Goal: Task Accomplishment & Management: Manage account settings

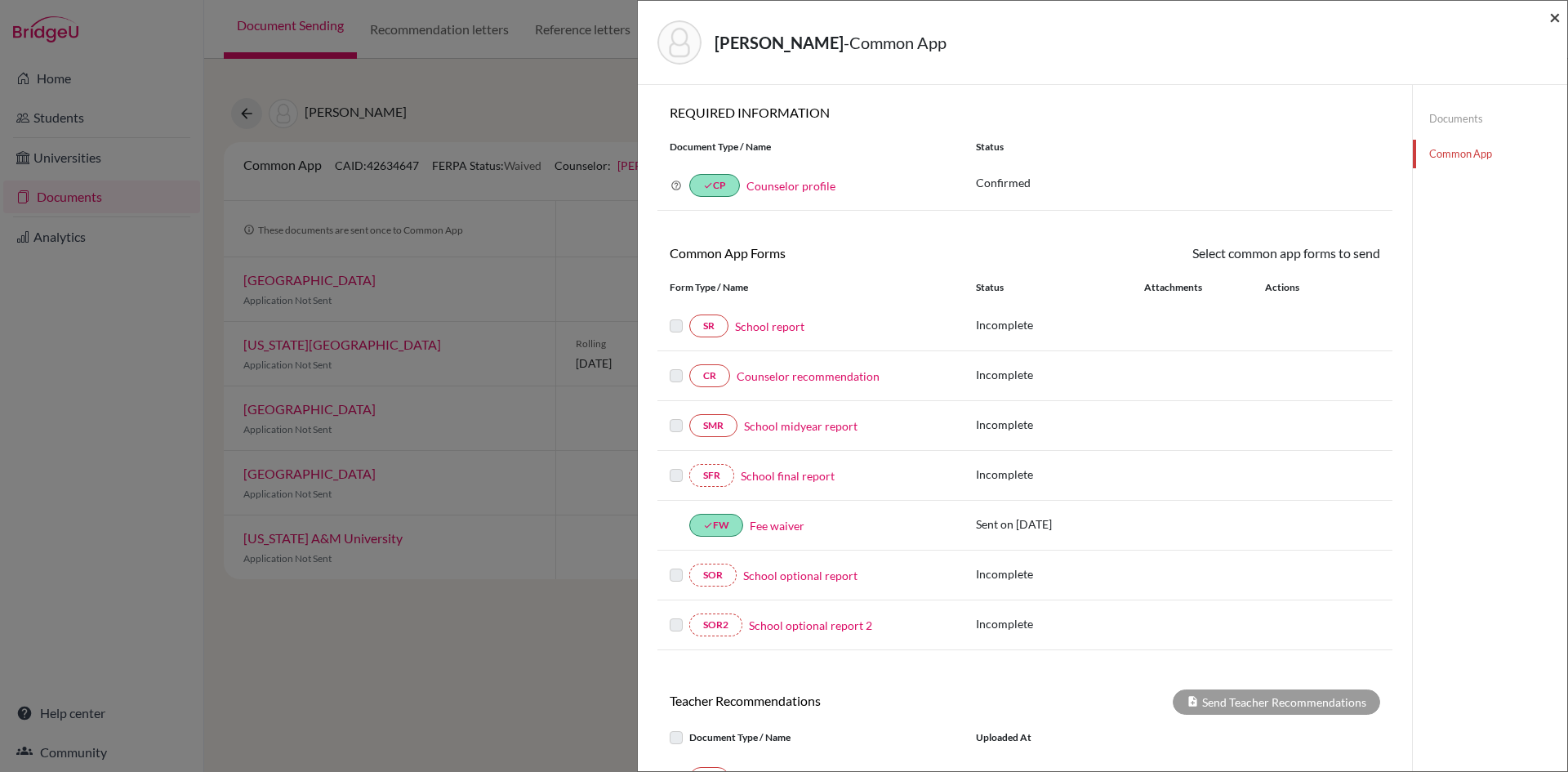
click at [1553, 15] on span "×" at bounding box center [1555, 16] width 11 height 24
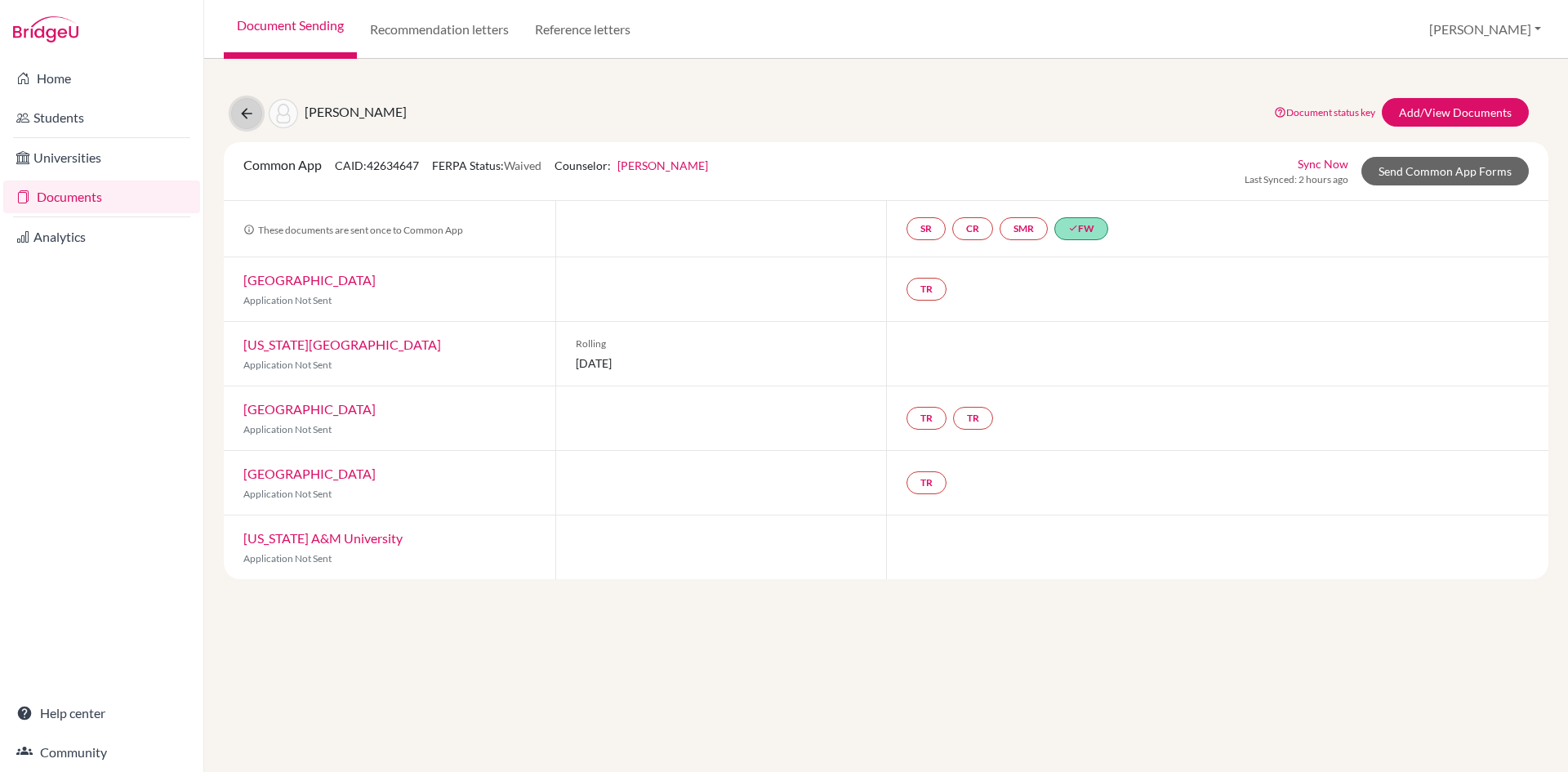
click at [245, 116] on icon at bounding box center [246, 114] width 16 height 16
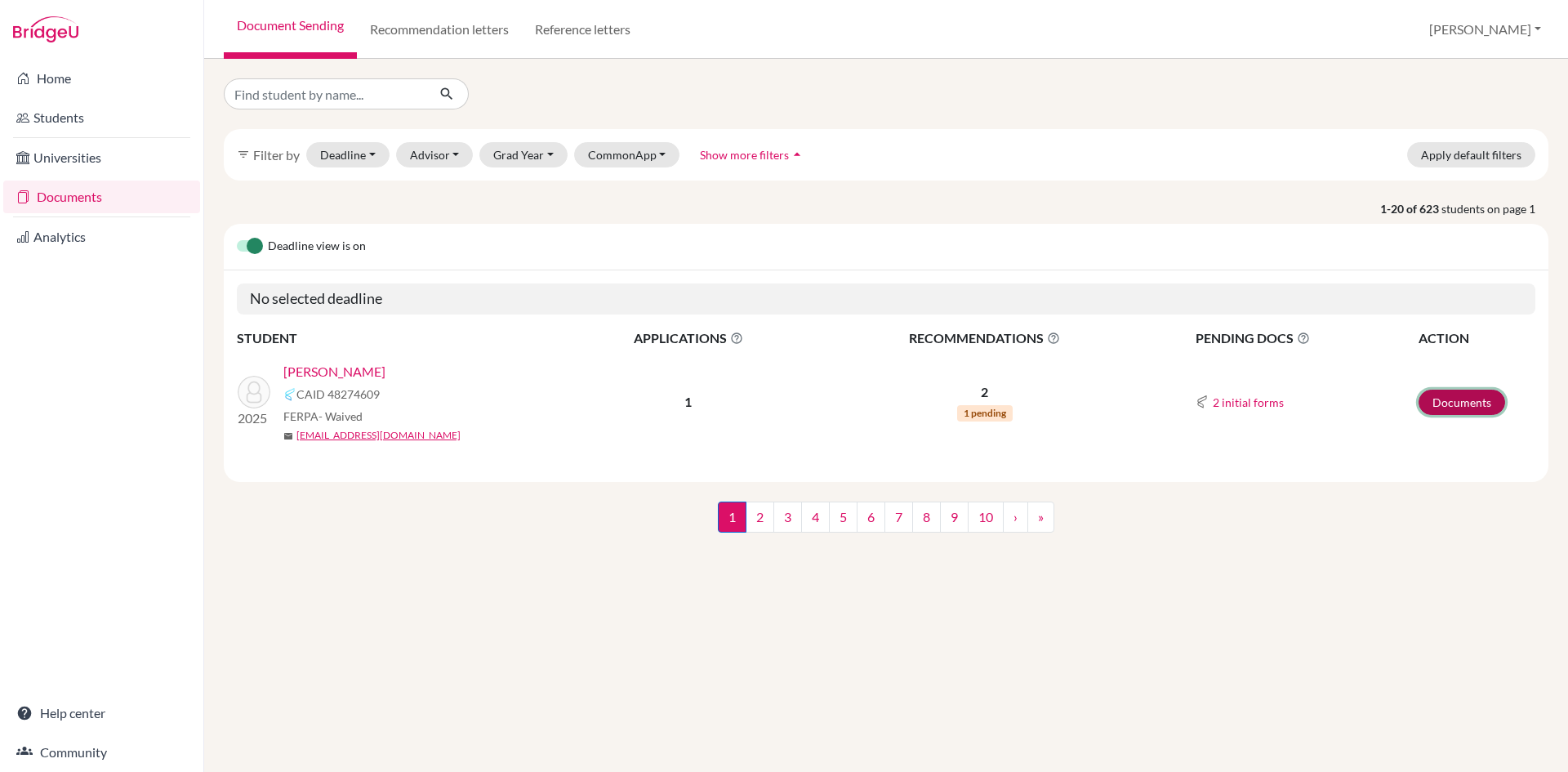
click at [1462, 404] on link "Documents" at bounding box center [1462, 402] width 87 height 26
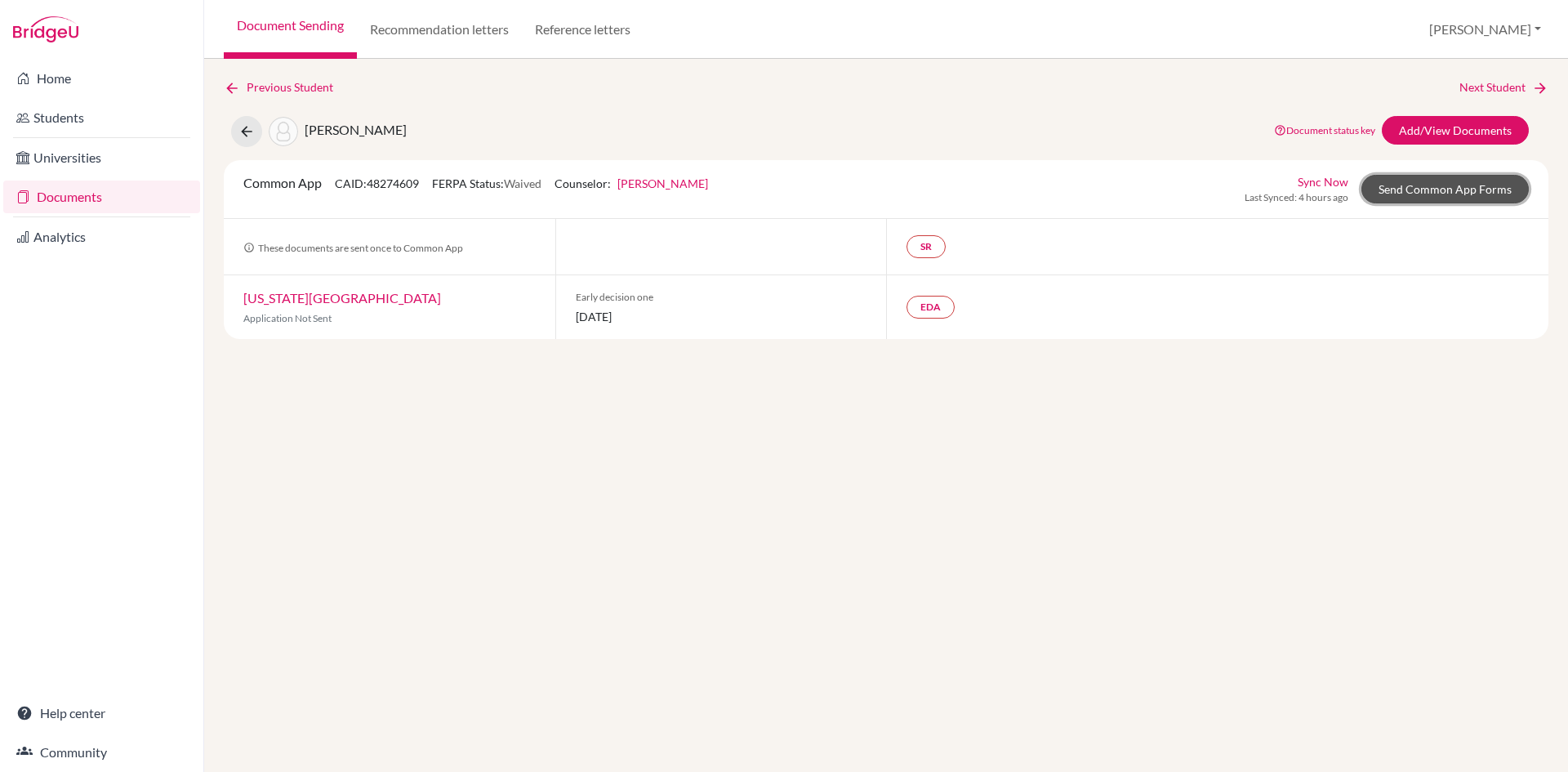
click at [1416, 192] on link "Send Common App Forms" at bounding box center [1445, 189] width 168 height 28
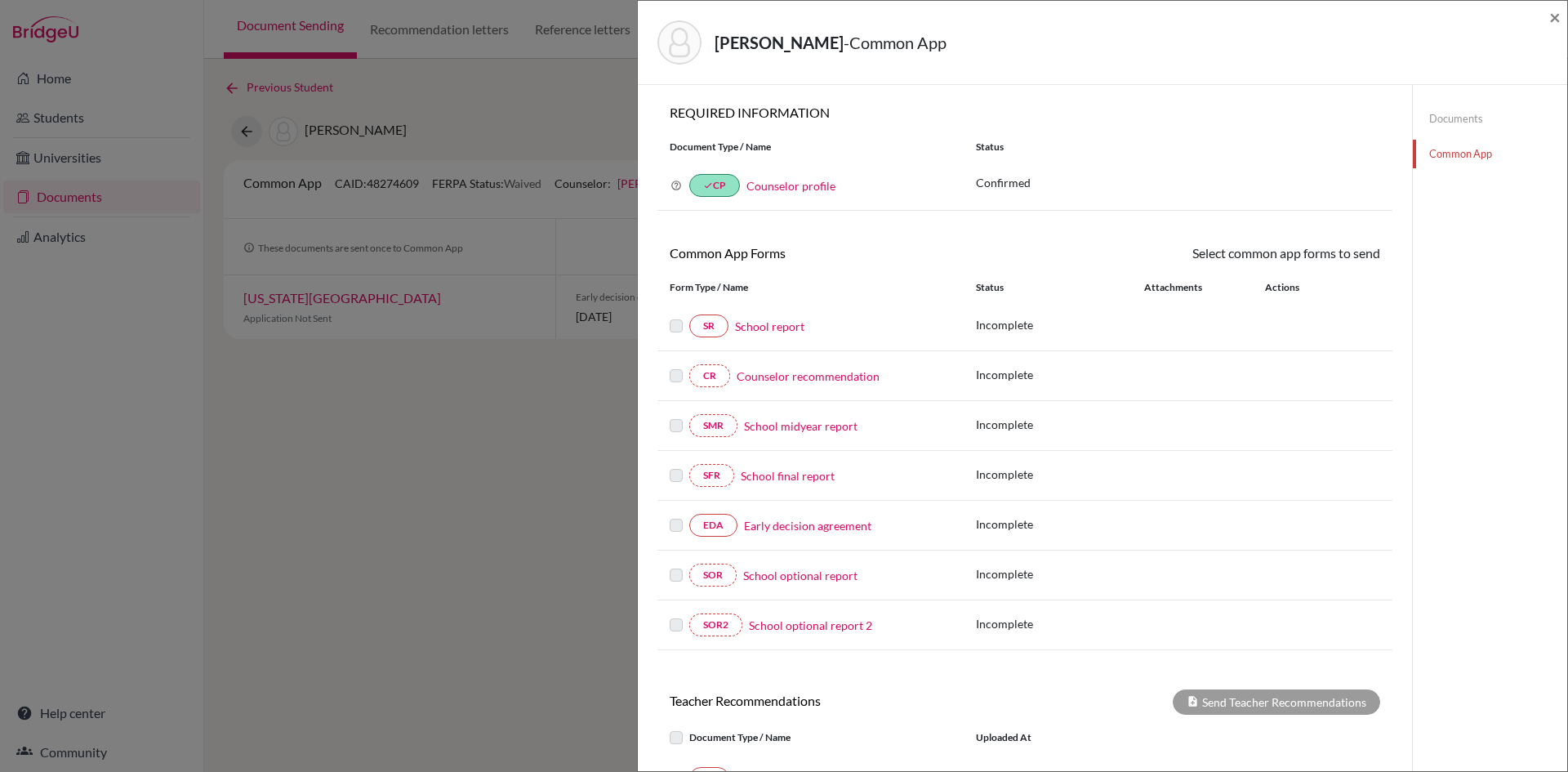
click at [800, 189] on link "Counselor profile" at bounding box center [790, 185] width 89 height 14
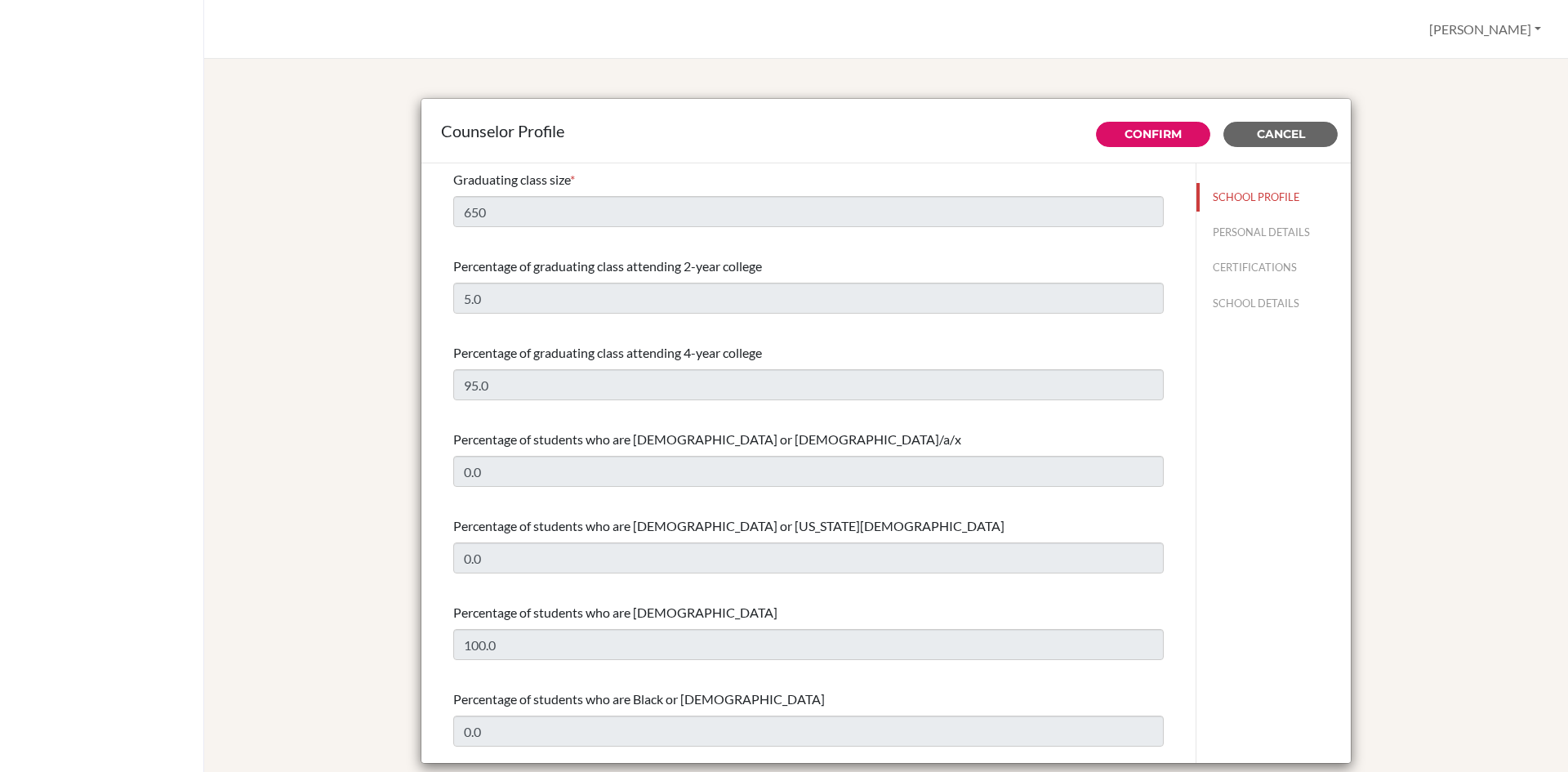
select select "0"
select select "353715"
click at [1241, 233] on button "PERSONAL DETAILS" at bounding box center [1274, 232] width 155 height 28
type input "Kshitiz"
type input "Dahal"
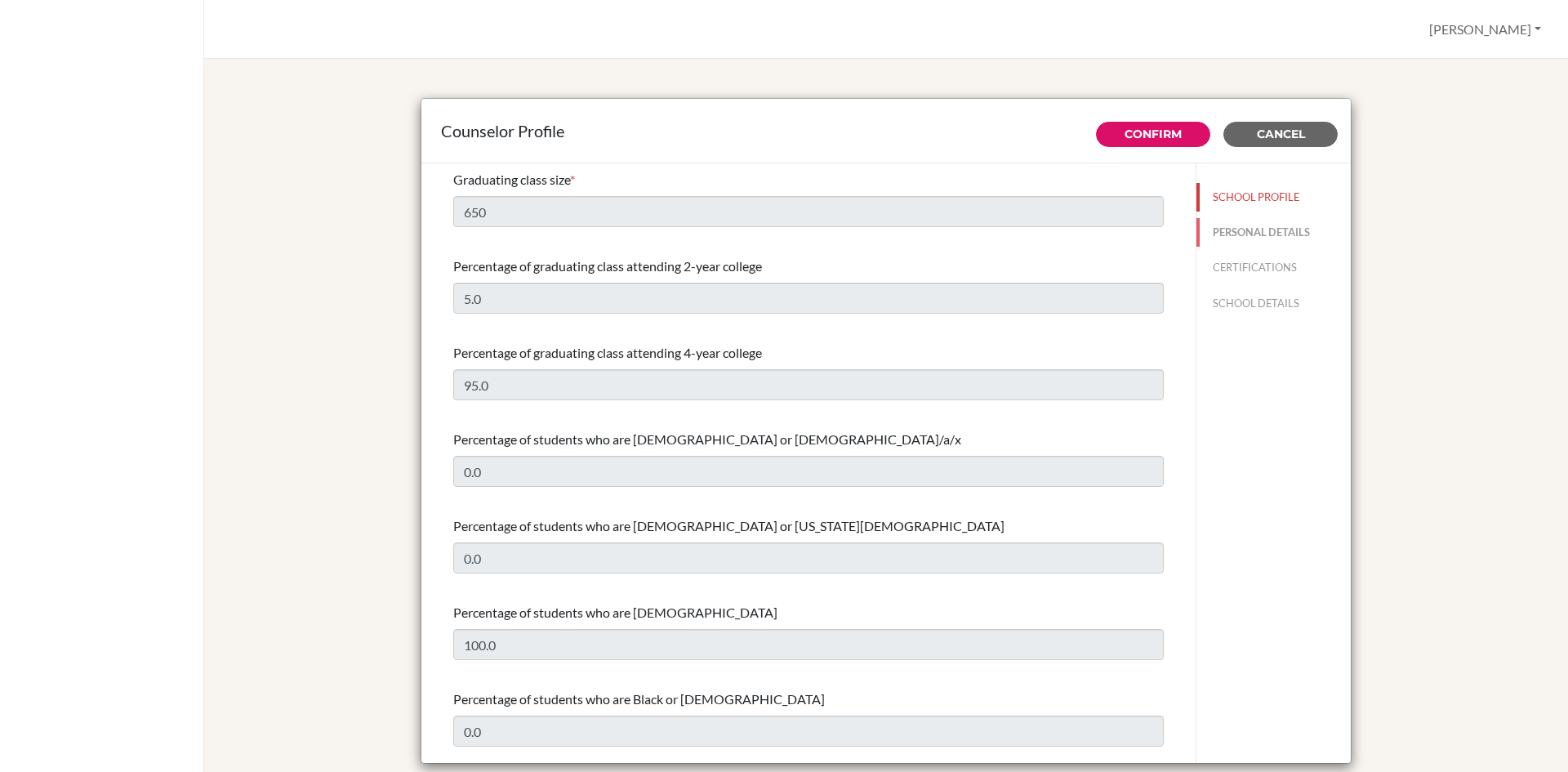
type input "Academic Counselor"
type input "977.9840020502"
type input "[EMAIL_ADDRESS][DOMAIN_NAME]"
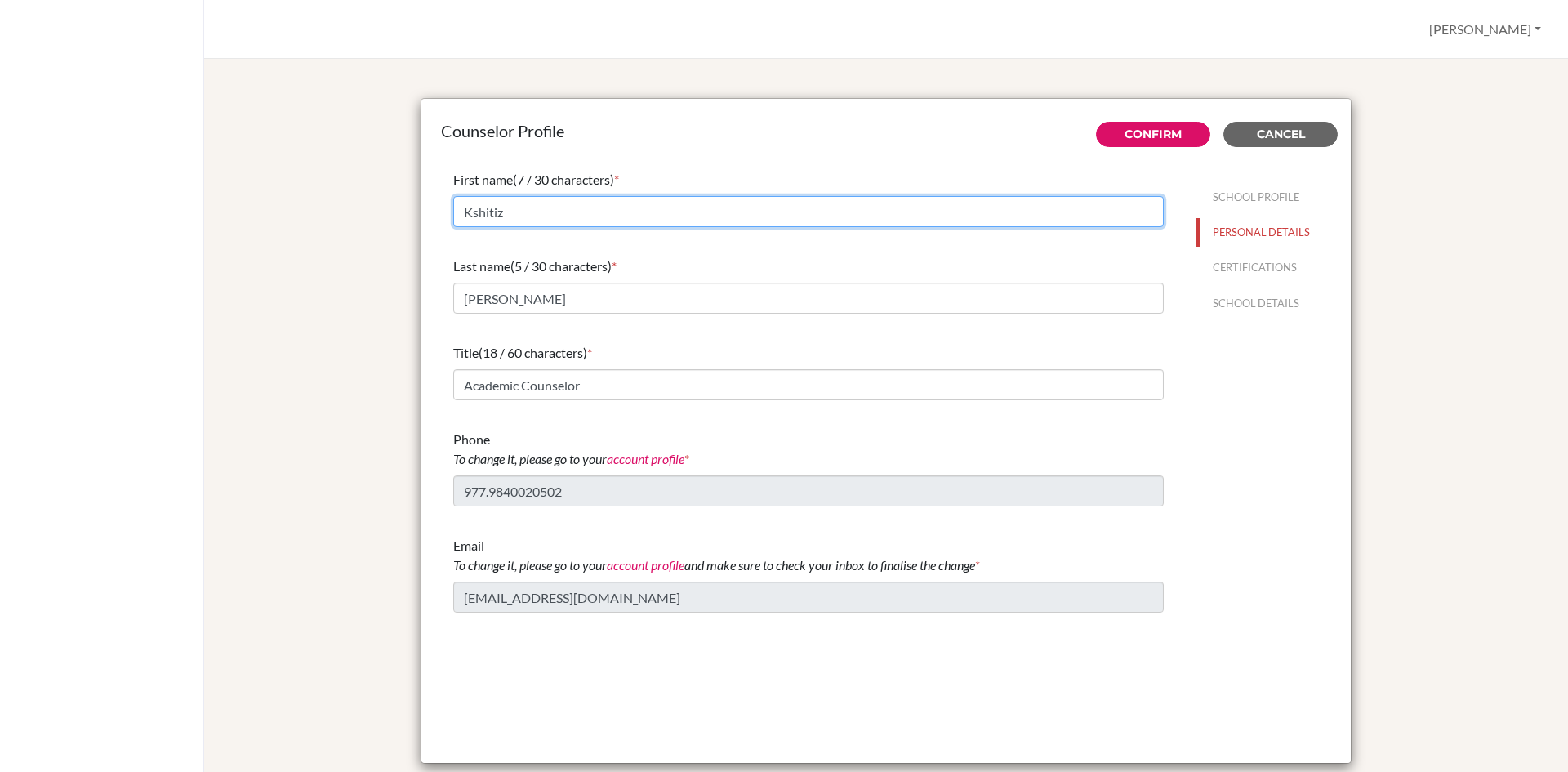
drag, startPoint x: 502, startPoint y: 216, endPoint x: 433, endPoint y: 214, distance: 69.0
click at [434, 214] on div "First name (7 / 30 characters) * Kshitiz Last name (5 / 30 characters) * Dahal …" at bounding box center [809, 391] width 750 height 456
type input "[PERSON_NAME]"
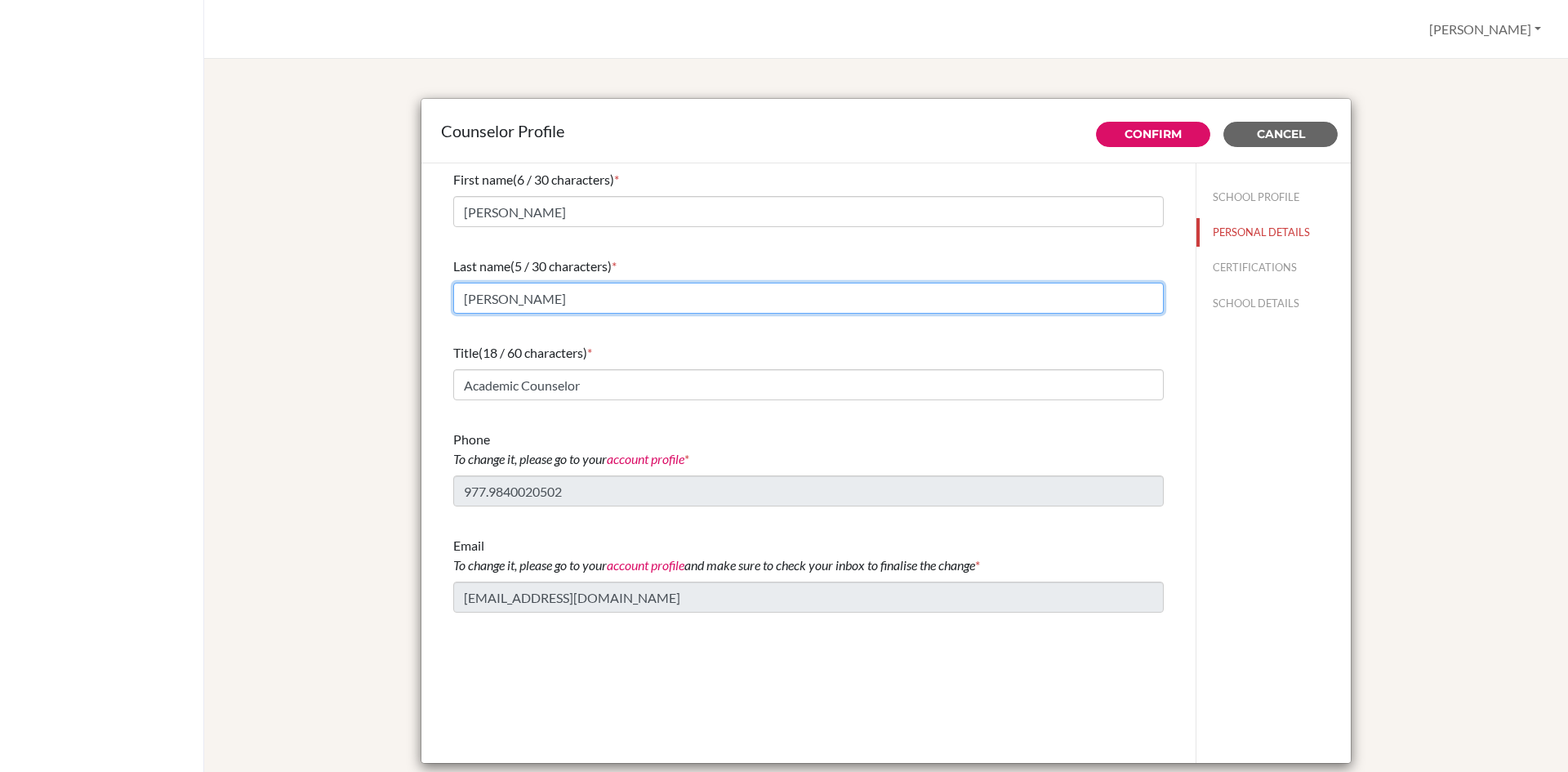
drag, startPoint x: 507, startPoint y: 293, endPoint x: 417, endPoint y: 298, distance: 90.1
click at [421, 298] on div "First name (6 / 30 characters) * Sushma Last name (5 / 30 characters) * Dahal T…" at bounding box center [808, 463] width 774 height 601
type input "Neupane"
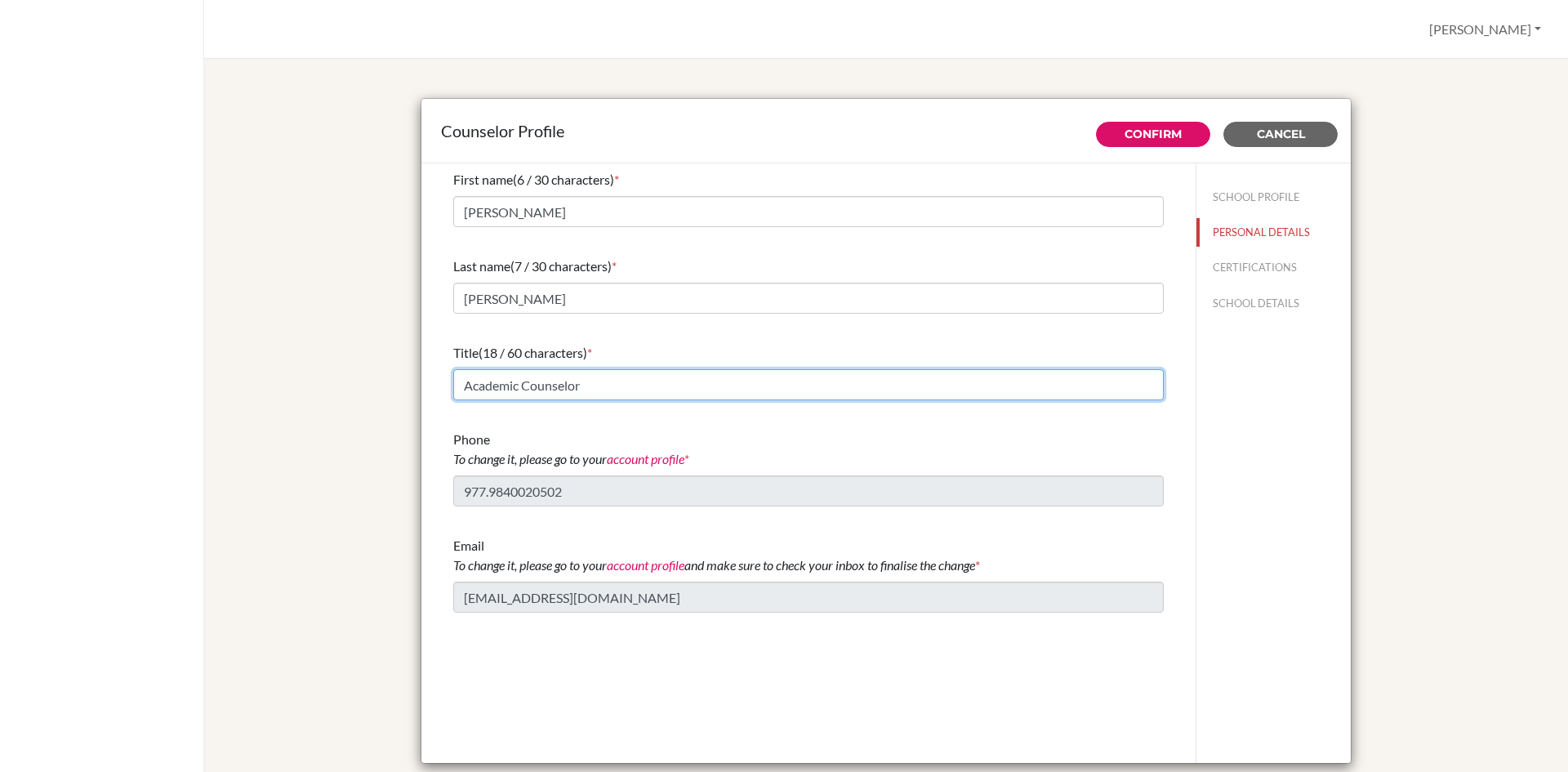
drag, startPoint x: 514, startPoint y: 385, endPoint x: 391, endPoint y: 373, distance: 123.6
click at [391, 373] on div "Counselor Profile Confirm Cancel First name (6 / 30 characters) * Sushma Last n…" at bounding box center [886, 432] width 1325 height 708
type input "Guidance Counselor"
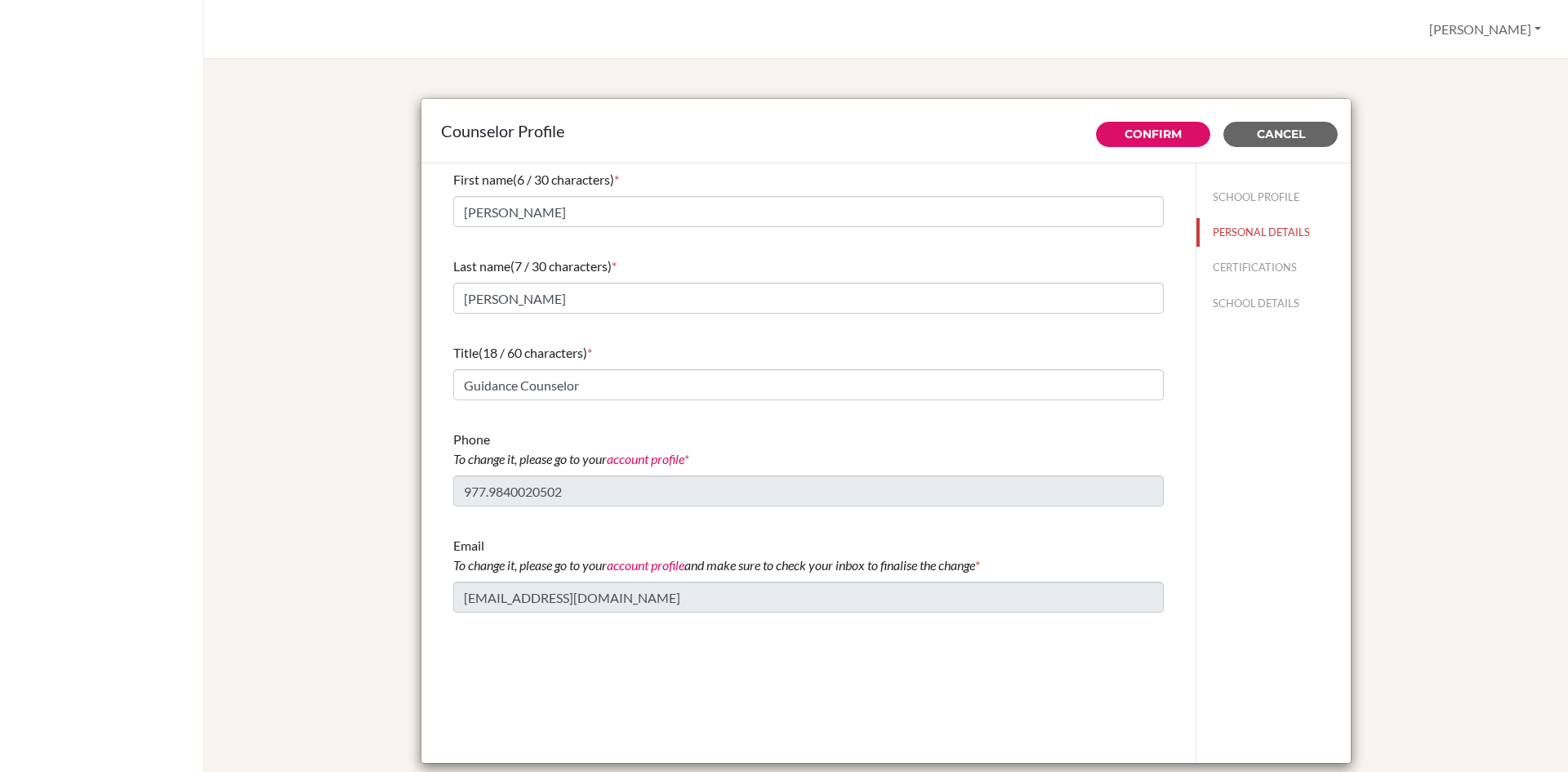
click at [636, 459] on link "account profile" at bounding box center [646, 458] width 78 height 16
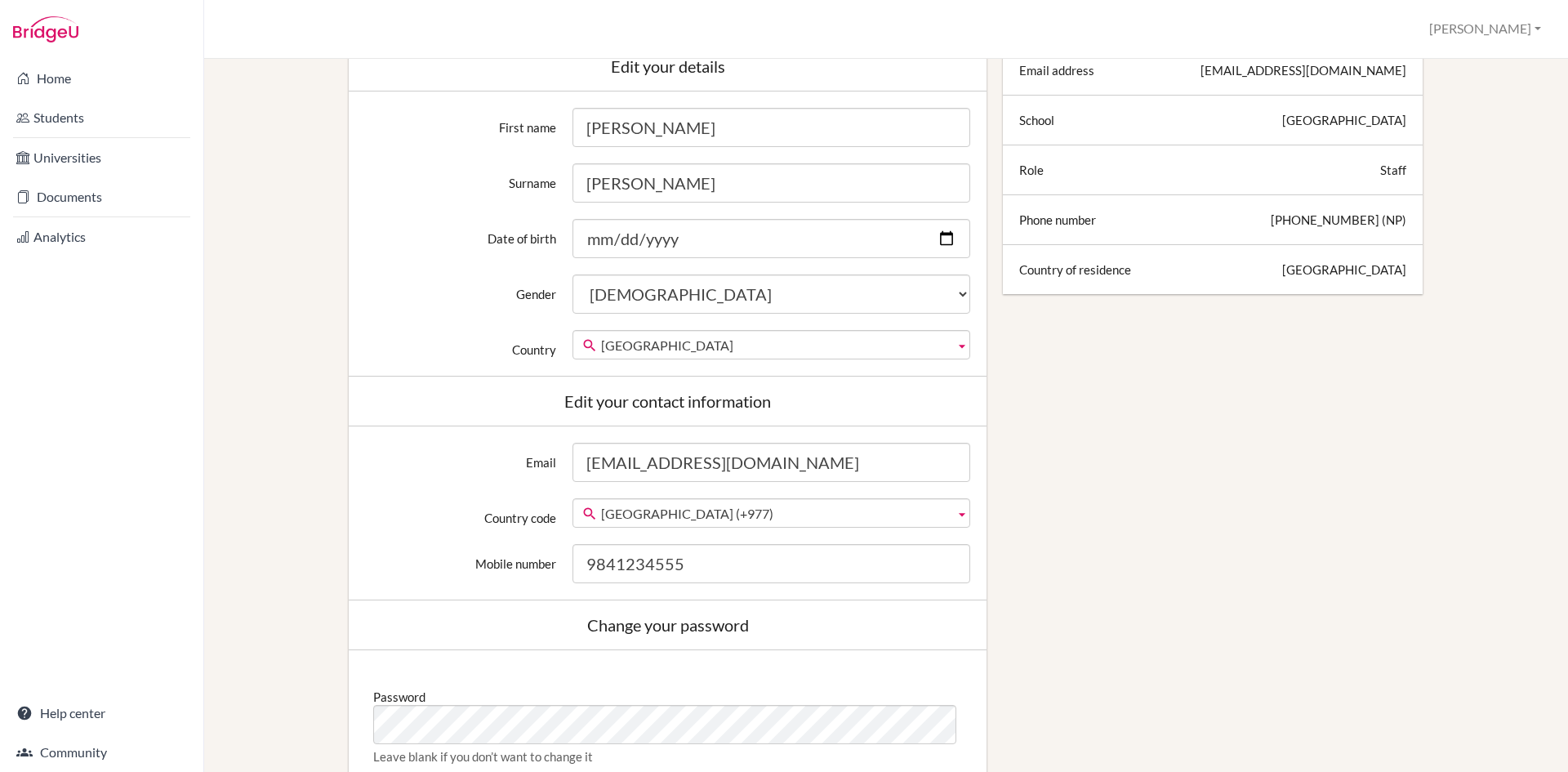
scroll to position [327, 0]
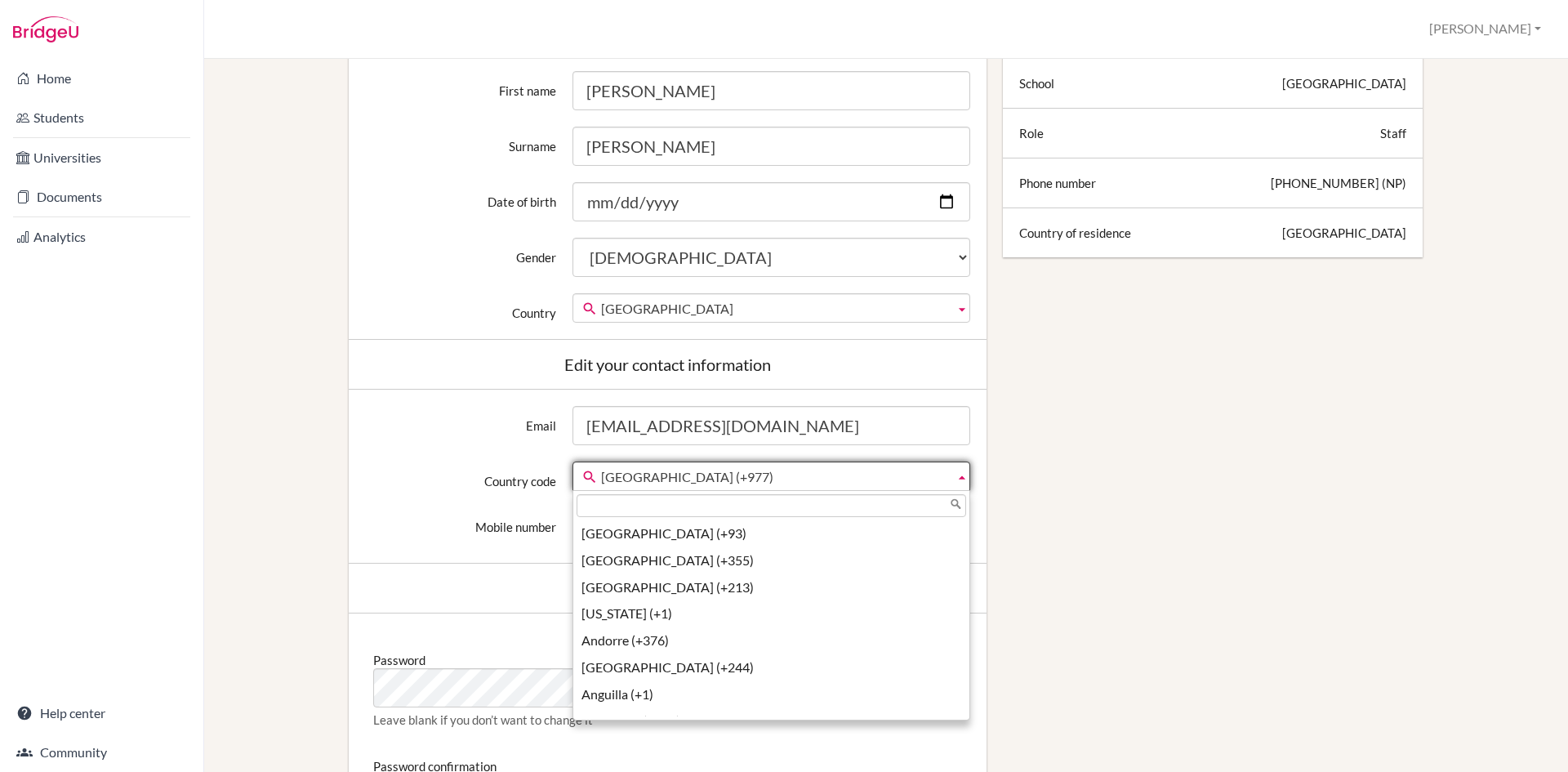
click at [688, 477] on span "Nepal (+977)" at bounding box center [774, 477] width 347 height 29
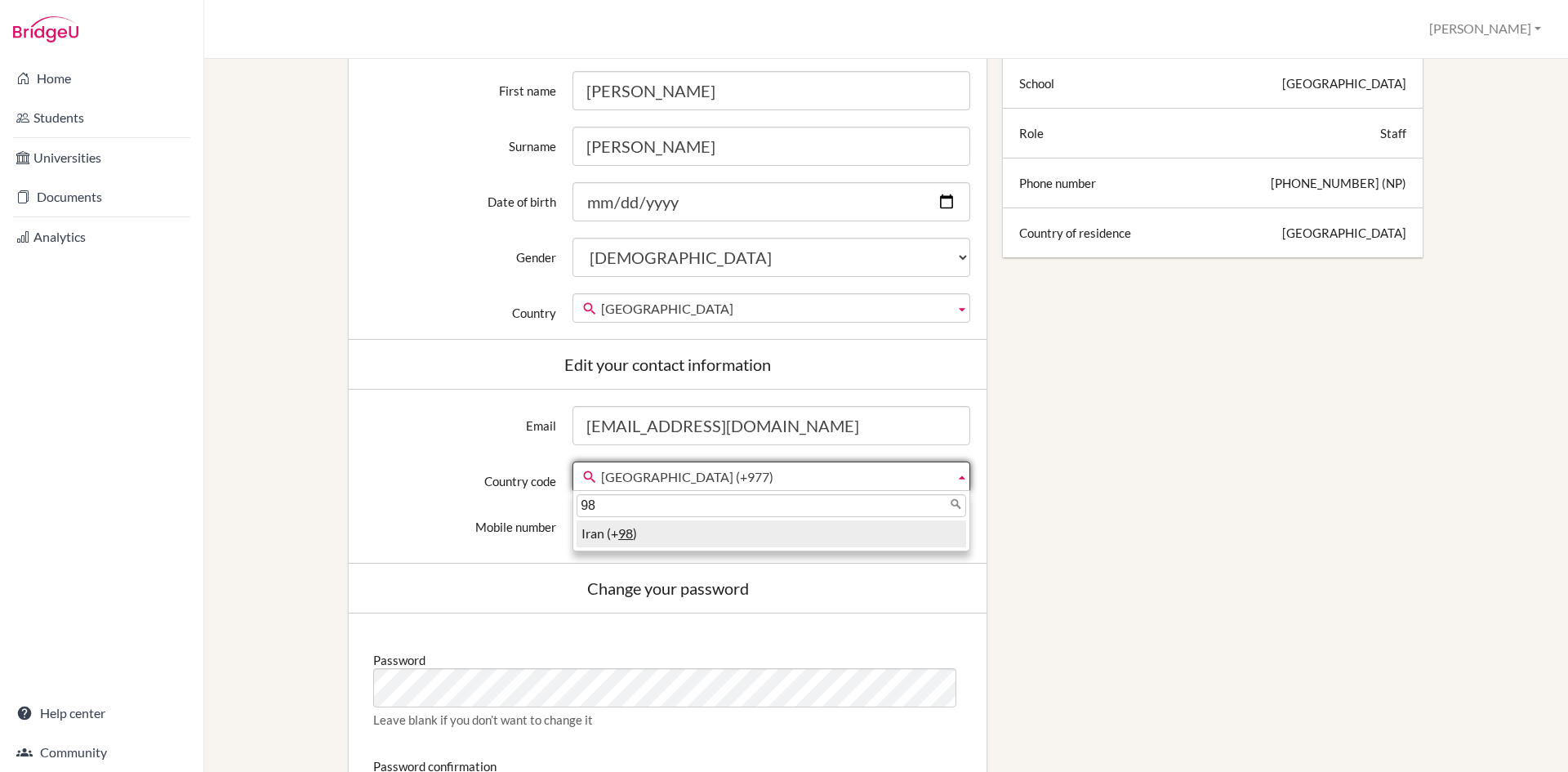
scroll to position [0, 0]
type input "9841234555"
click at [1269, 607] on div "Edit profile Change your profile pic Choose file Edit your details First name S…" at bounding box center [886, 422] width 1309 height 1278
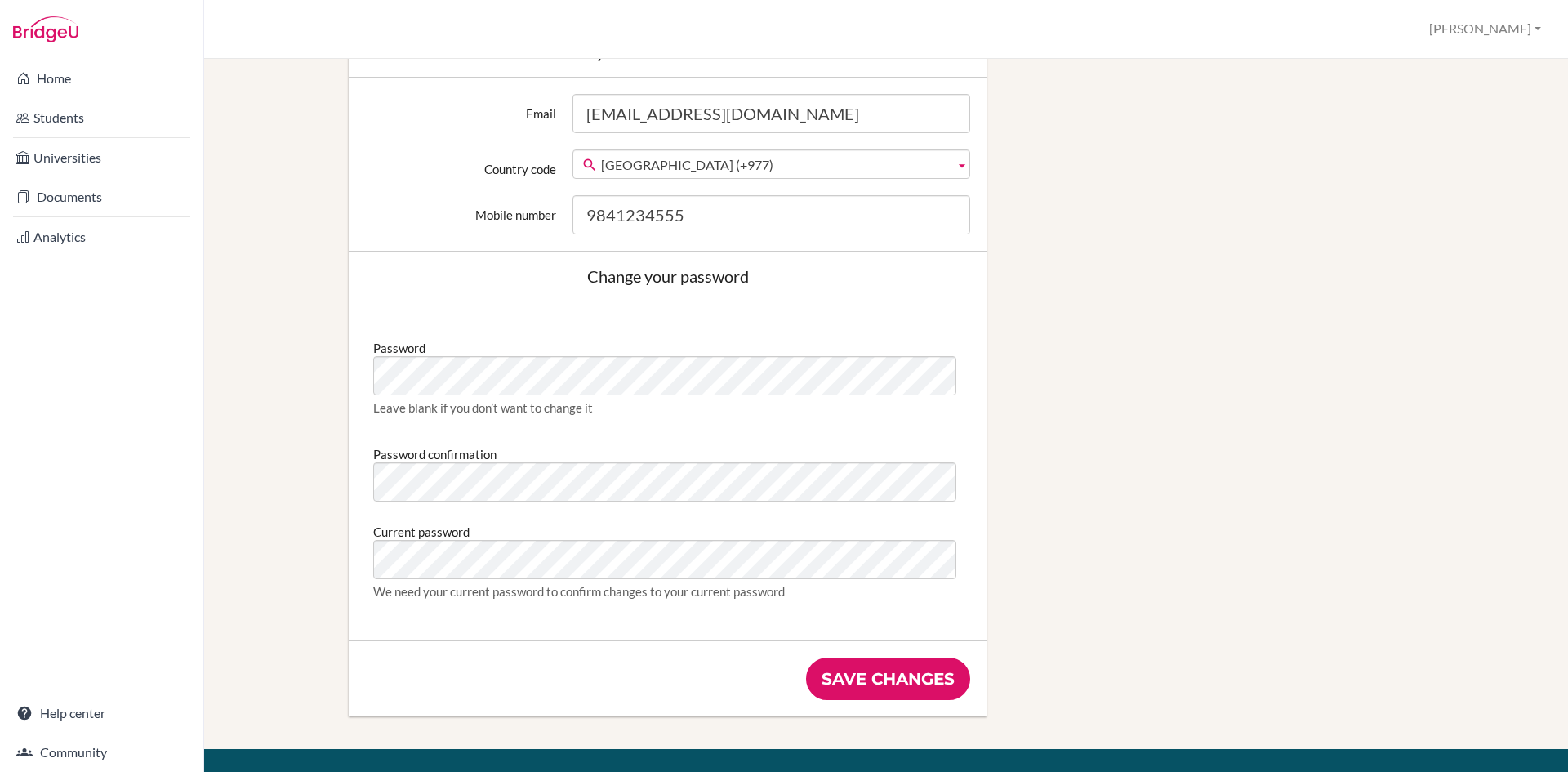
scroll to position [653, 0]
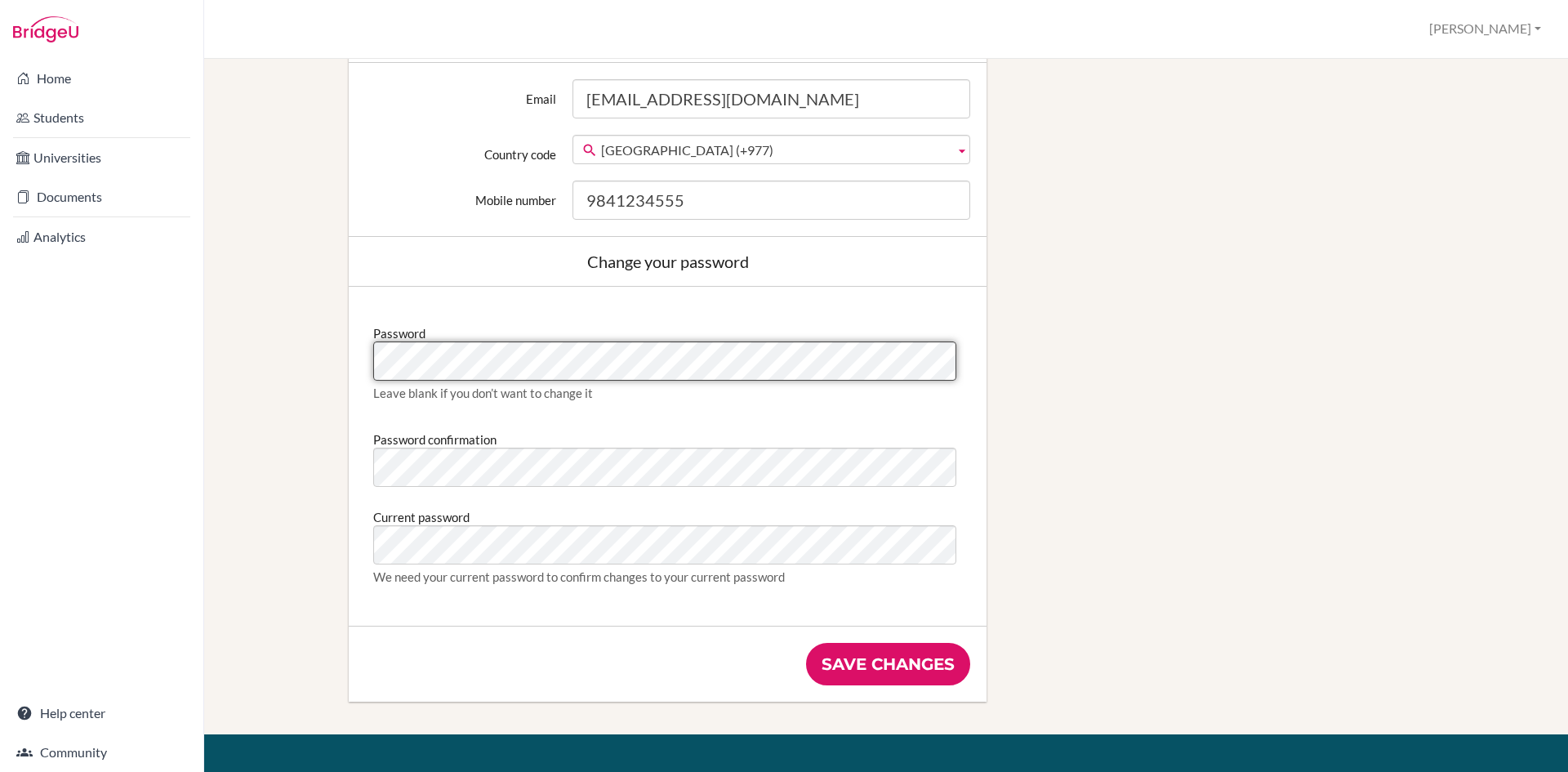
click at [308, 353] on div "Edit profile Change your profile pic Choose file Edit your details First name S…" at bounding box center [886, 95] width 1309 height 1278
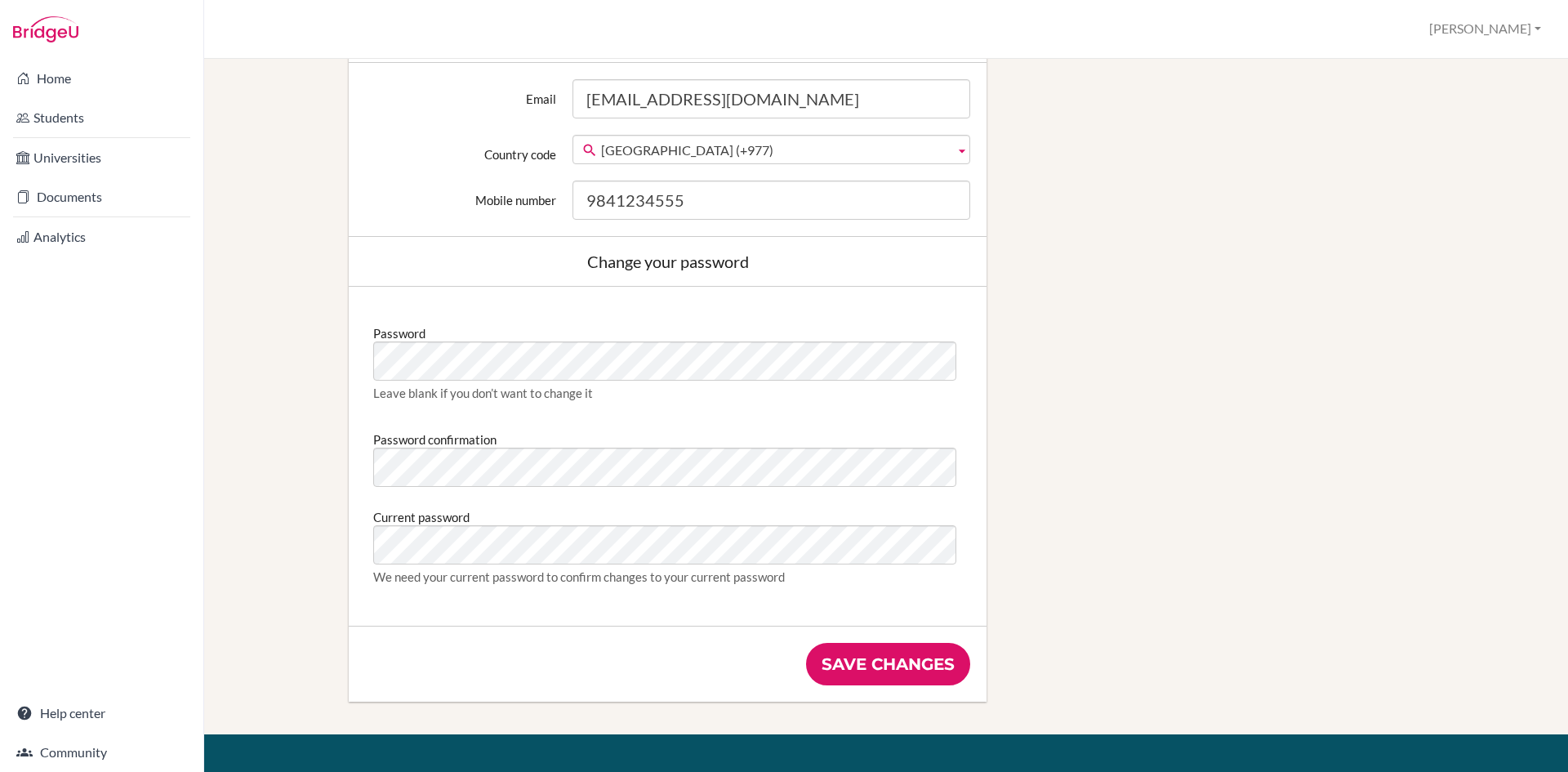
click at [1245, 529] on div "Edit profile Change your profile pic Choose file Edit your details First name S…" at bounding box center [886, 95] width 1309 height 1278
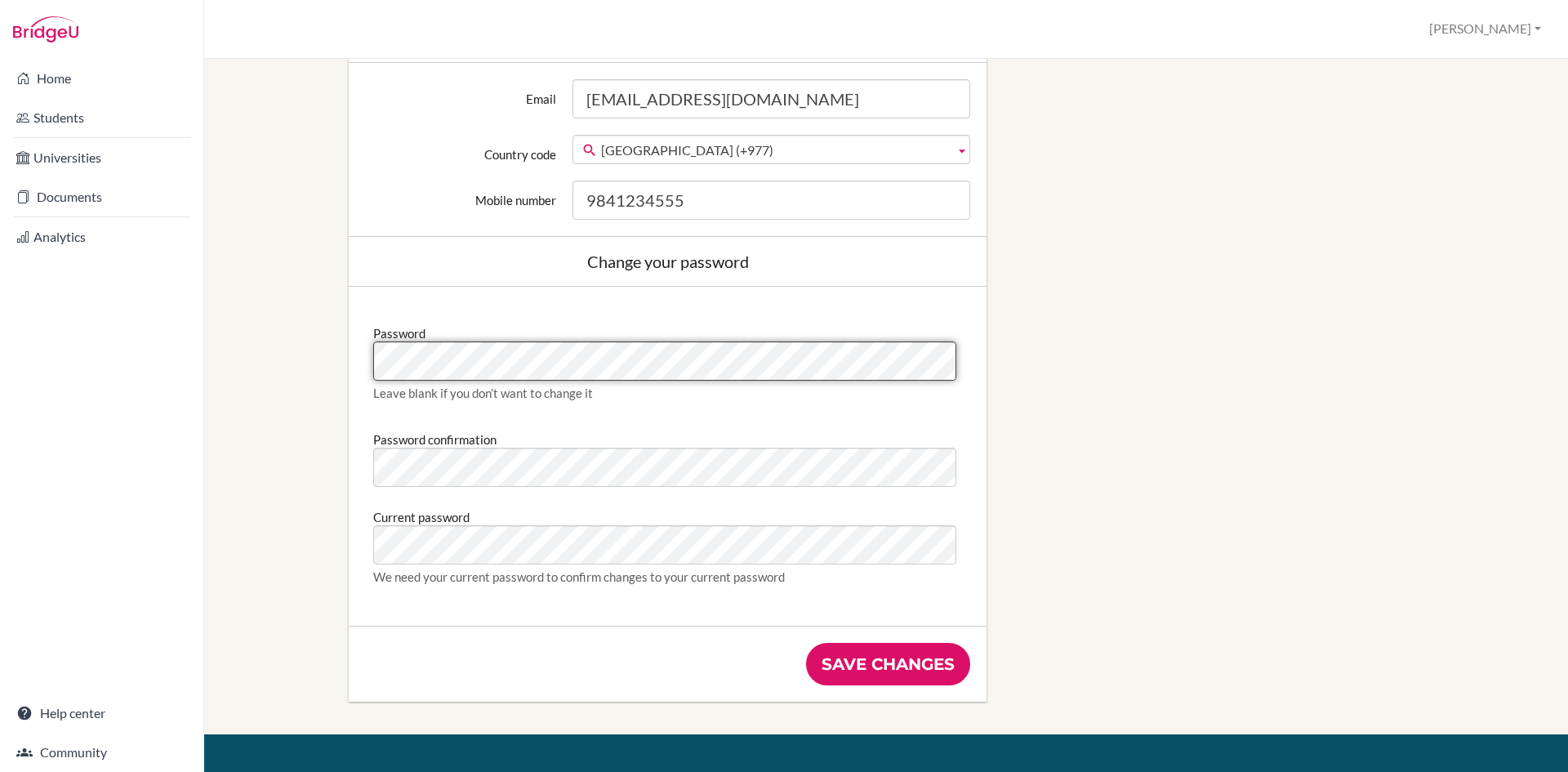
click at [270, 348] on div "Edit profile Change your profile pic Choose file Edit your details First name S…" at bounding box center [886, 95] width 1309 height 1278
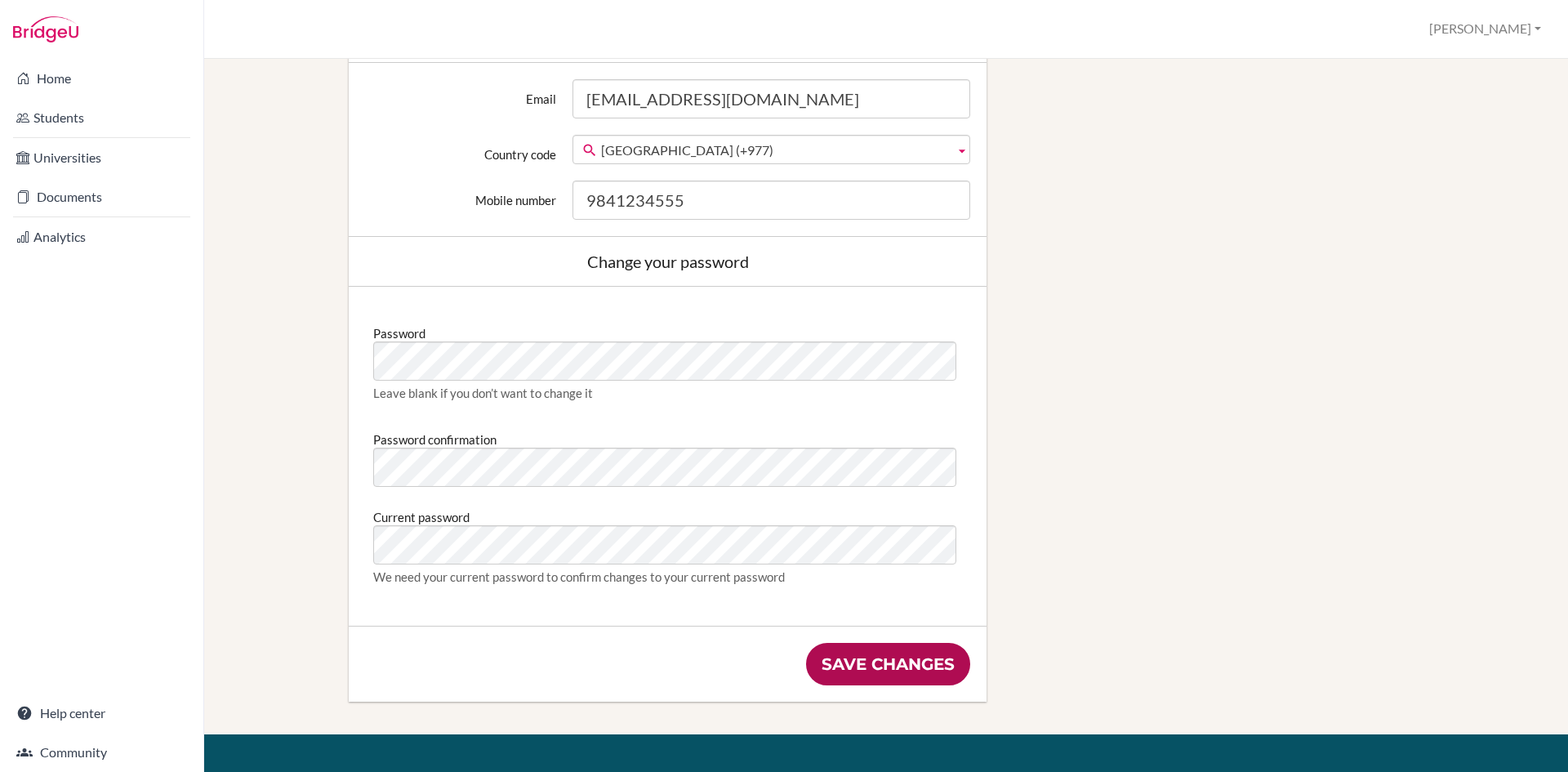
click at [880, 659] on input "Save changes" at bounding box center [887, 664] width 164 height 42
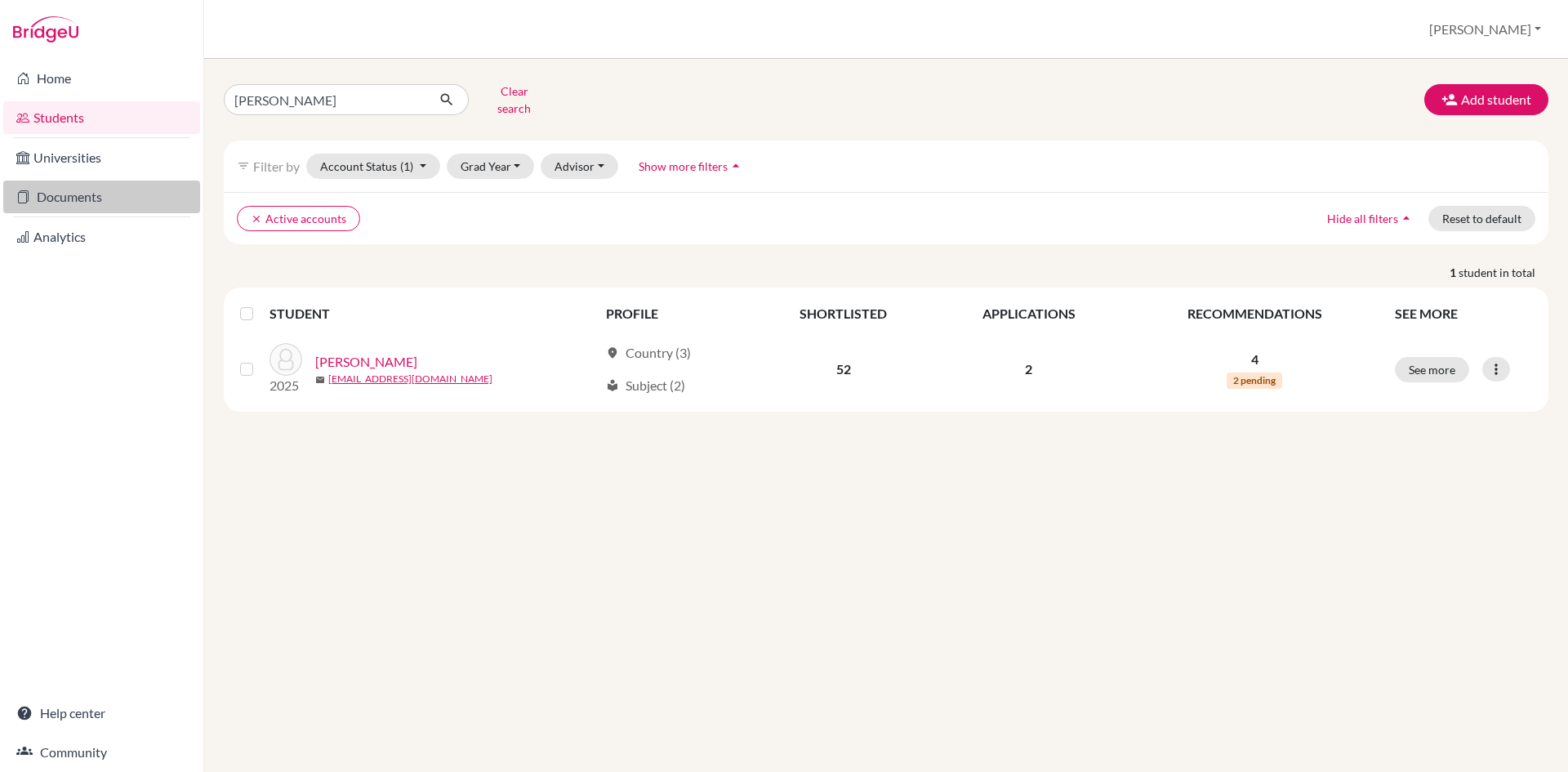
click at [108, 198] on link "Documents" at bounding box center [102, 197] width 197 height 33
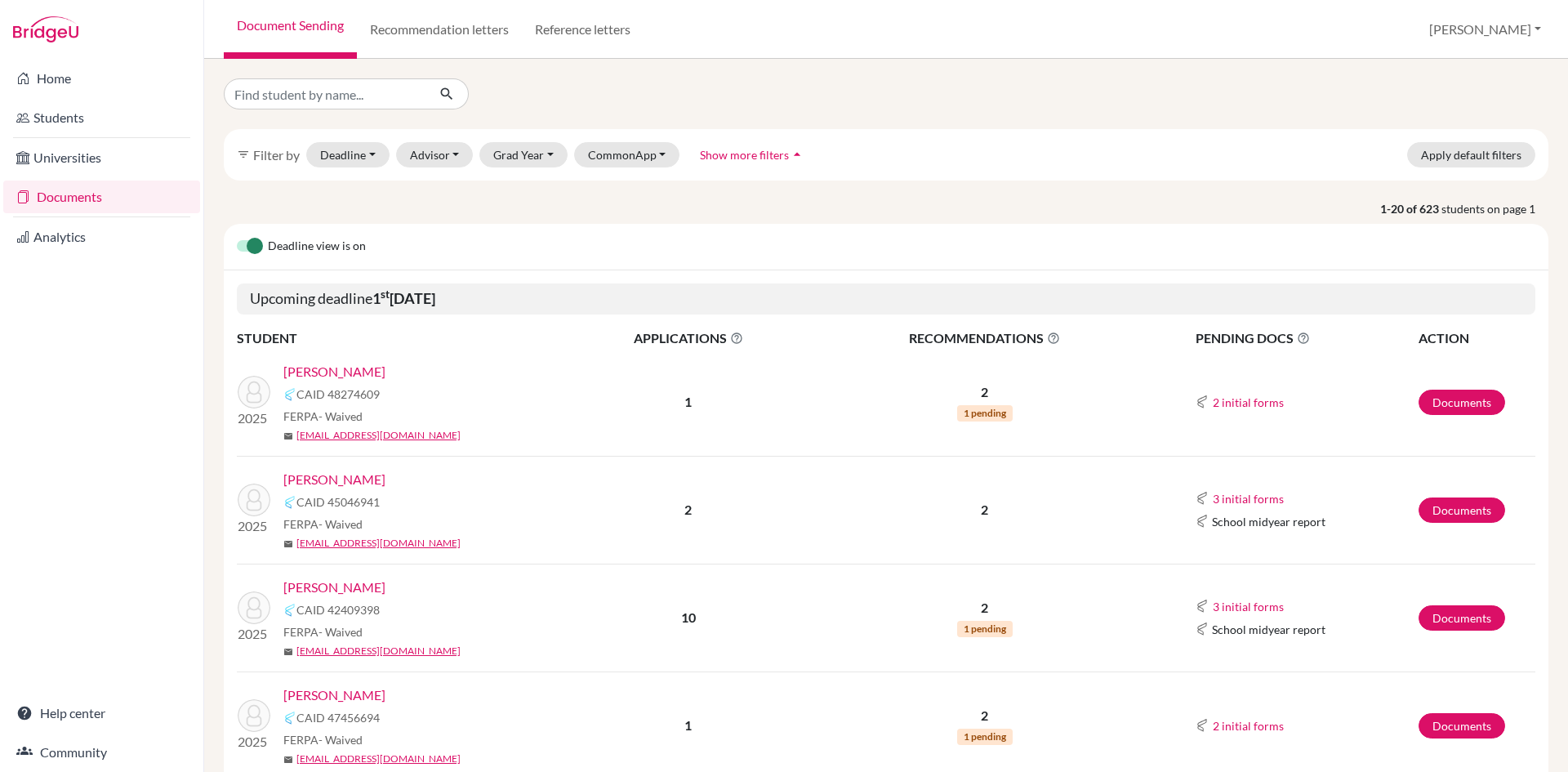
click at [355, 372] on link "[PERSON_NAME]" at bounding box center [333, 371] width 102 height 19
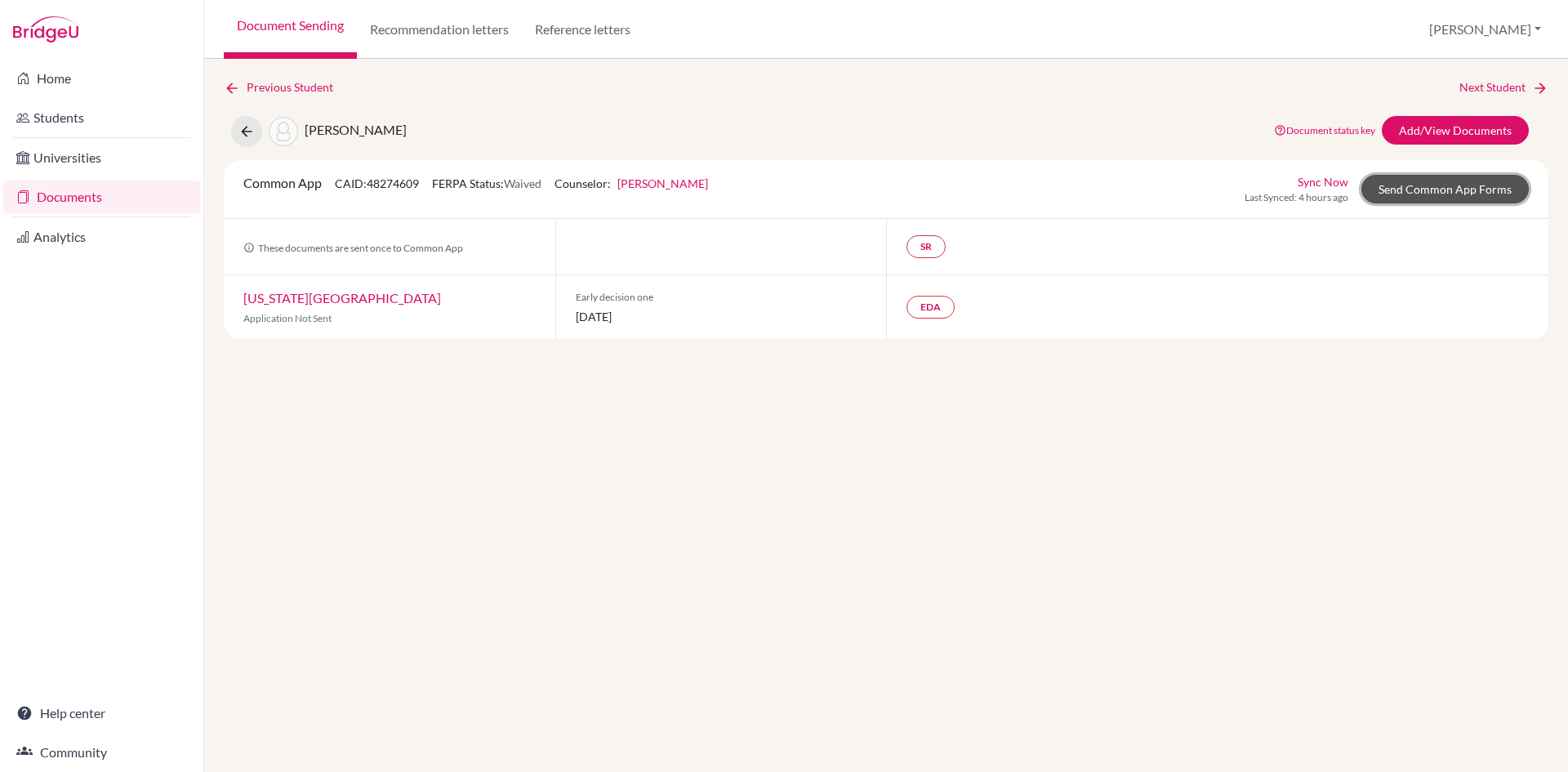
click at [1417, 191] on link "Send Common App Forms" at bounding box center [1445, 189] width 168 height 28
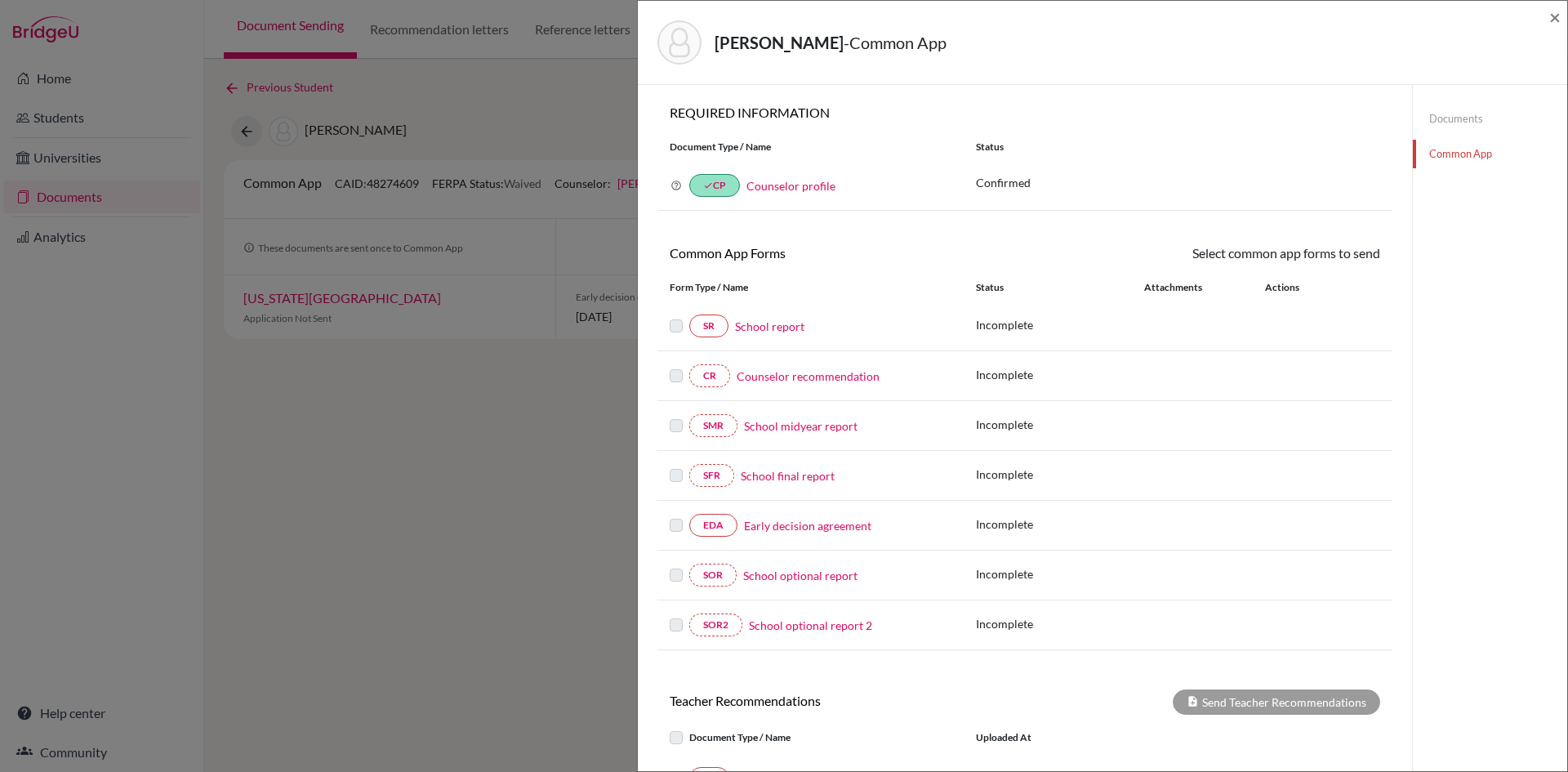
click at [811, 187] on link "Counselor profile" at bounding box center [790, 185] width 89 height 14
click at [1552, 15] on span "×" at bounding box center [1555, 16] width 11 height 24
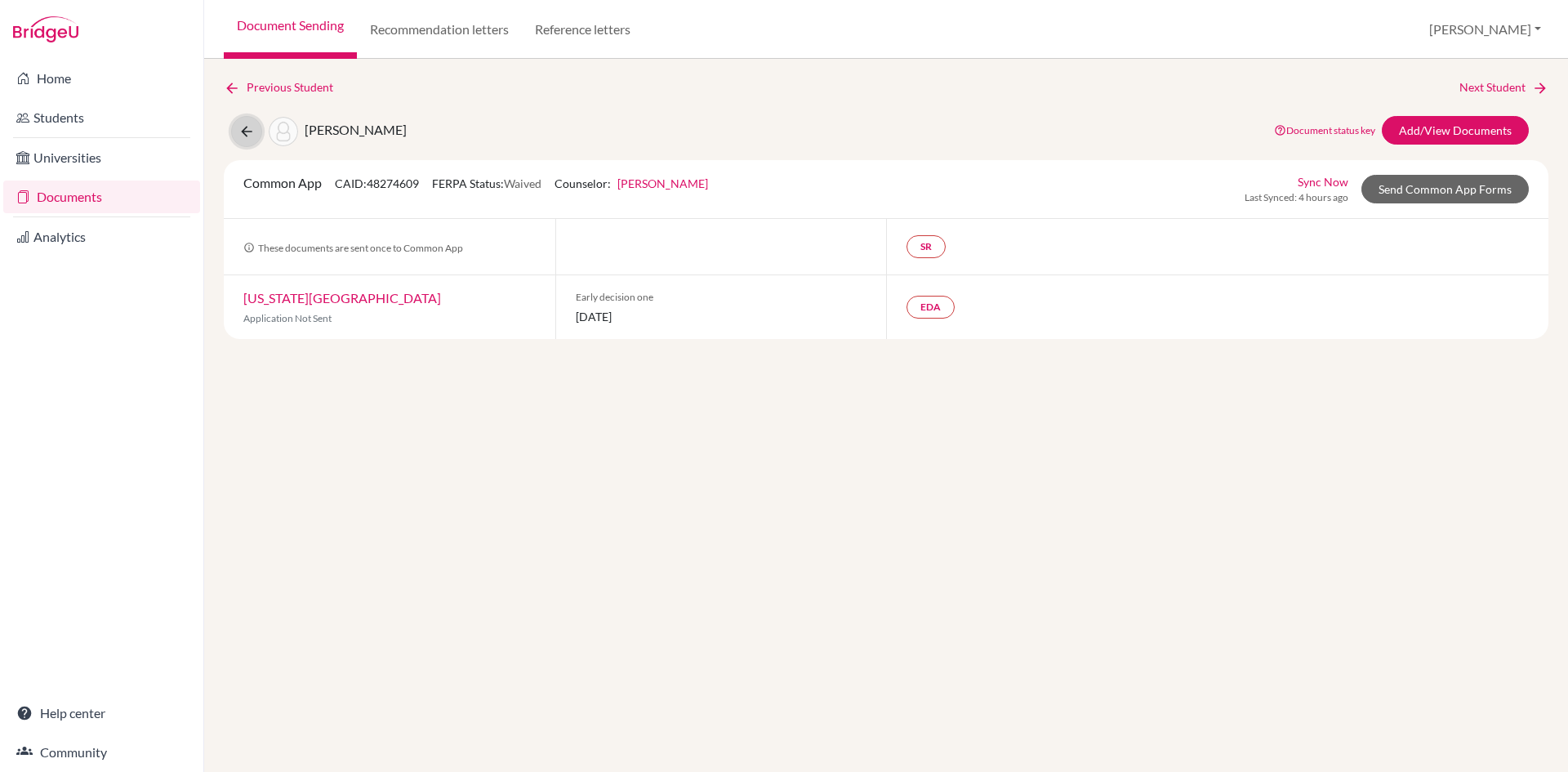
click at [251, 134] on icon at bounding box center [246, 132] width 16 height 16
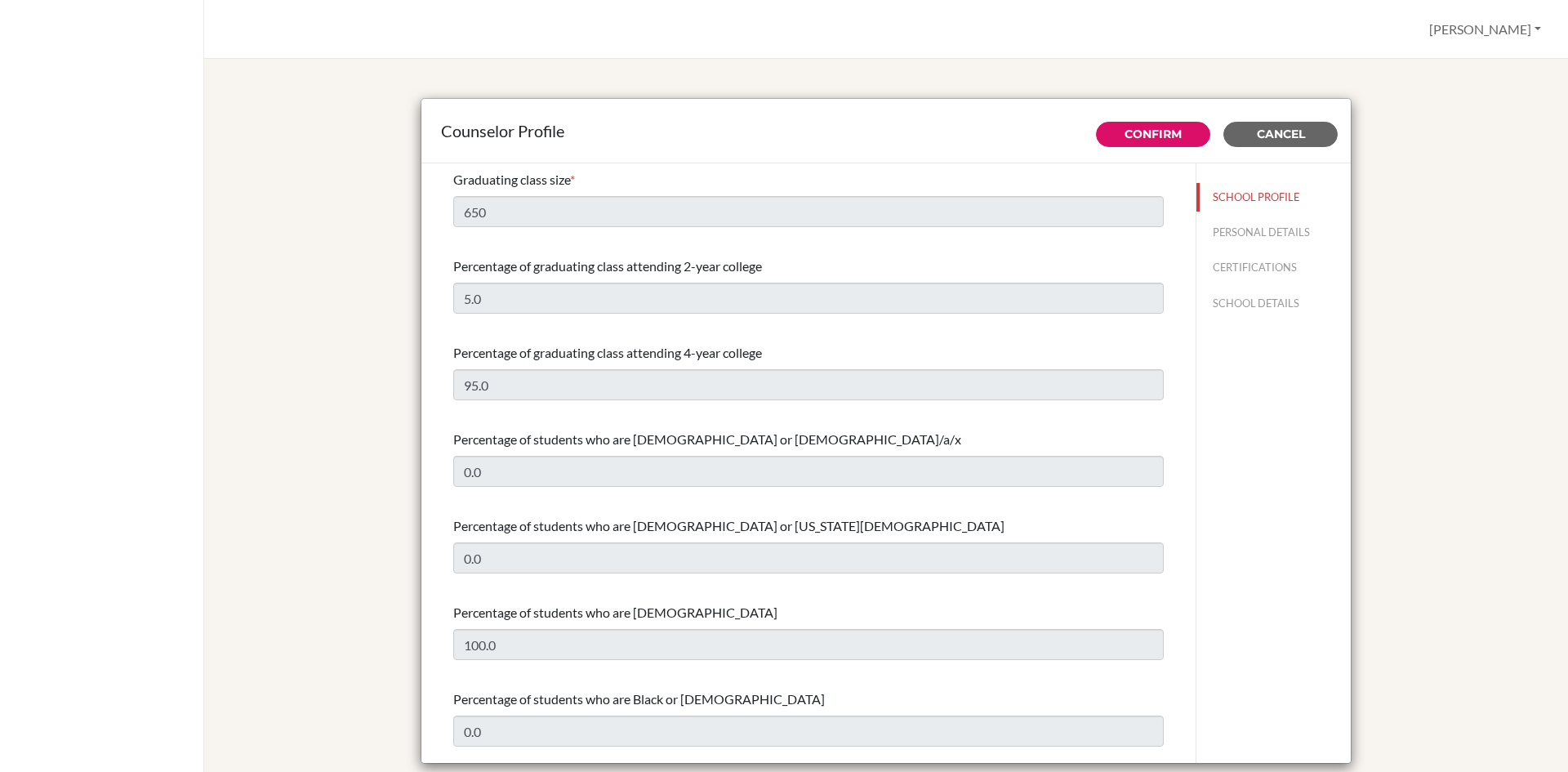
select select "0"
select select "353715"
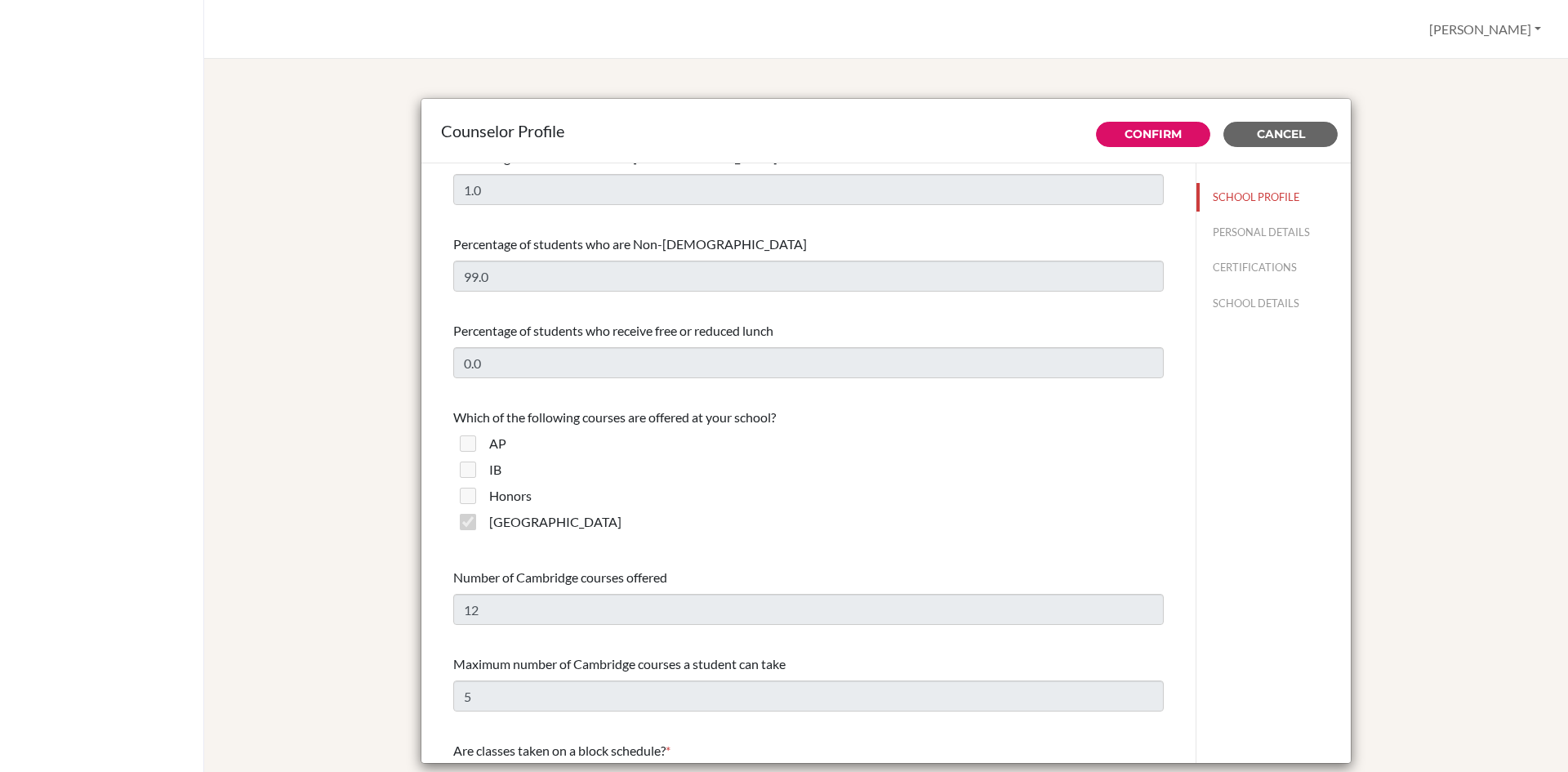
scroll to position [980, 0]
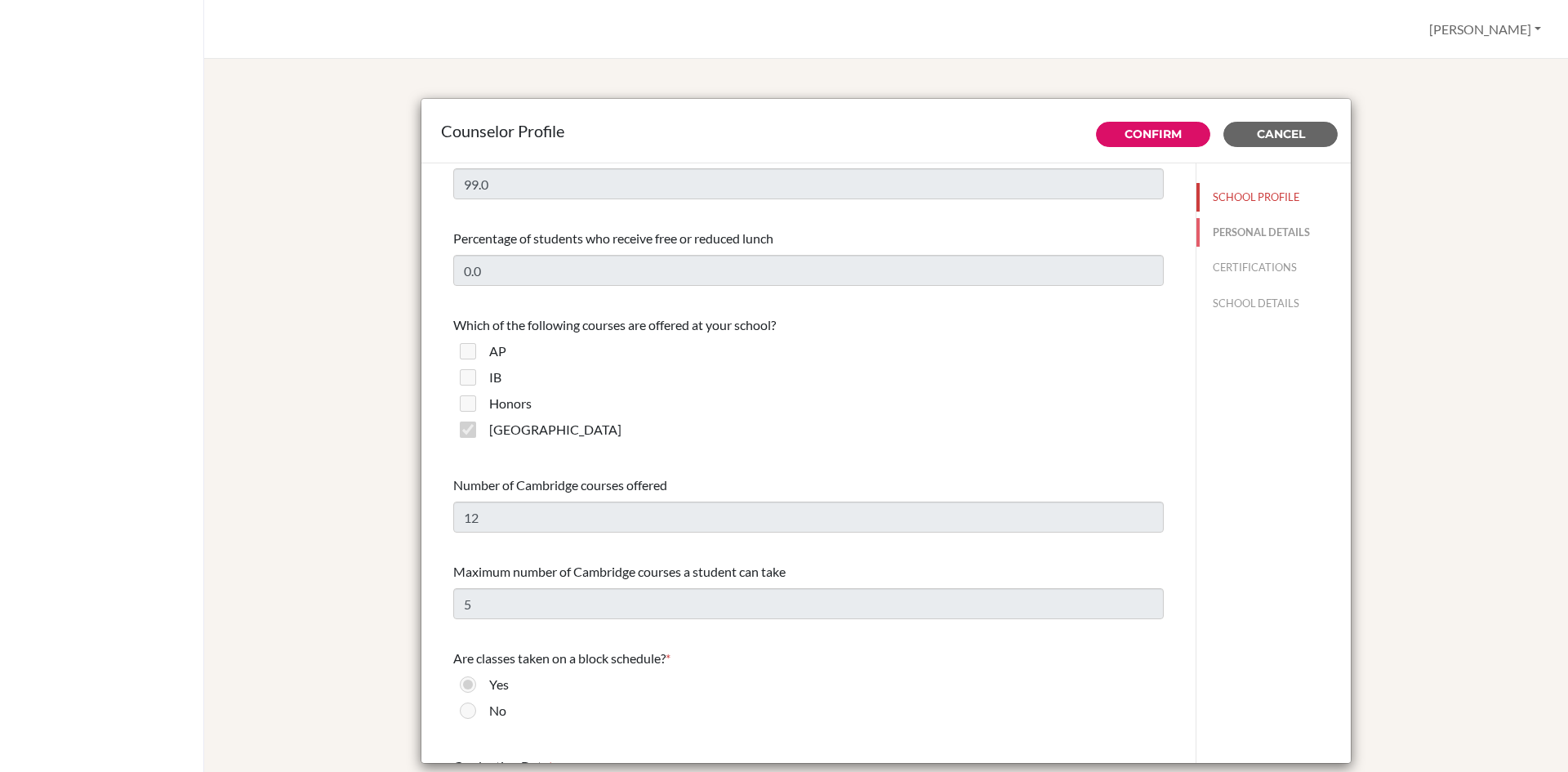
click at [1229, 228] on button "PERSONAL DETAILS" at bounding box center [1274, 232] width 155 height 28
type input "Kshitiz"
type input "[PERSON_NAME]"
type input "Academic Counselor"
type input "977.9840020502"
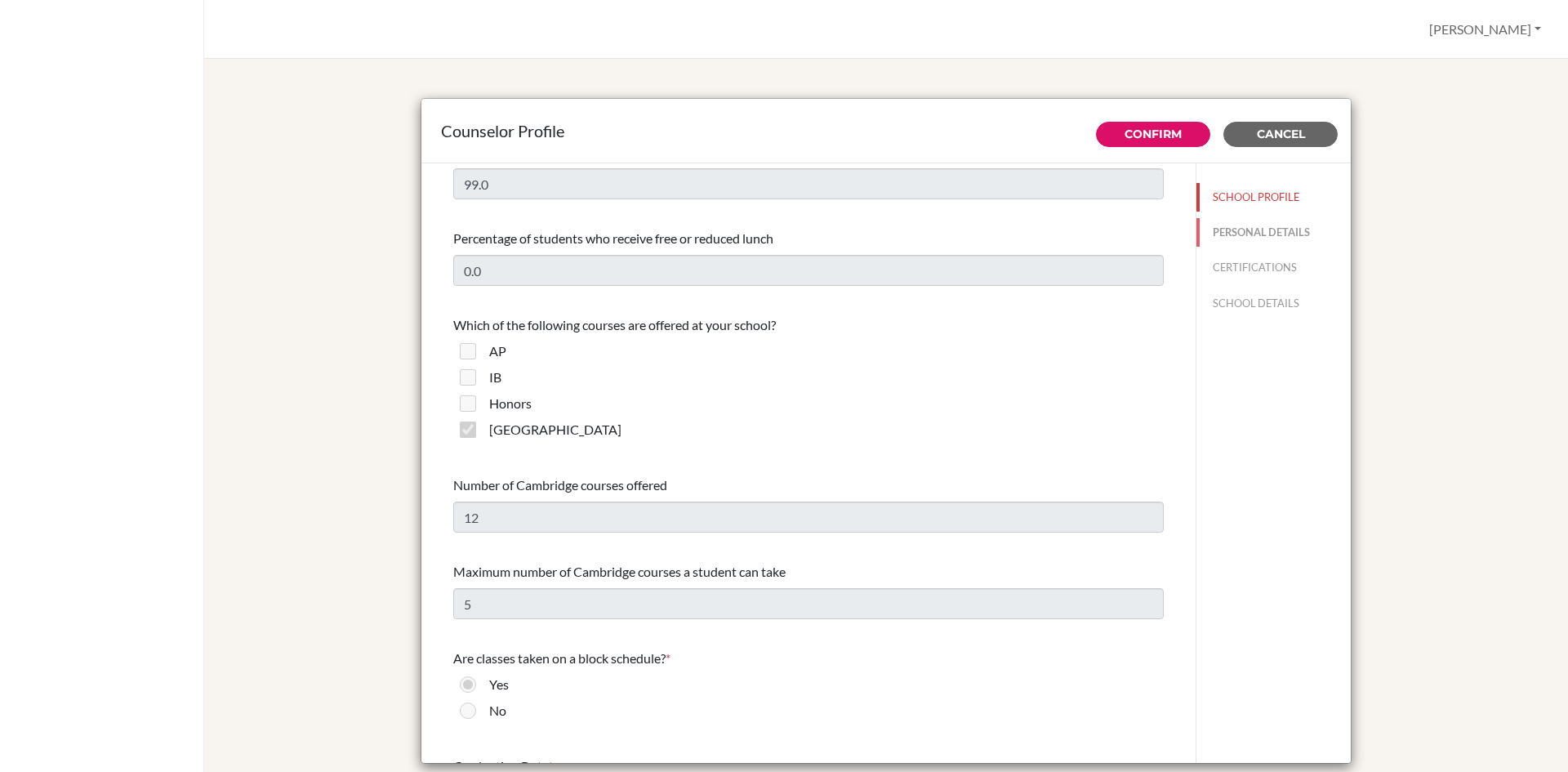
type input "[EMAIL_ADDRESS][DOMAIN_NAME]"
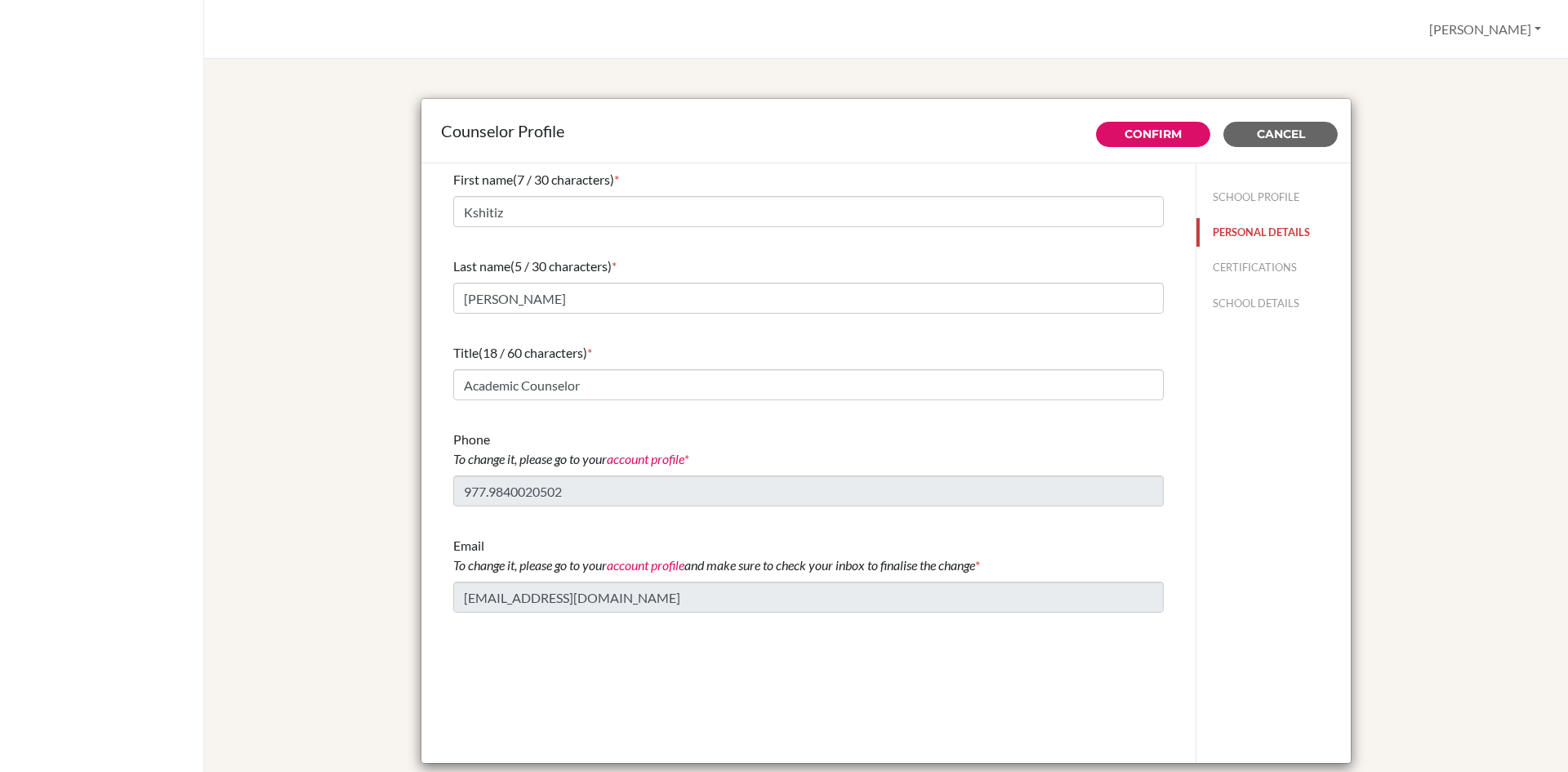
scroll to position [0, 0]
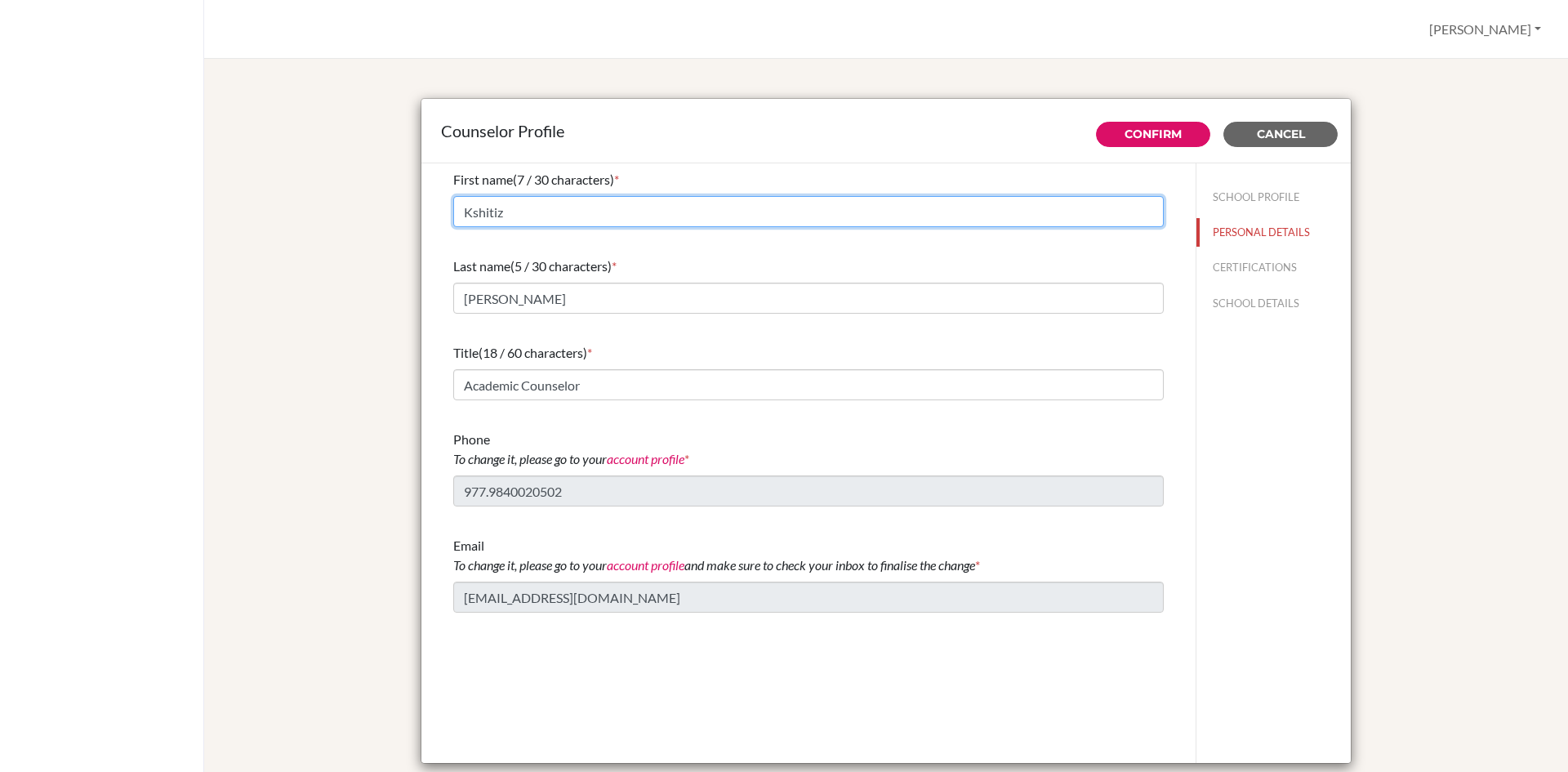
click at [510, 217] on input "Kshitiz" at bounding box center [809, 212] width 711 height 31
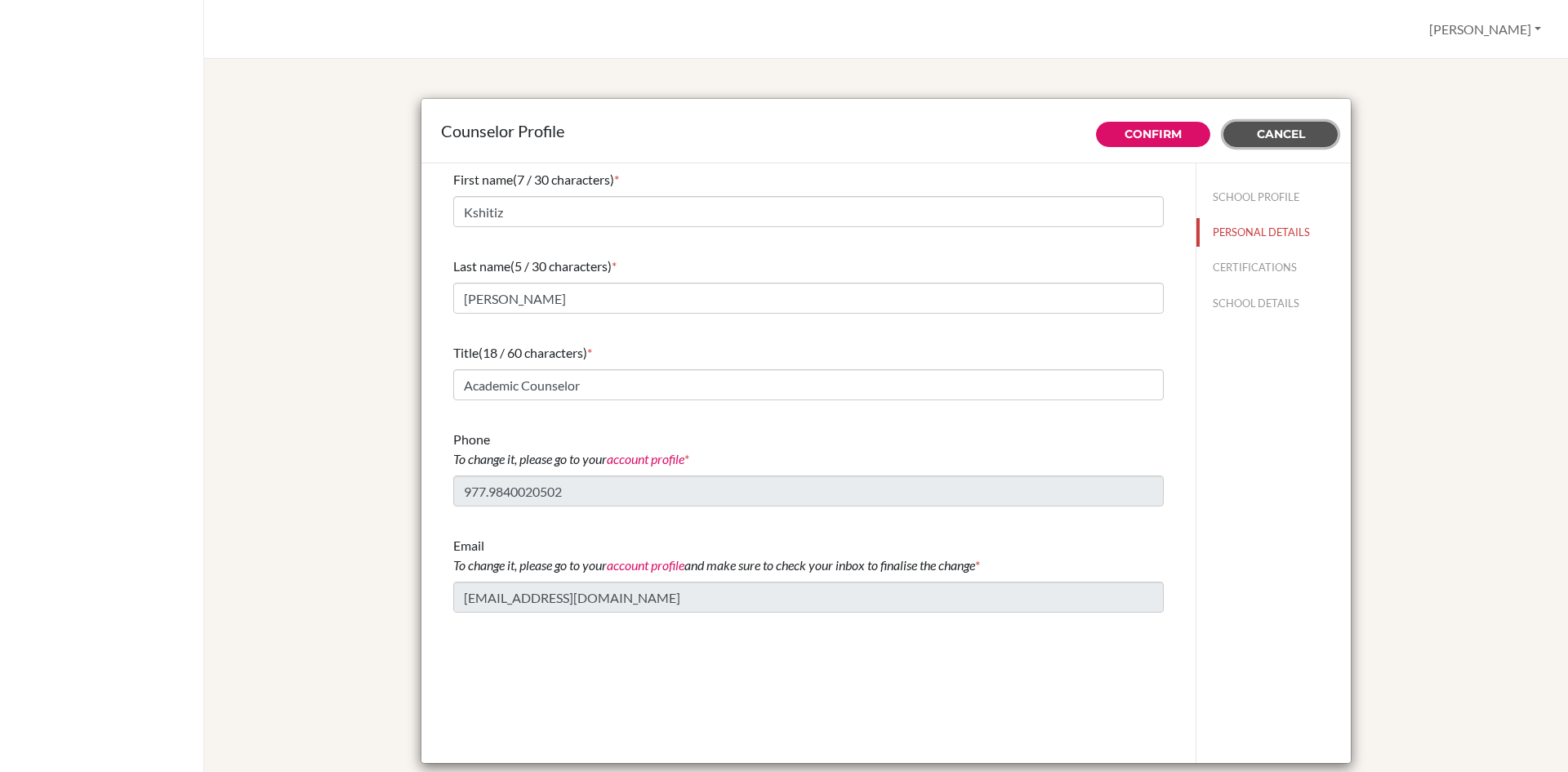
click at [1288, 135] on span "Cancel" at bounding box center [1281, 134] width 49 height 15
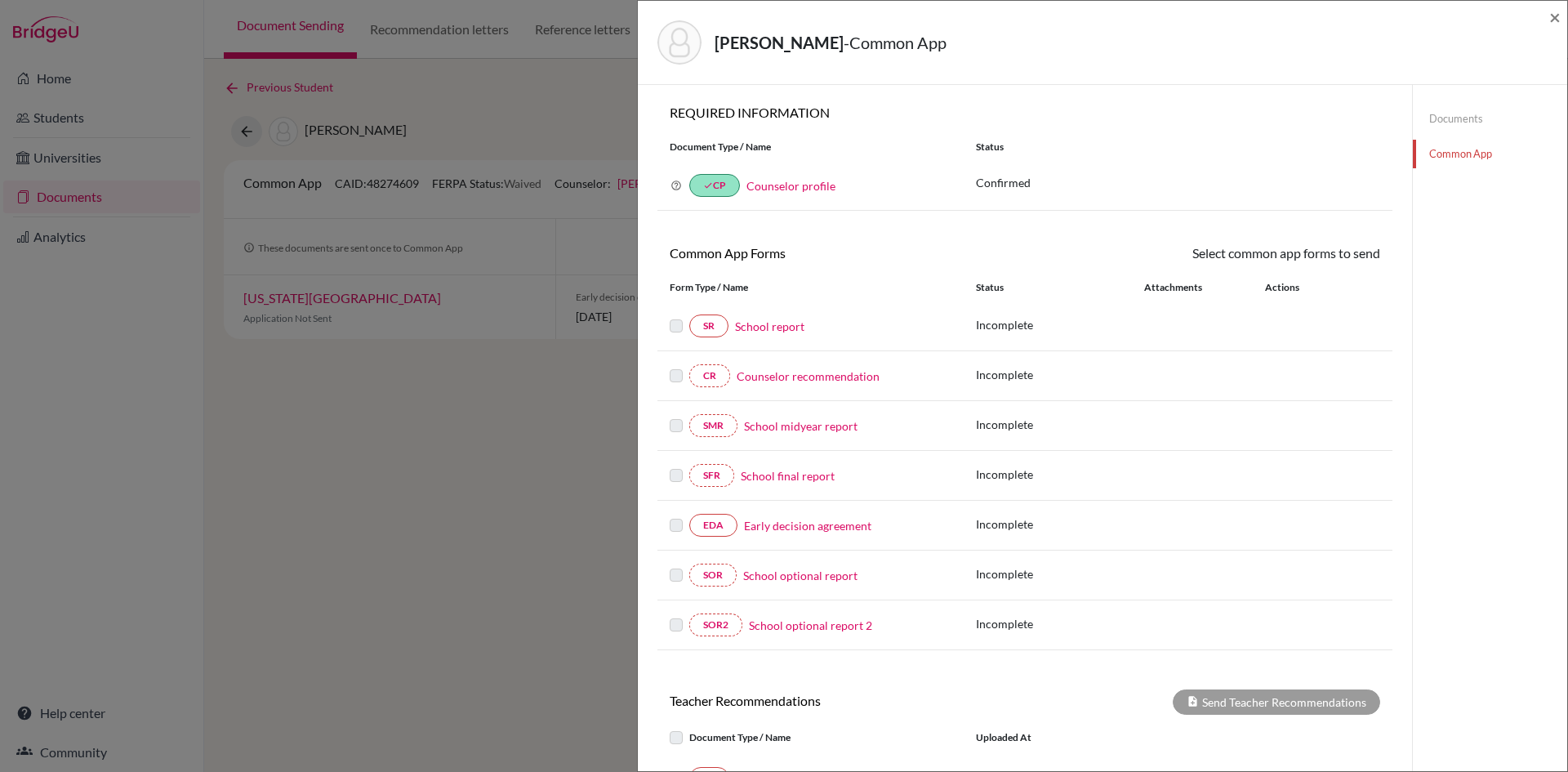
click at [820, 185] on link "Counselor profile" at bounding box center [790, 185] width 89 height 14
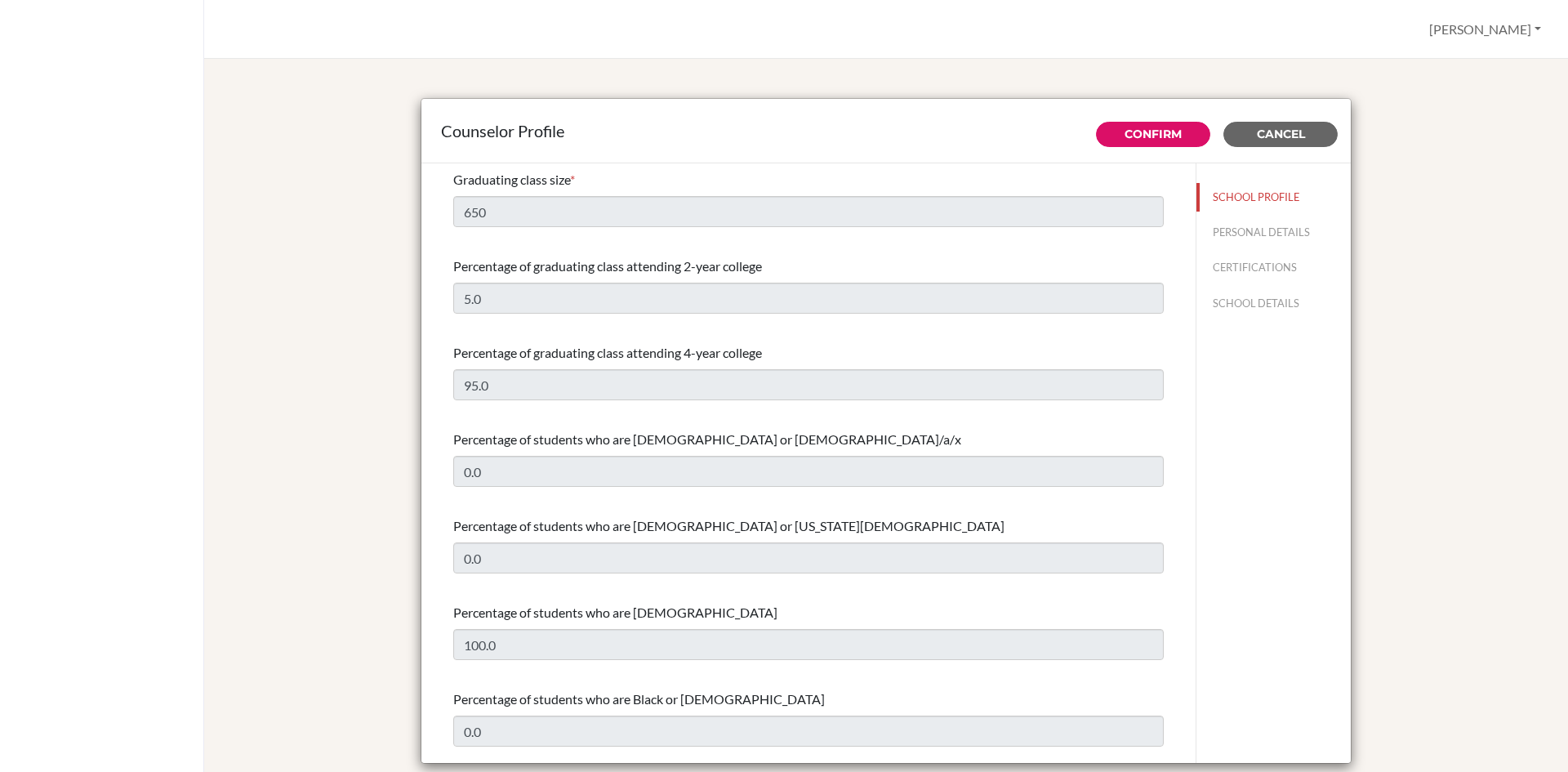
select select "0"
select select "353715"
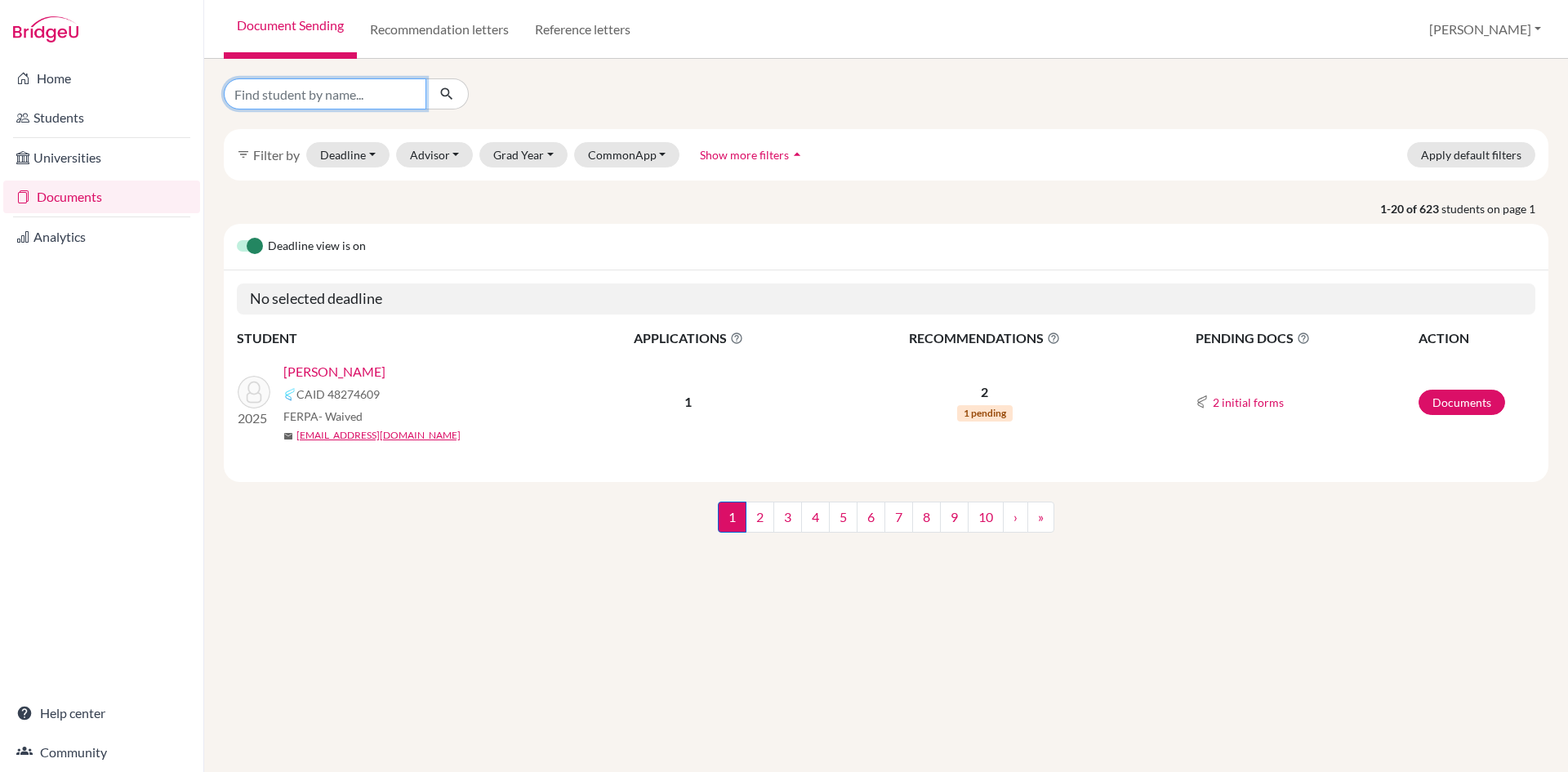
click at [396, 91] on input "Find student by name..." at bounding box center [324, 94] width 202 height 31
type input "shrijan poudel"
click button "submit" at bounding box center [447, 94] width 43 height 31
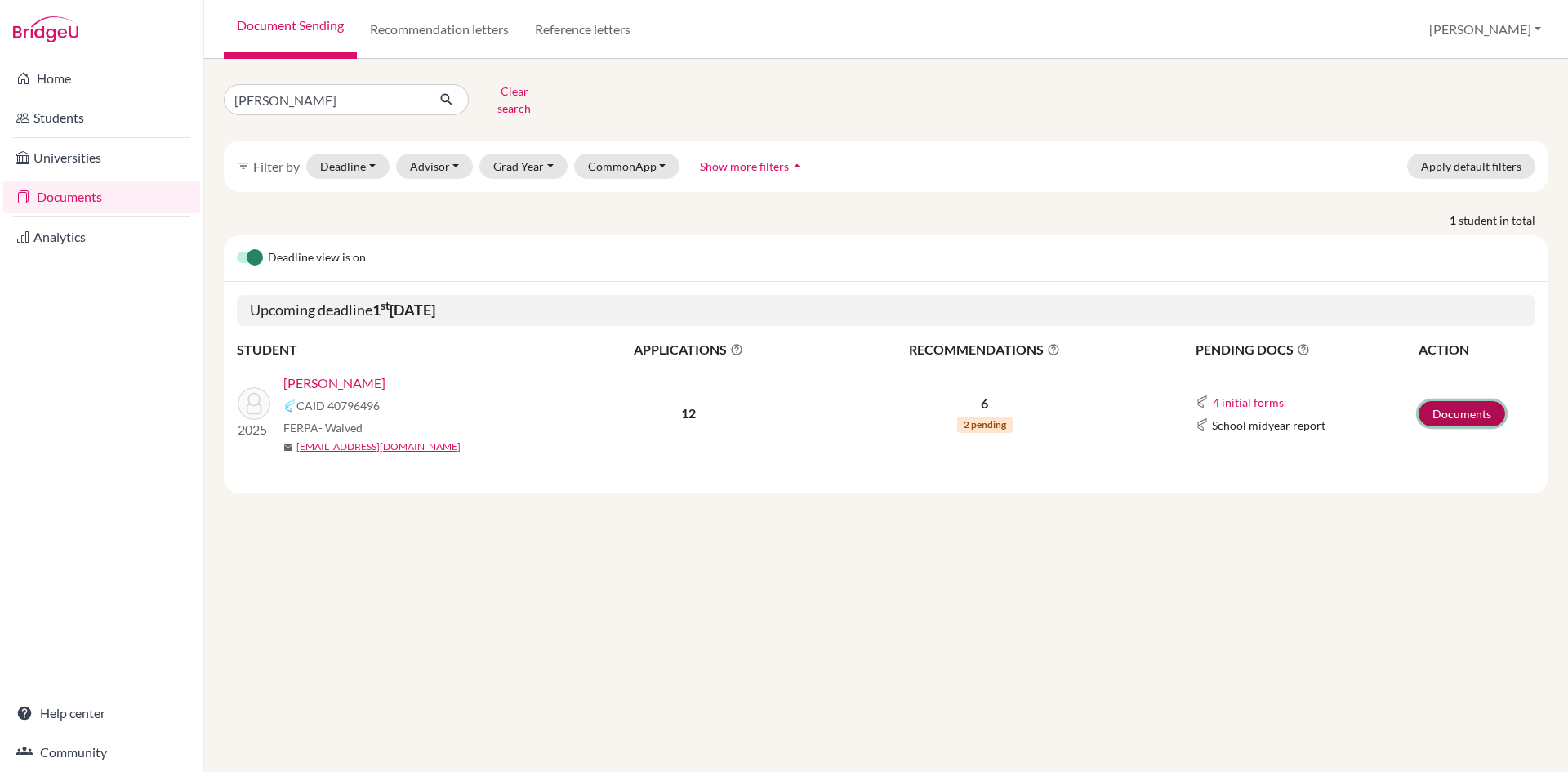
click at [1448, 401] on link "Documents" at bounding box center [1462, 414] width 87 height 26
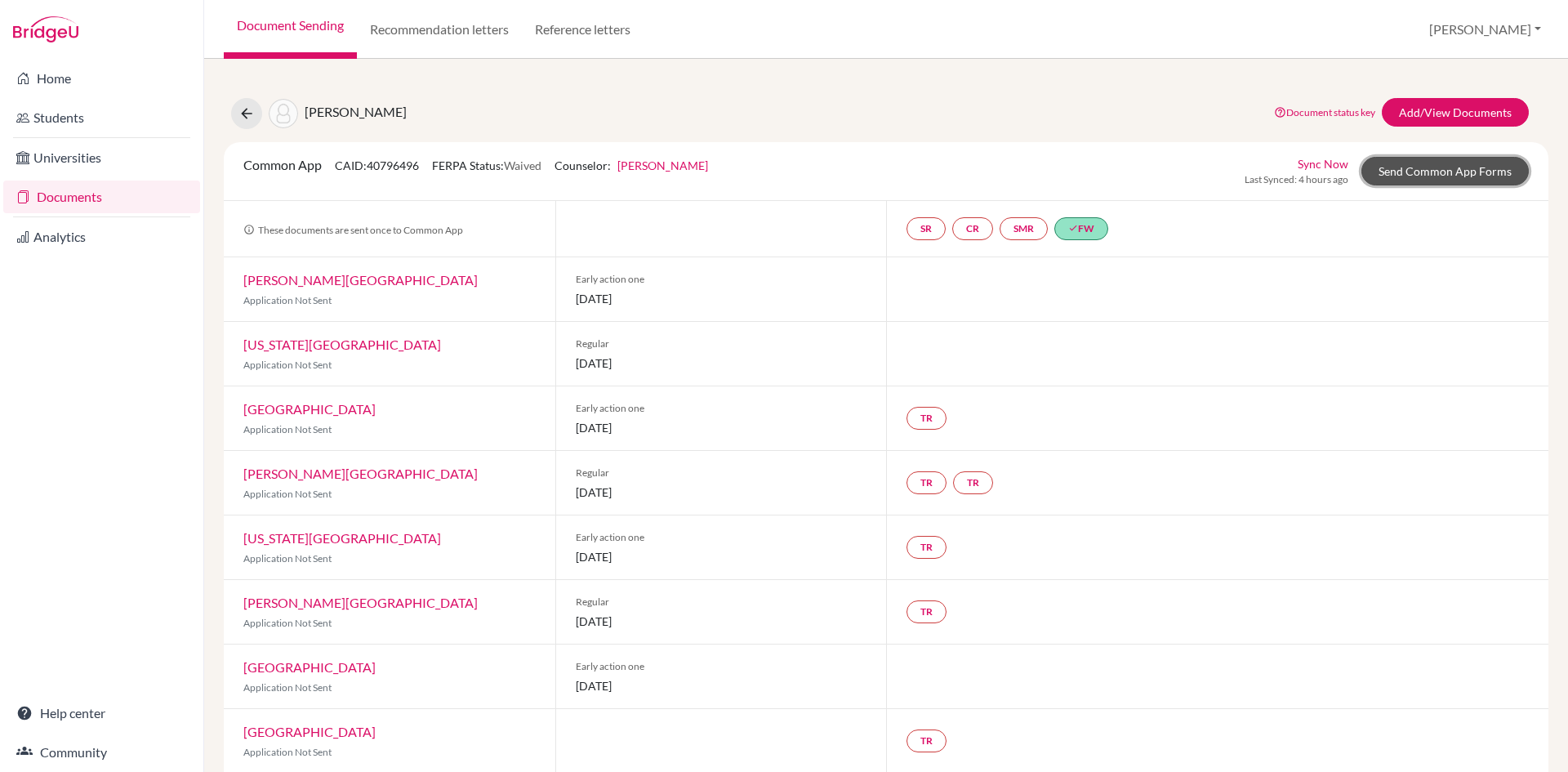
click at [1390, 176] on link "Send Common App Forms" at bounding box center [1445, 170] width 168 height 28
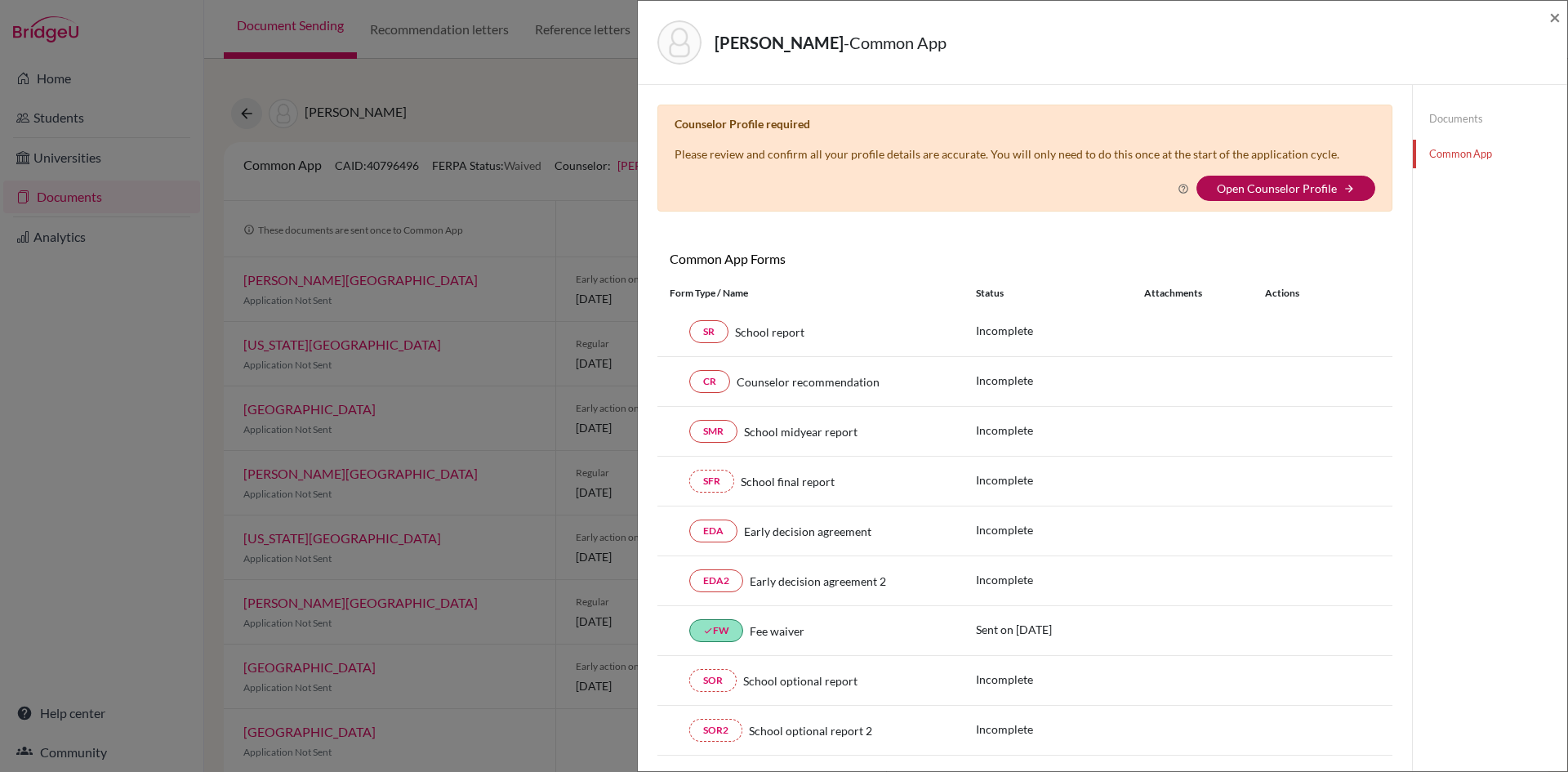
click at [1240, 185] on link "Open Counselor Profile" at bounding box center [1277, 188] width 120 height 14
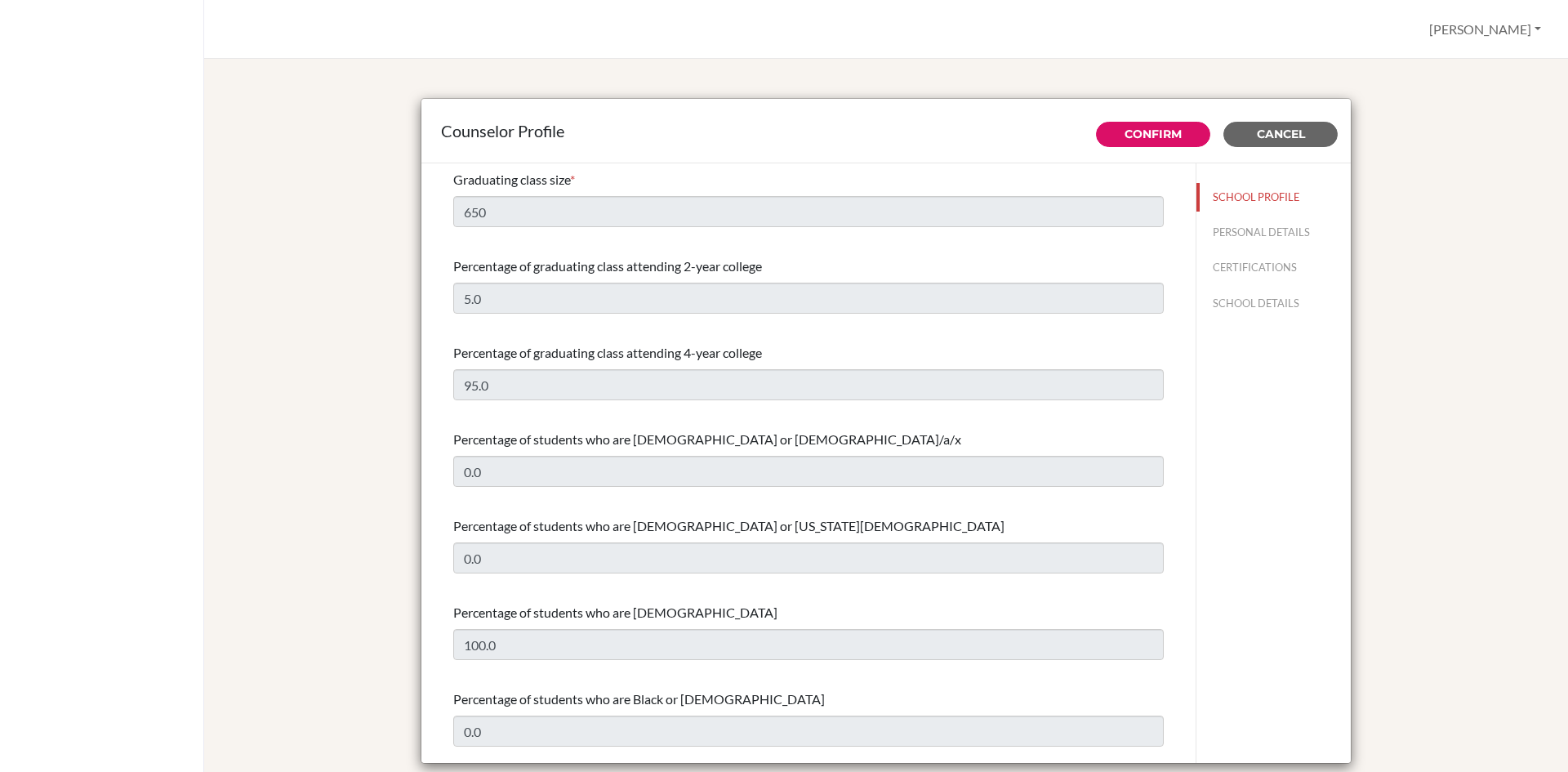
select select "0"
select select "353715"
click at [1235, 234] on button "PERSONAL DETAILS" at bounding box center [1274, 232] width 155 height 28
type input "[PERSON_NAME]"
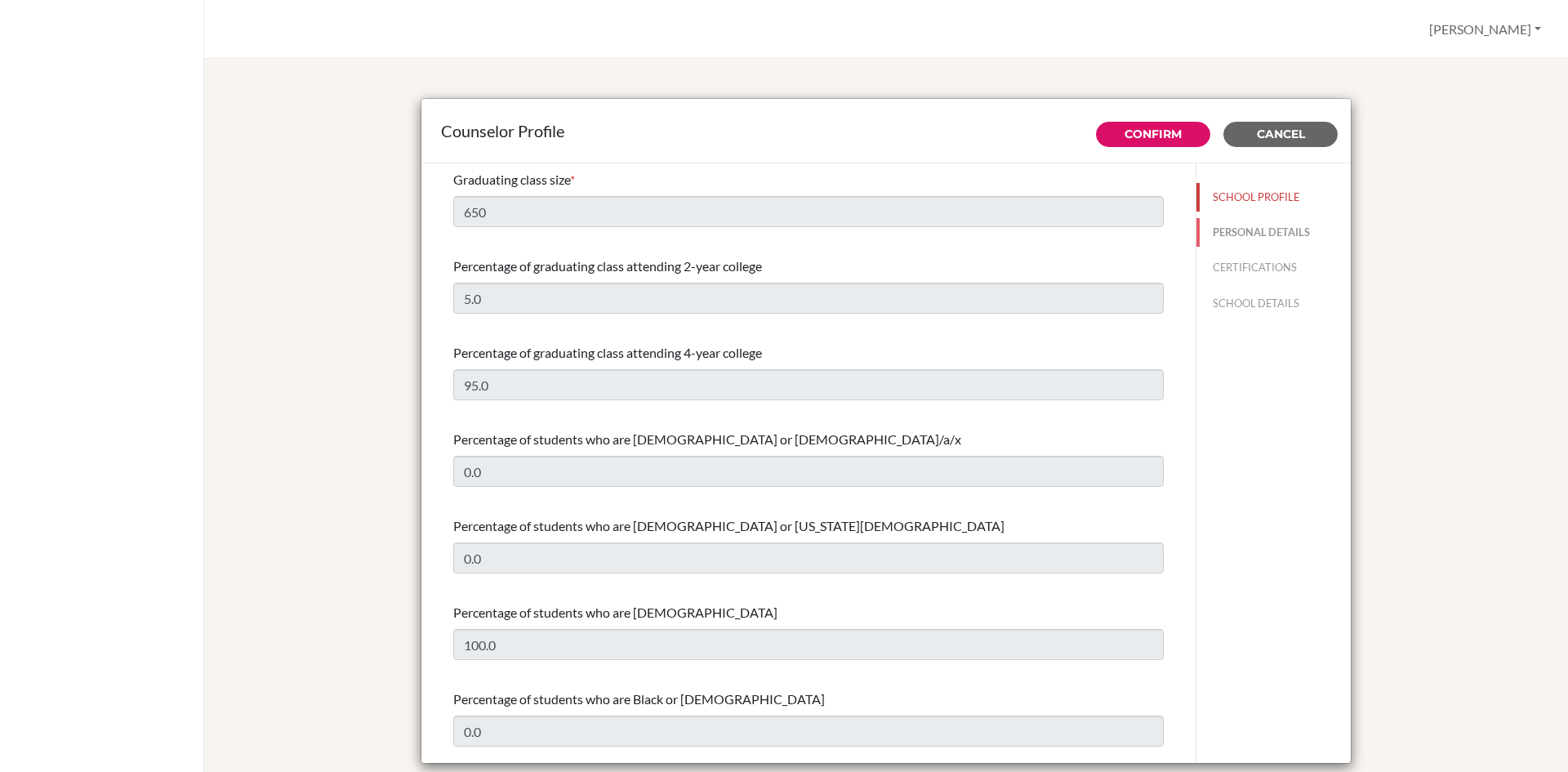
type input "Advisor"
type input "977.9841234555"
type input "[EMAIL_ADDRESS][DOMAIN_NAME]"
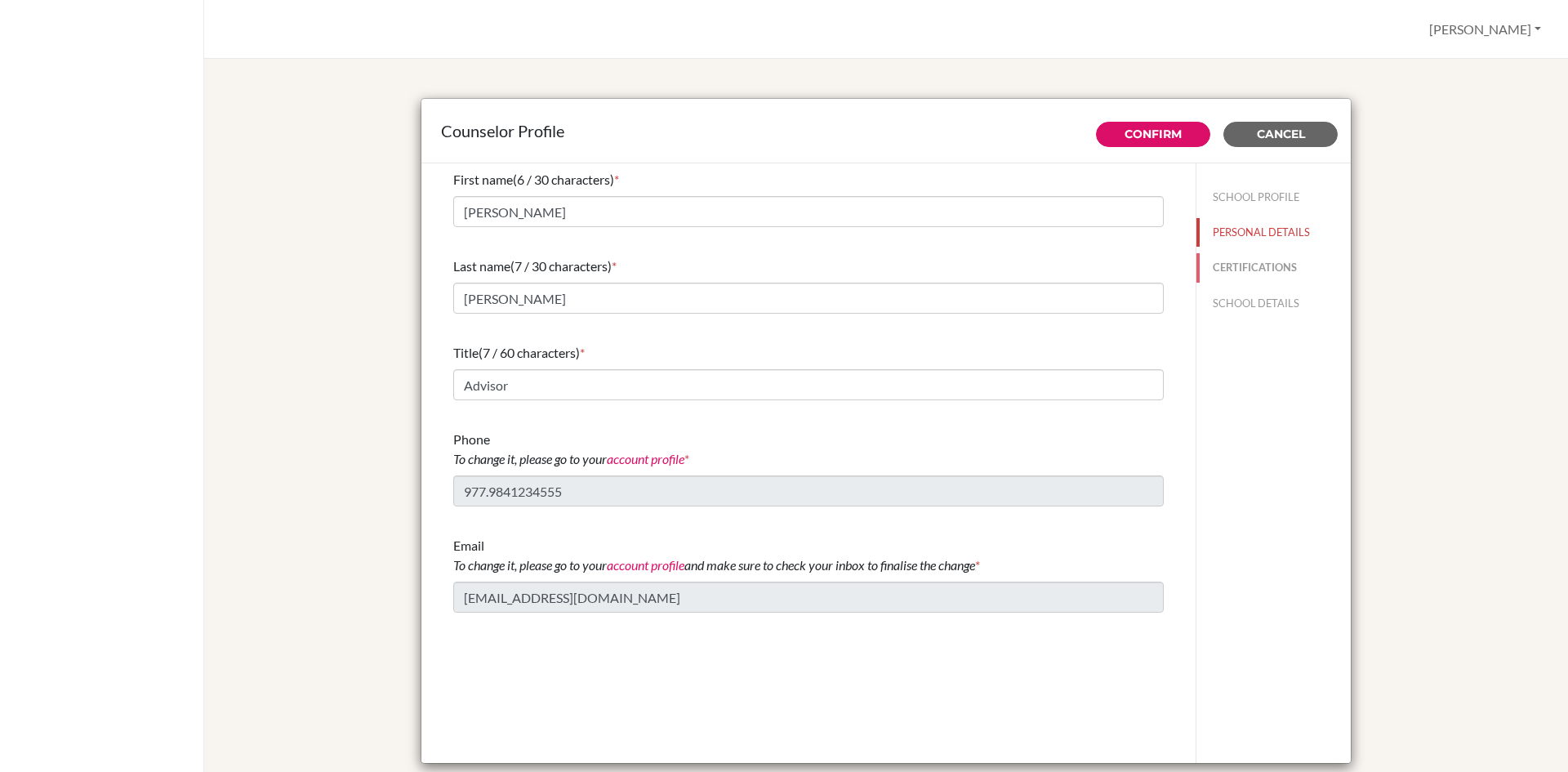
click at [1236, 264] on button "CERTIFICATIONS" at bounding box center [1274, 266] width 155 height 28
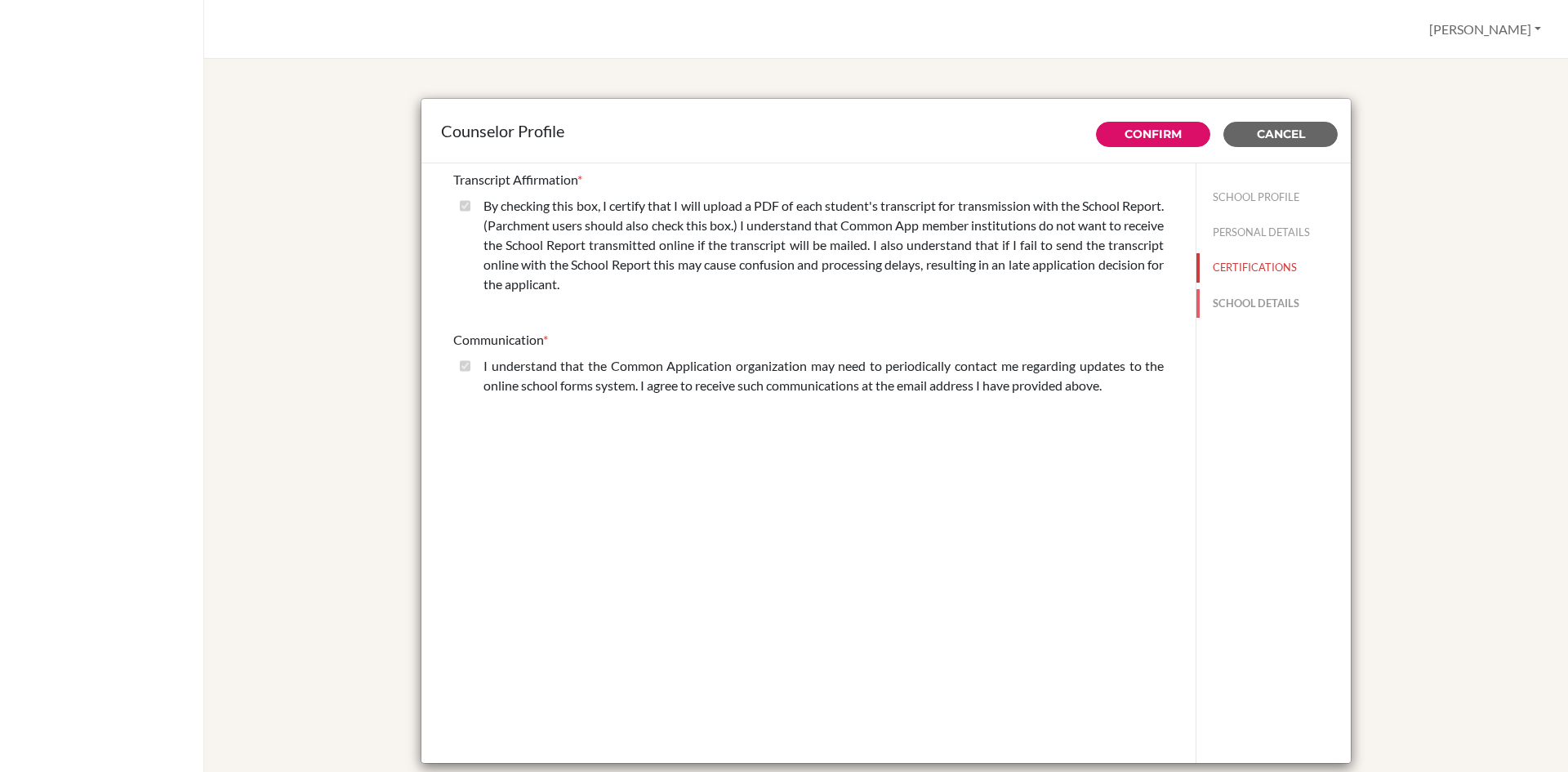
click at [1241, 305] on button "SCHOOL DETAILS" at bounding box center [1274, 303] width 155 height 28
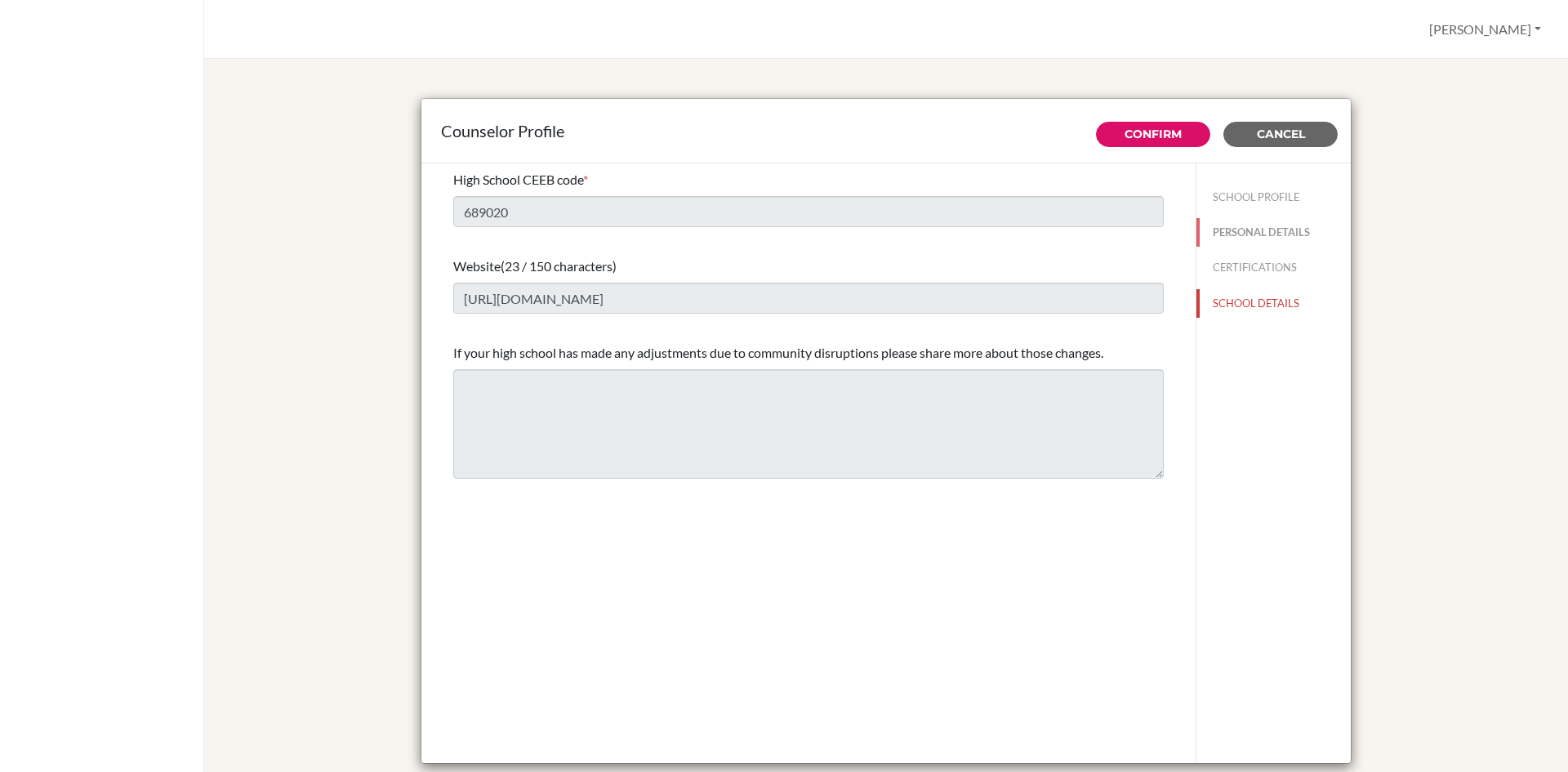
click at [1231, 232] on button "PERSONAL DETAILS" at bounding box center [1274, 232] width 155 height 28
type input "[PERSON_NAME]"
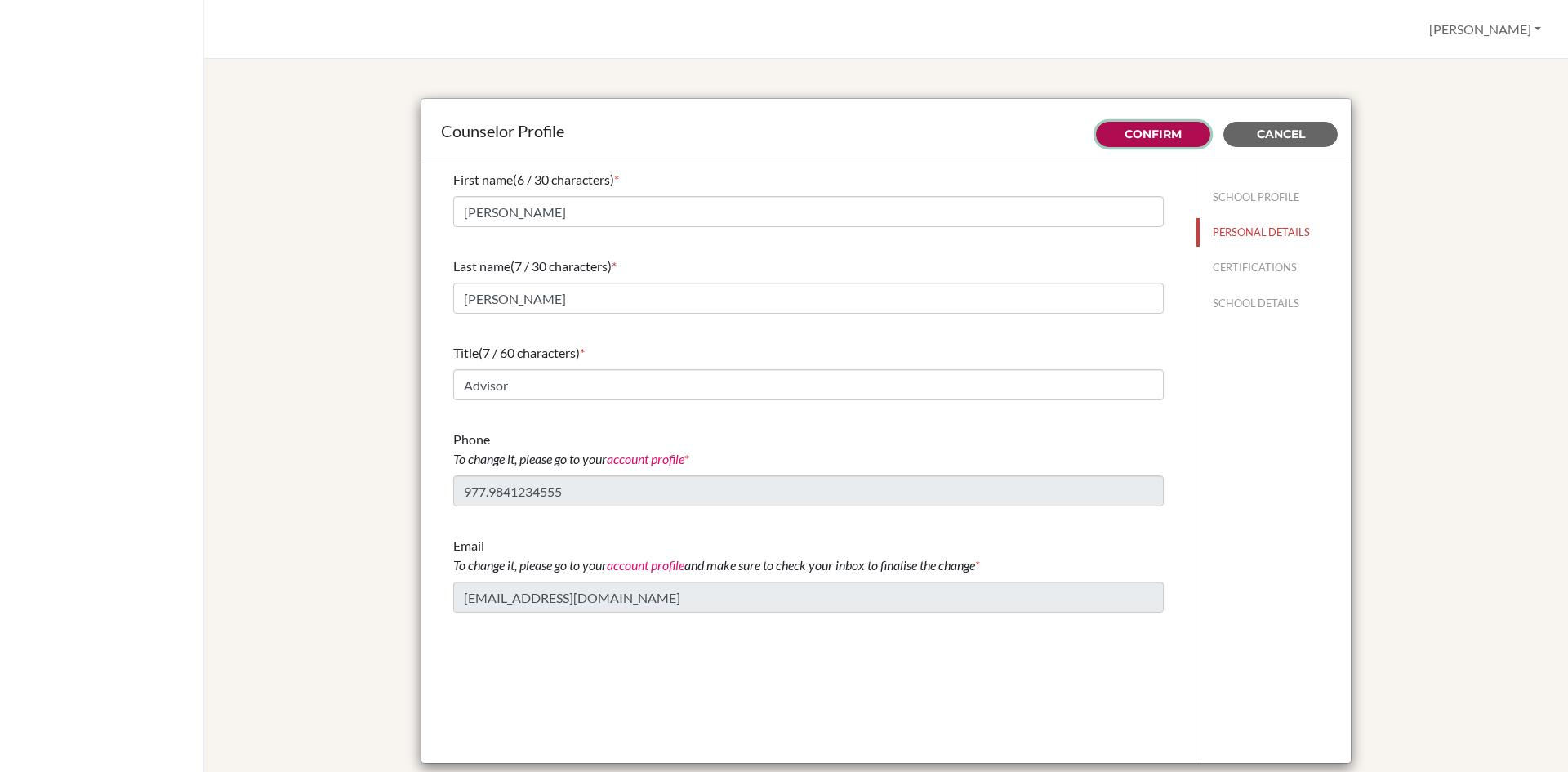
click at [1177, 136] on button "Confirm" at bounding box center [1153, 135] width 114 height 26
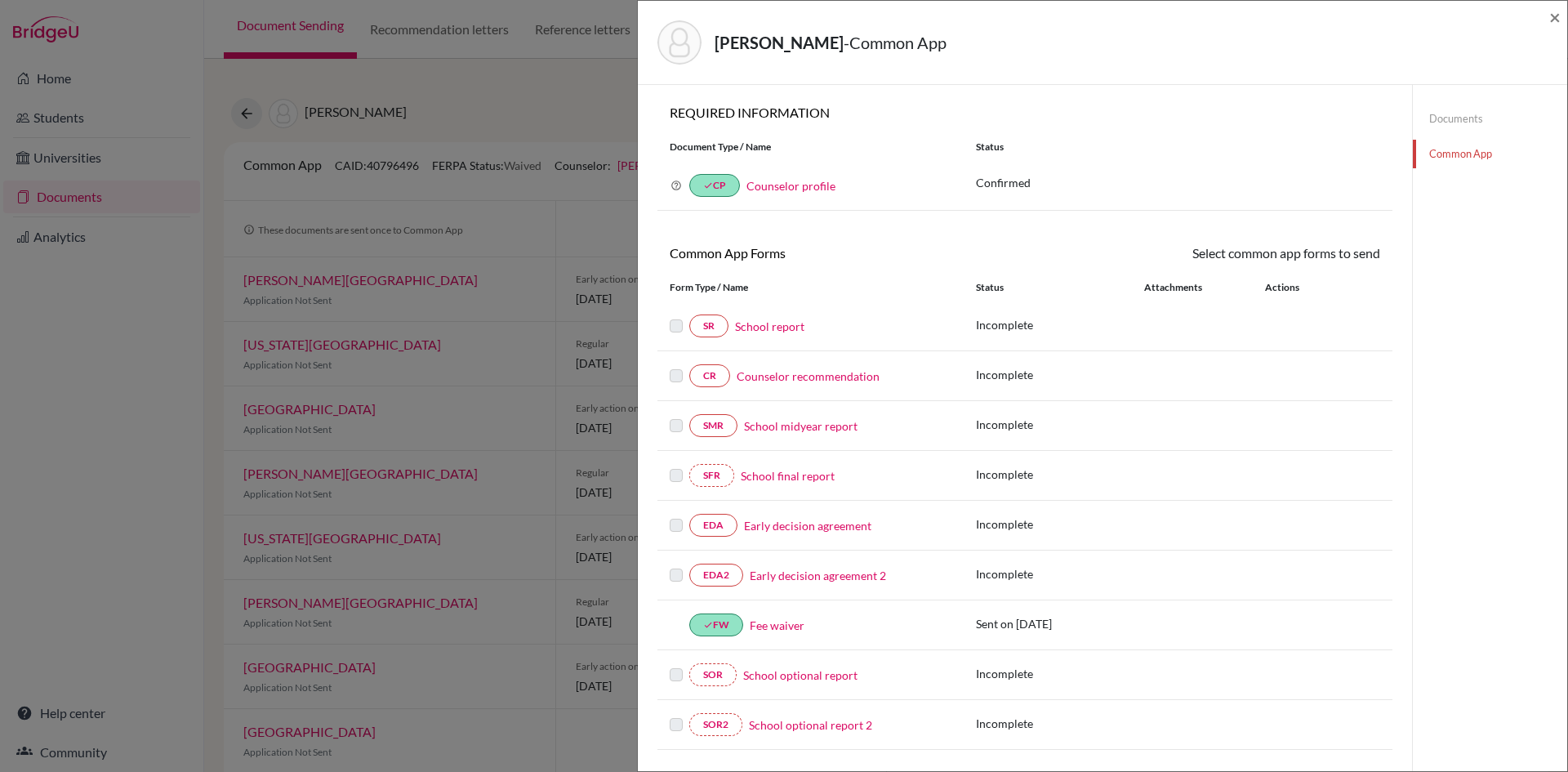
click at [781, 185] on link "Counselor profile" at bounding box center [790, 185] width 89 height 14
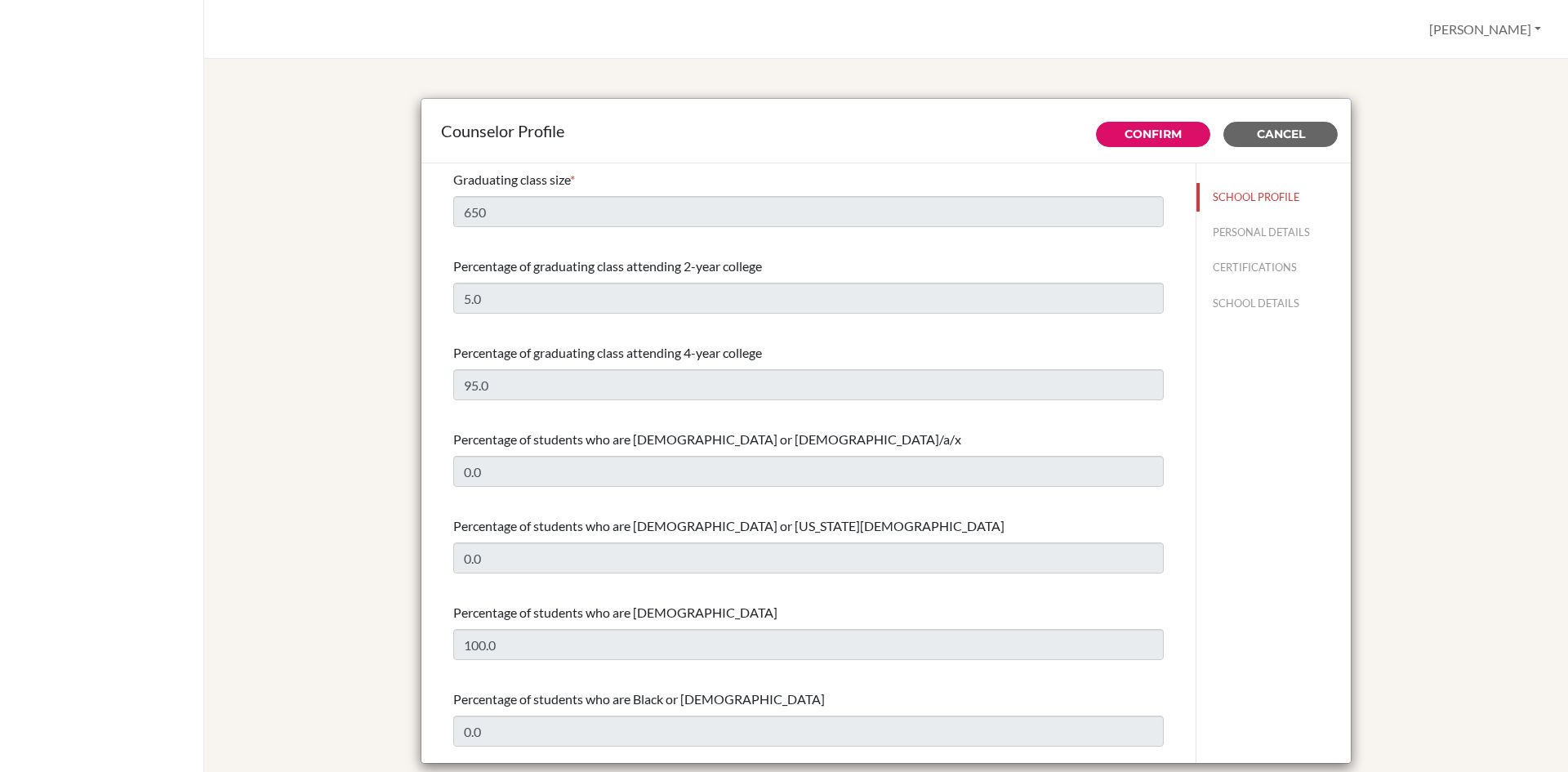
select select "0"
select select "353715"
click at [1226, 229] on button "PERSONAL DETAILS" at bounding box center [1274, 232] width 155 height 28
type input "[PERSON_NAME]"
type input "Neupane"
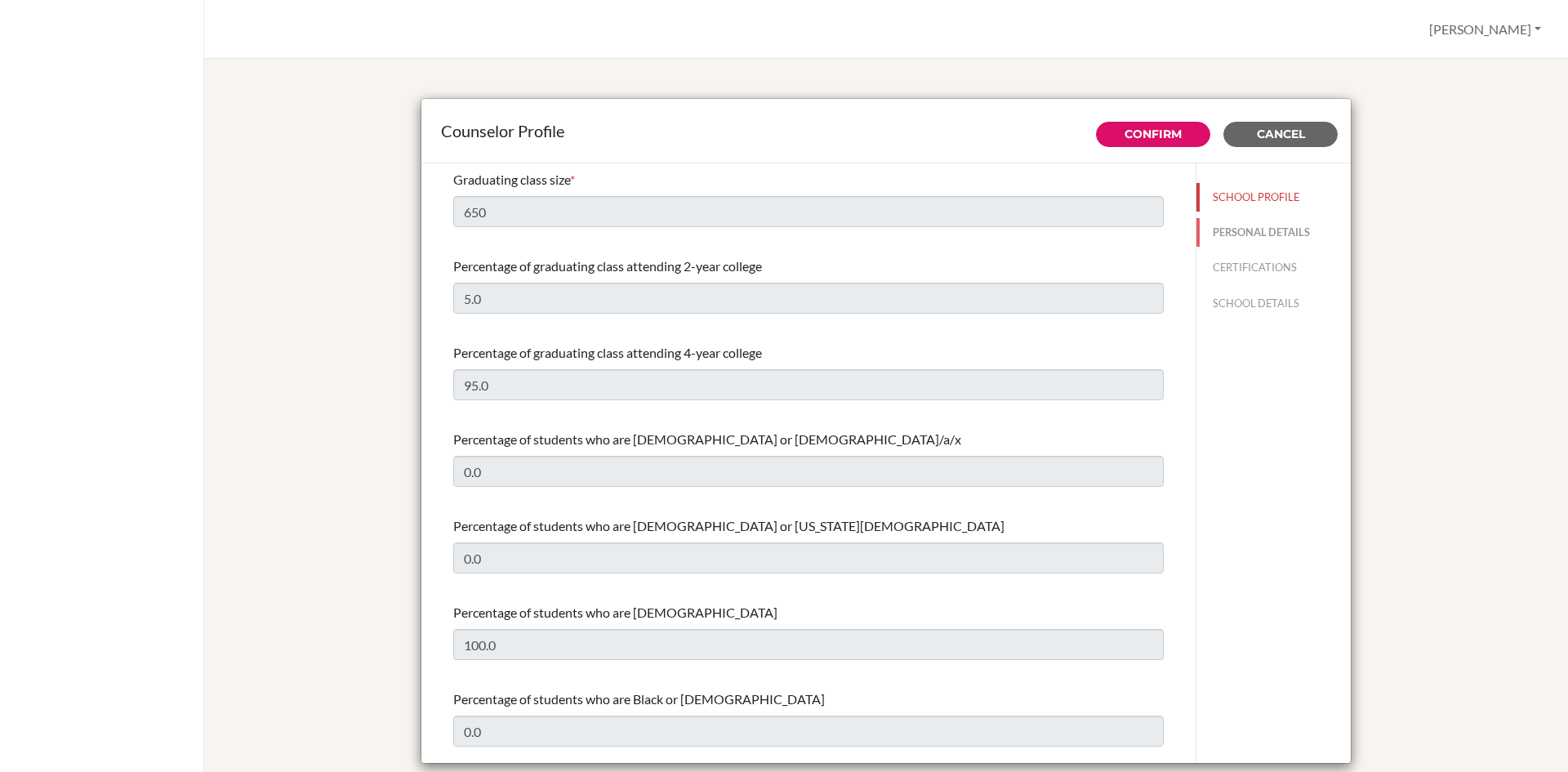
type input "Advisor"
type input "977.9841234555"
type input "counselor.alevel@sxc.edu.np"
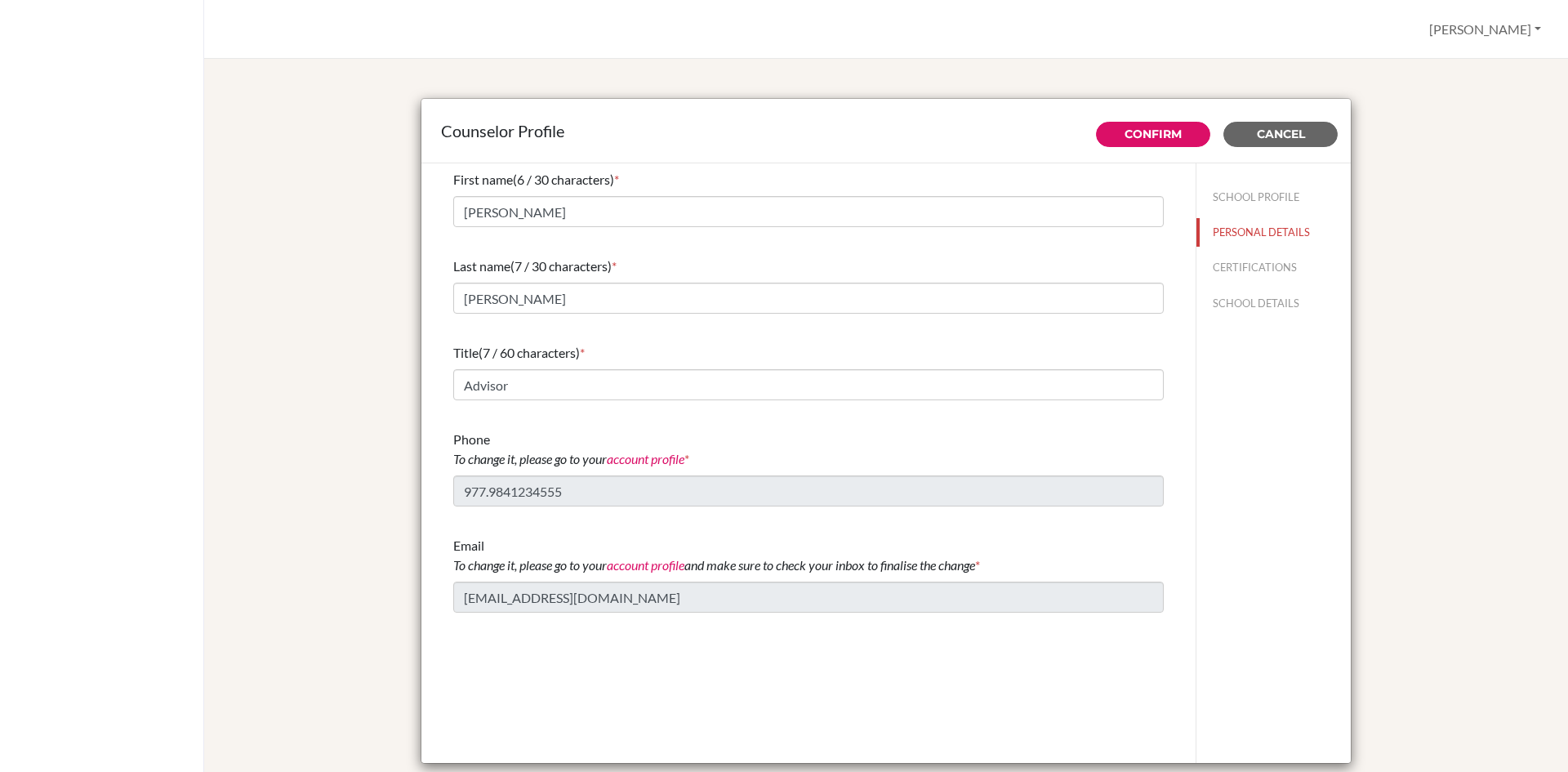
click at [655, 567] on link "account profile" at bounding box center [646, 564] width 78 height 16
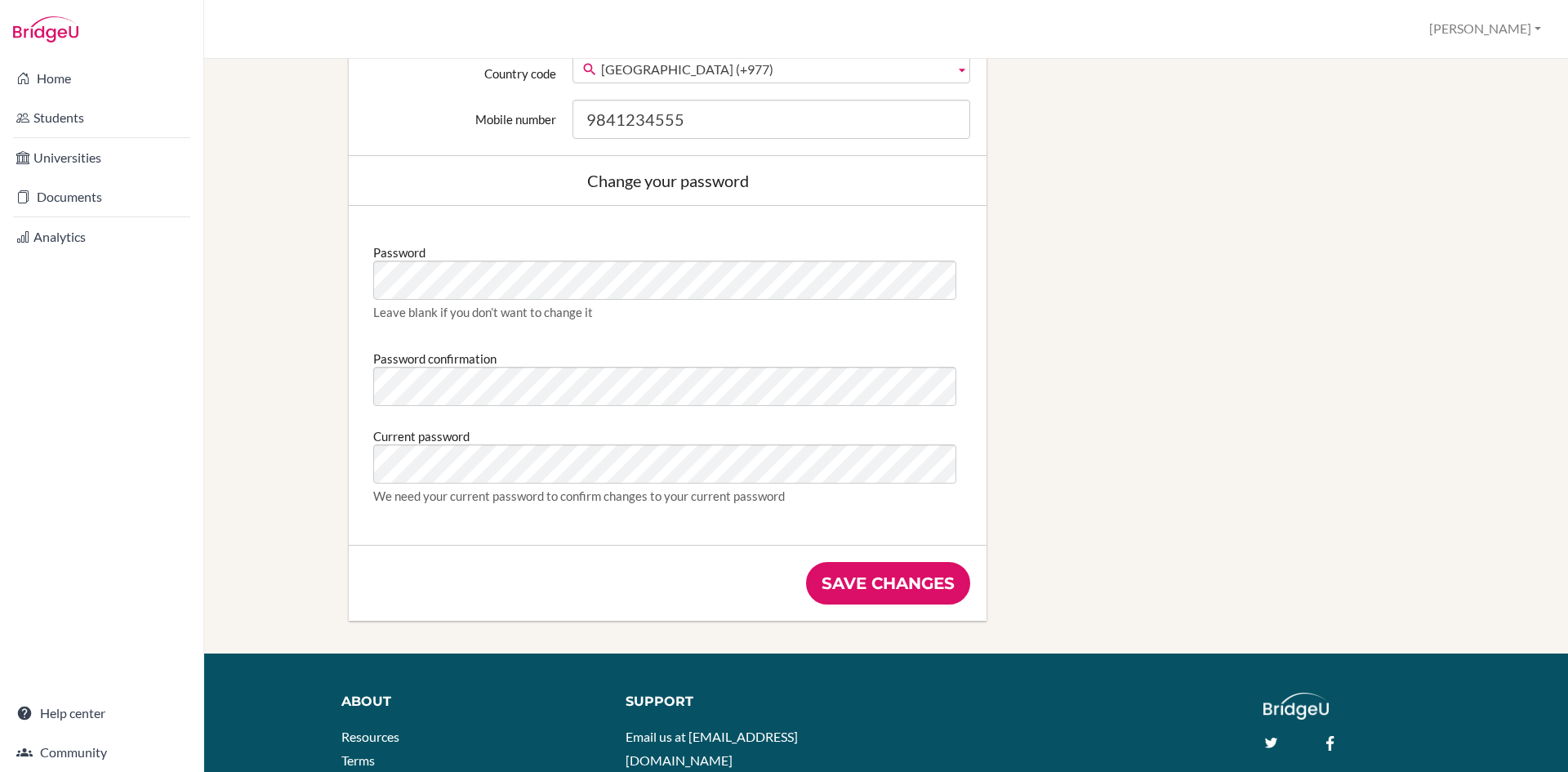
scroll to position [735, 0]
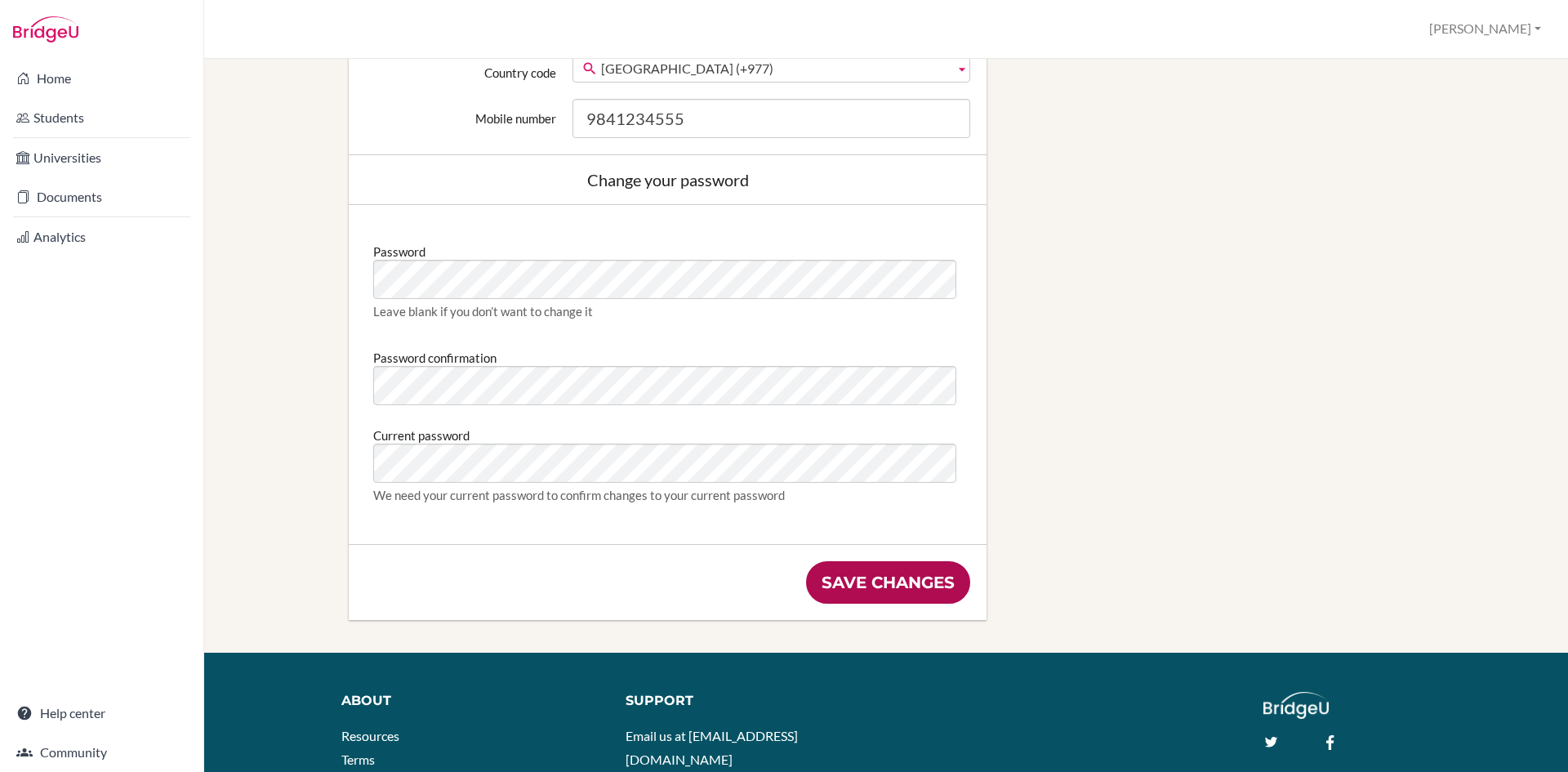
click at [895, 585] on input "Save changes" at bounding box center [887, 582] width 164 height 42
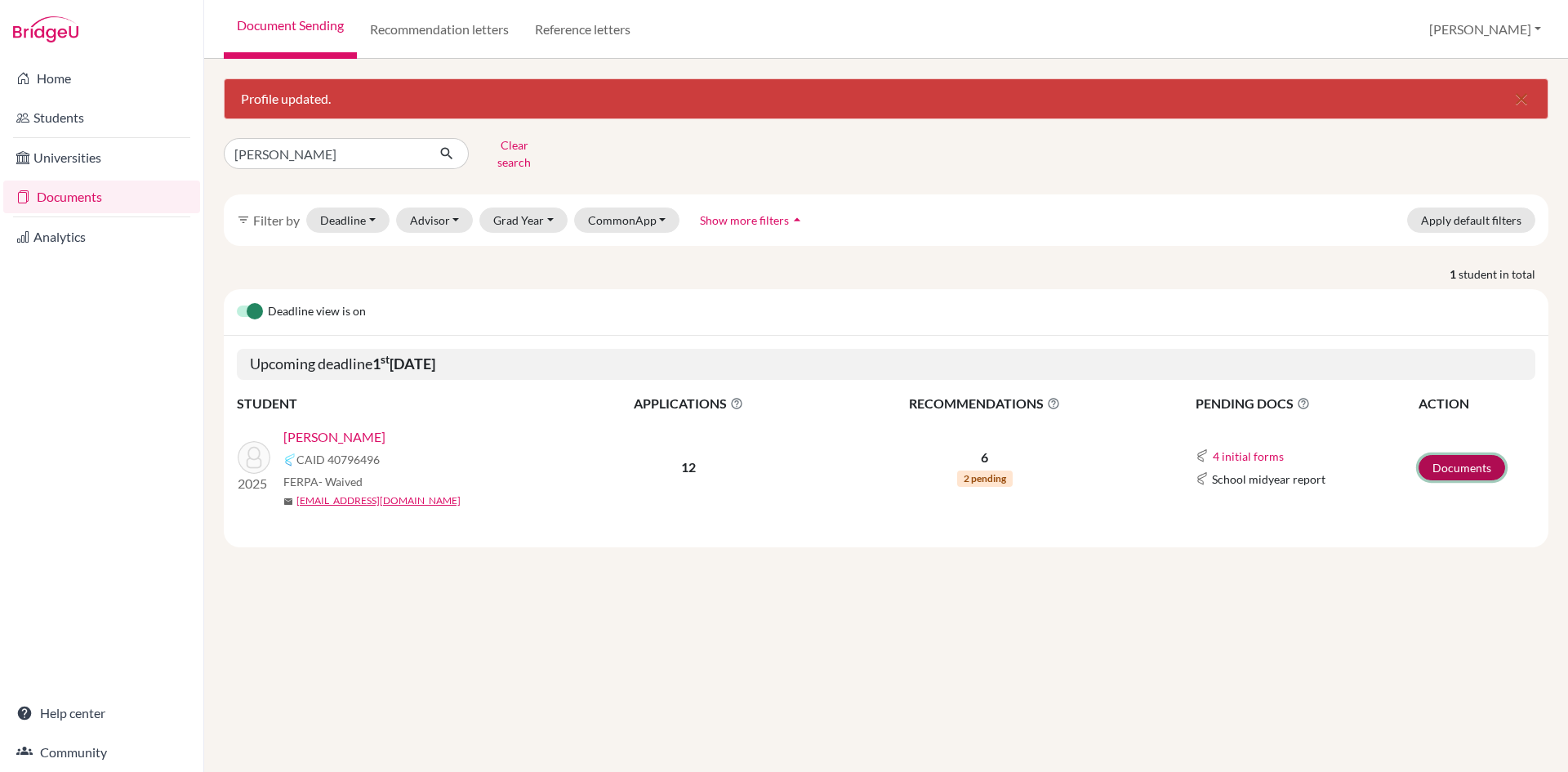
click at [1443, 460] on link "Documents" at bounding box center [1462, 468] width 87 height 26
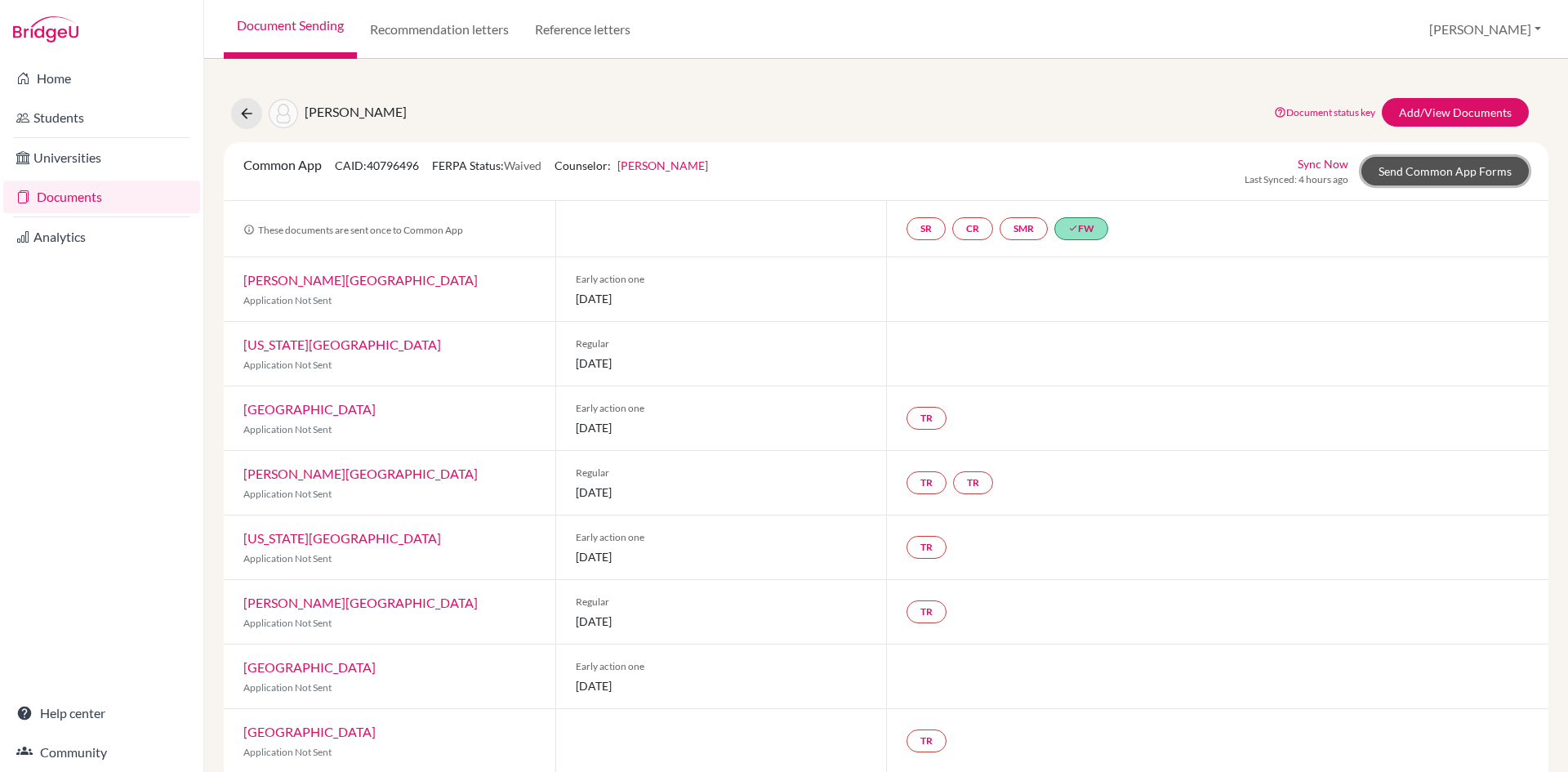
click at [1421, 170] on link "Send Common App Forms" at bounding box center [1445, 170] width 168 height 28
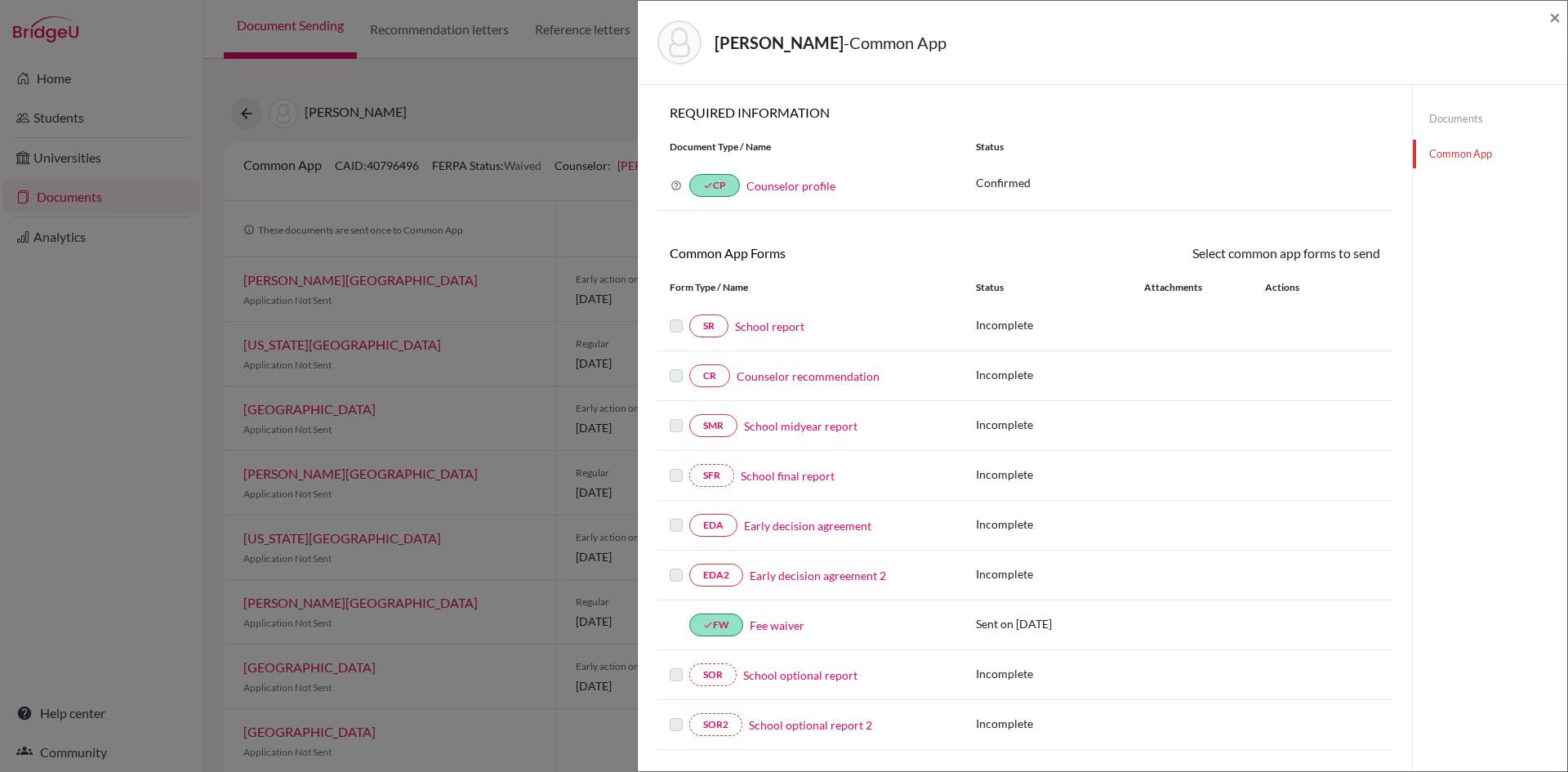
click at [791, 185] on link "Counselor profile" at bounding box center [790, 185] width 89 height 14
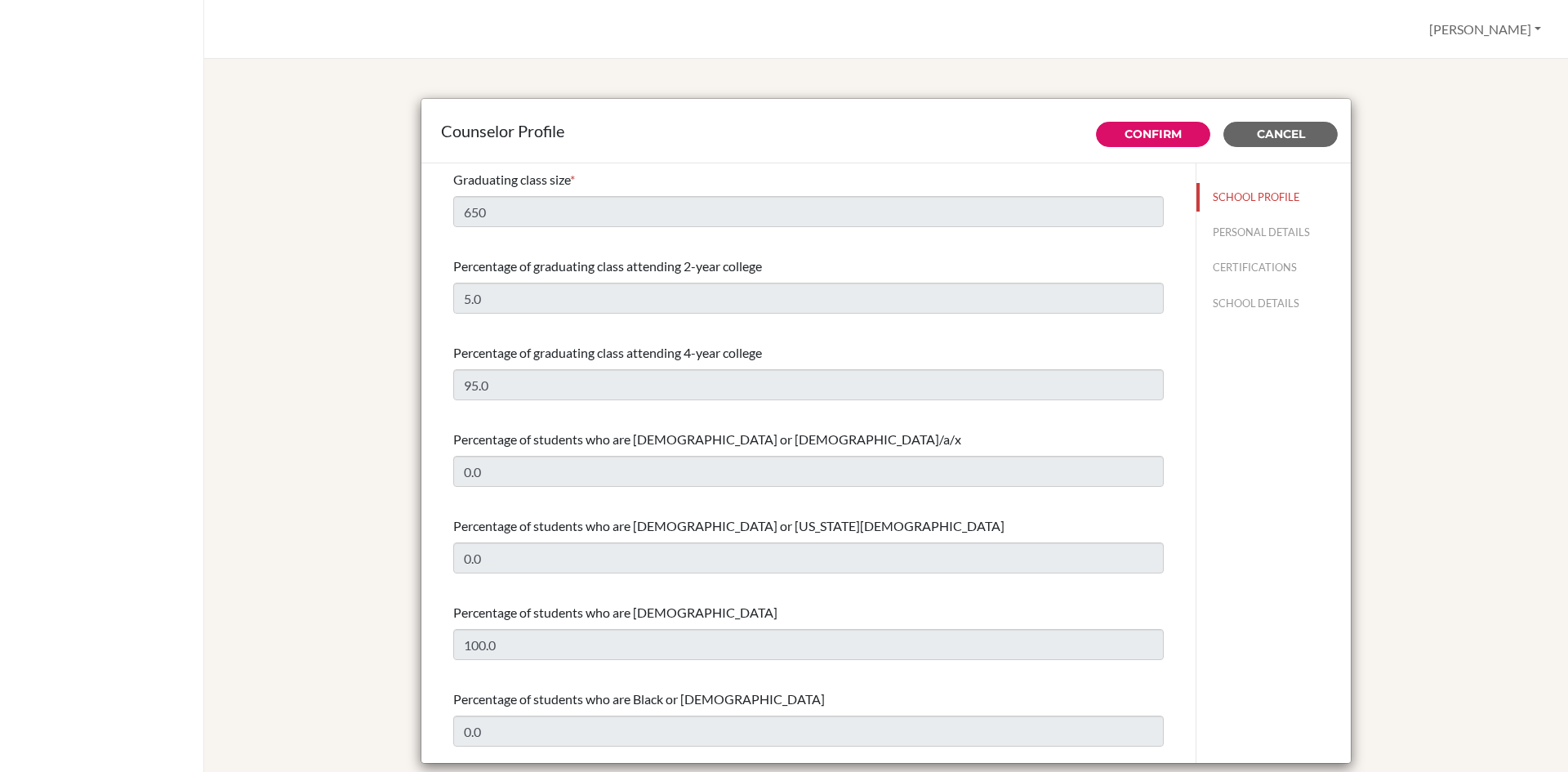
select select "0"
select select "353715"
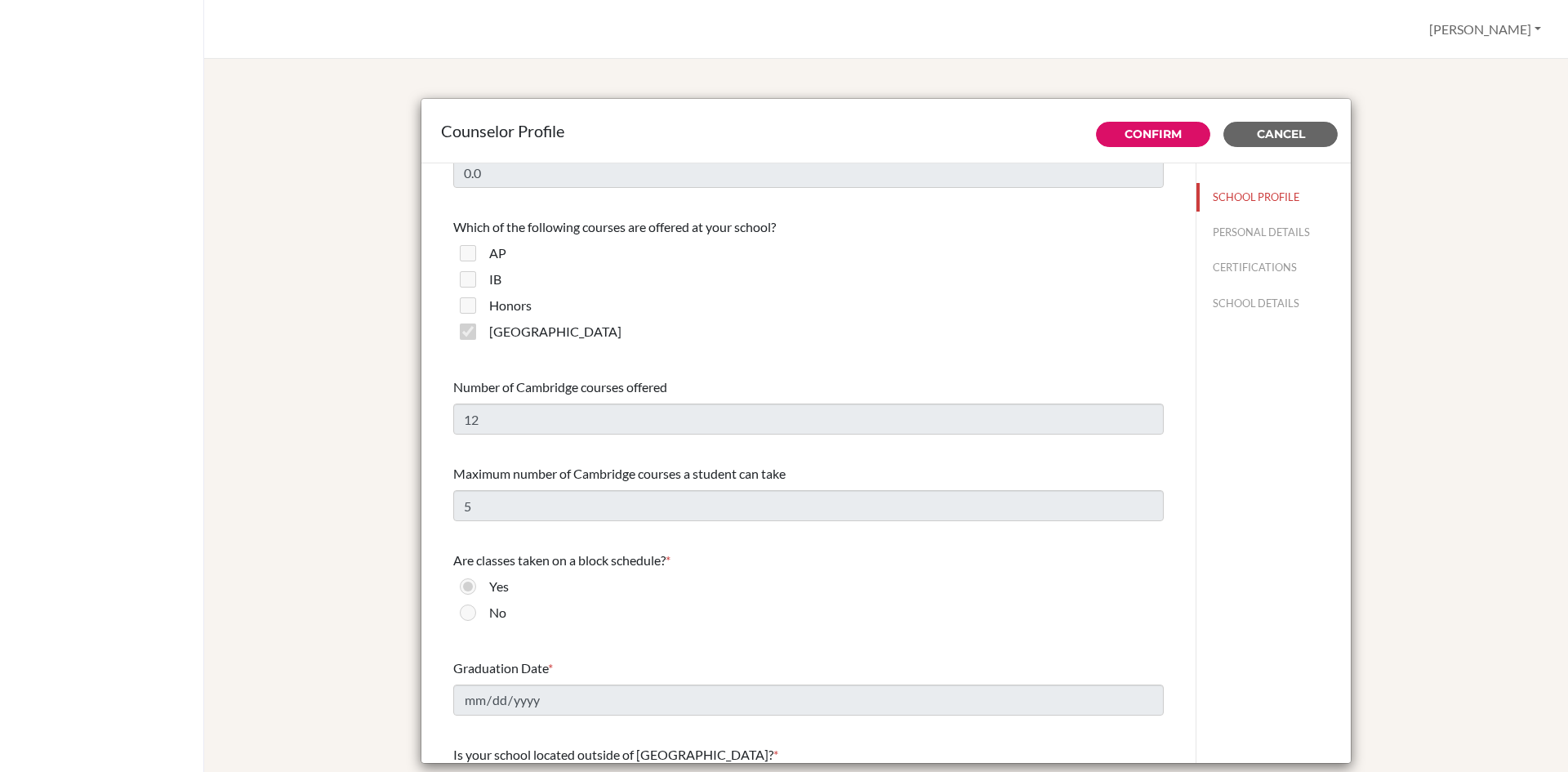
scroll to position [1061, 0]
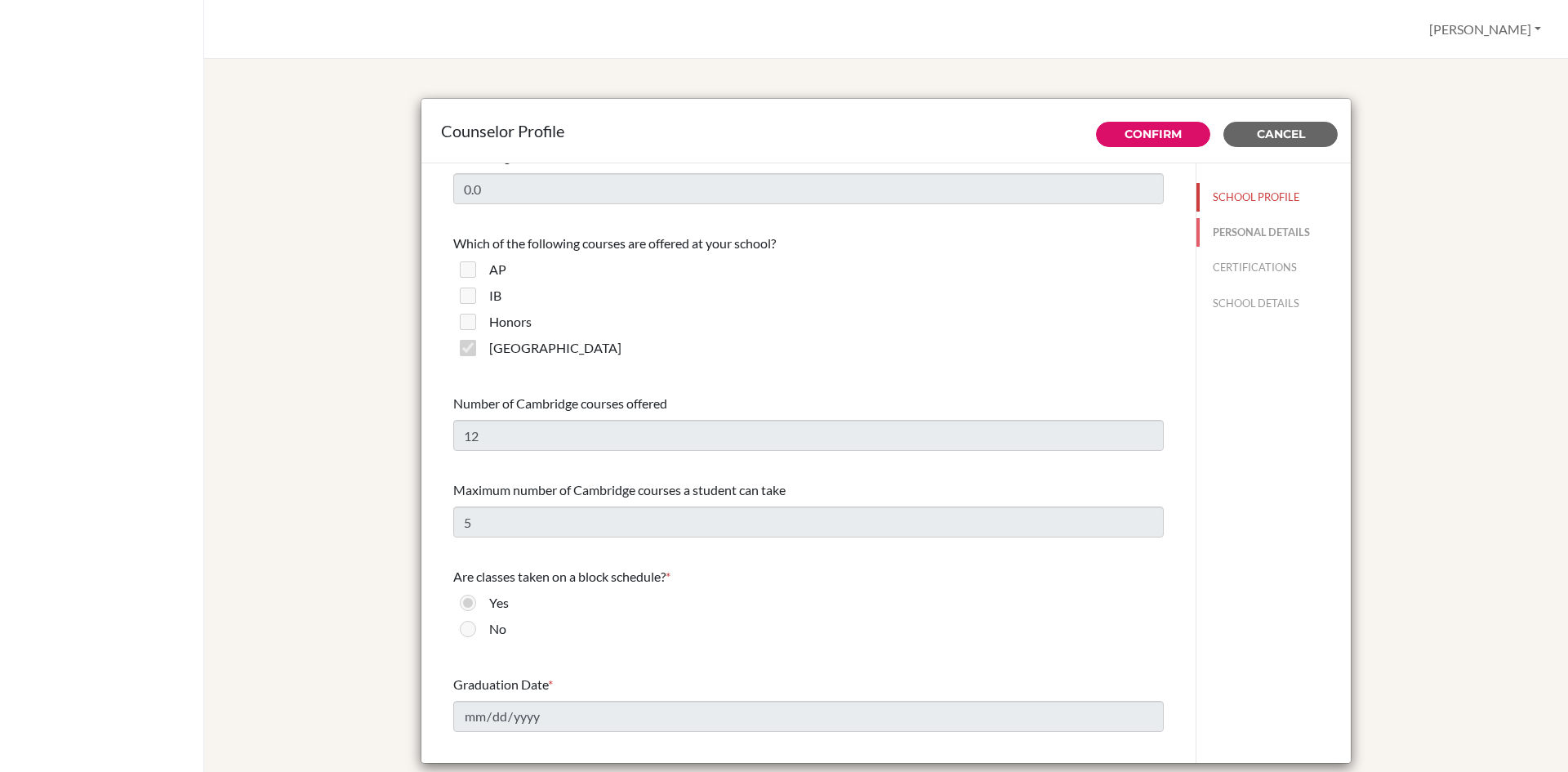
click at [1243, 228] on button "PERSONAL DETAILS" at bounding box center [1274, 232] width 155 height 28
type input "[PERSON_NAME]"
type input "Advisor"
type input "977.9841234555"
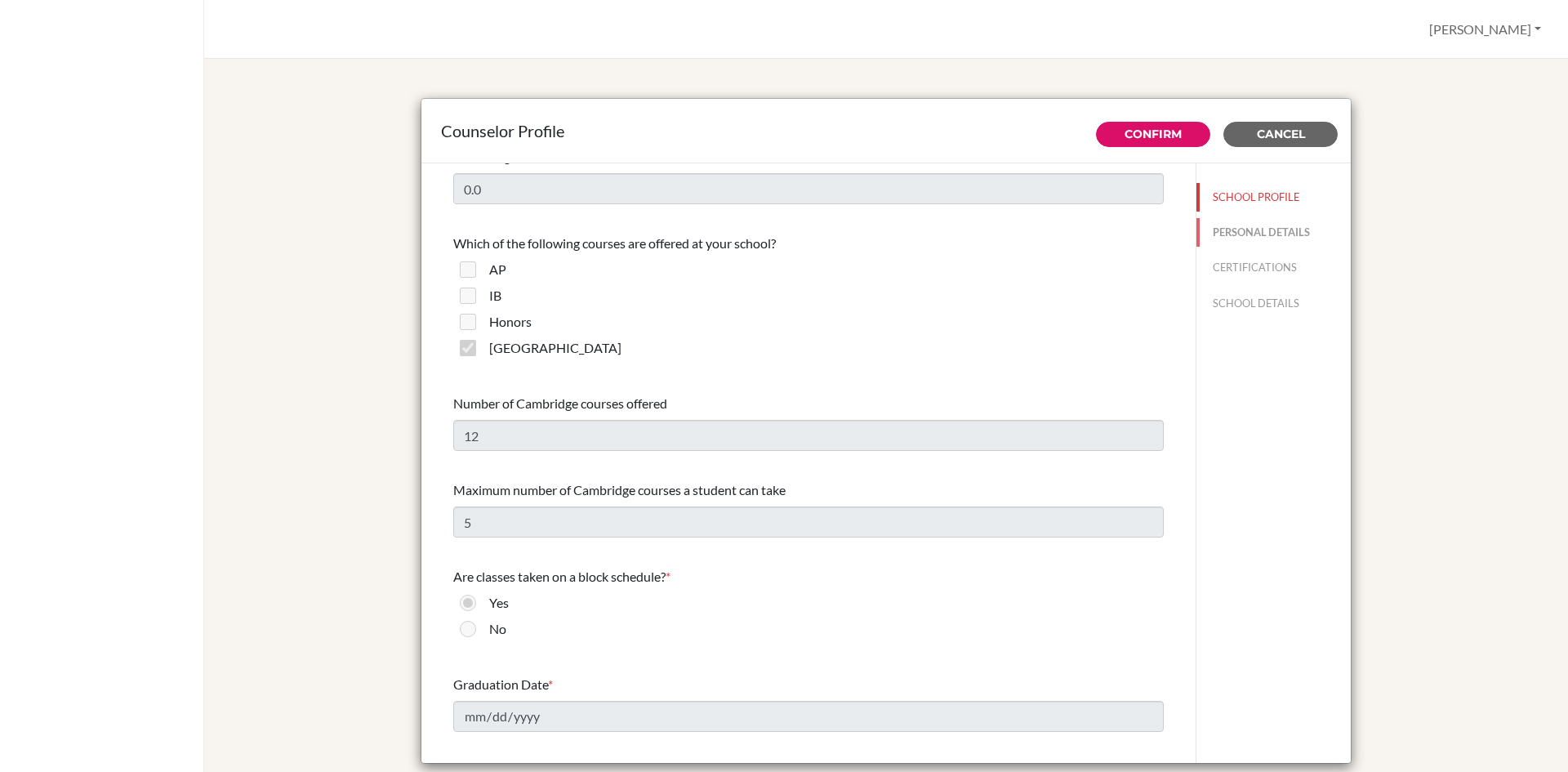
type input "[EMAIL_ADDRESS][DOMAIN_NAME]"
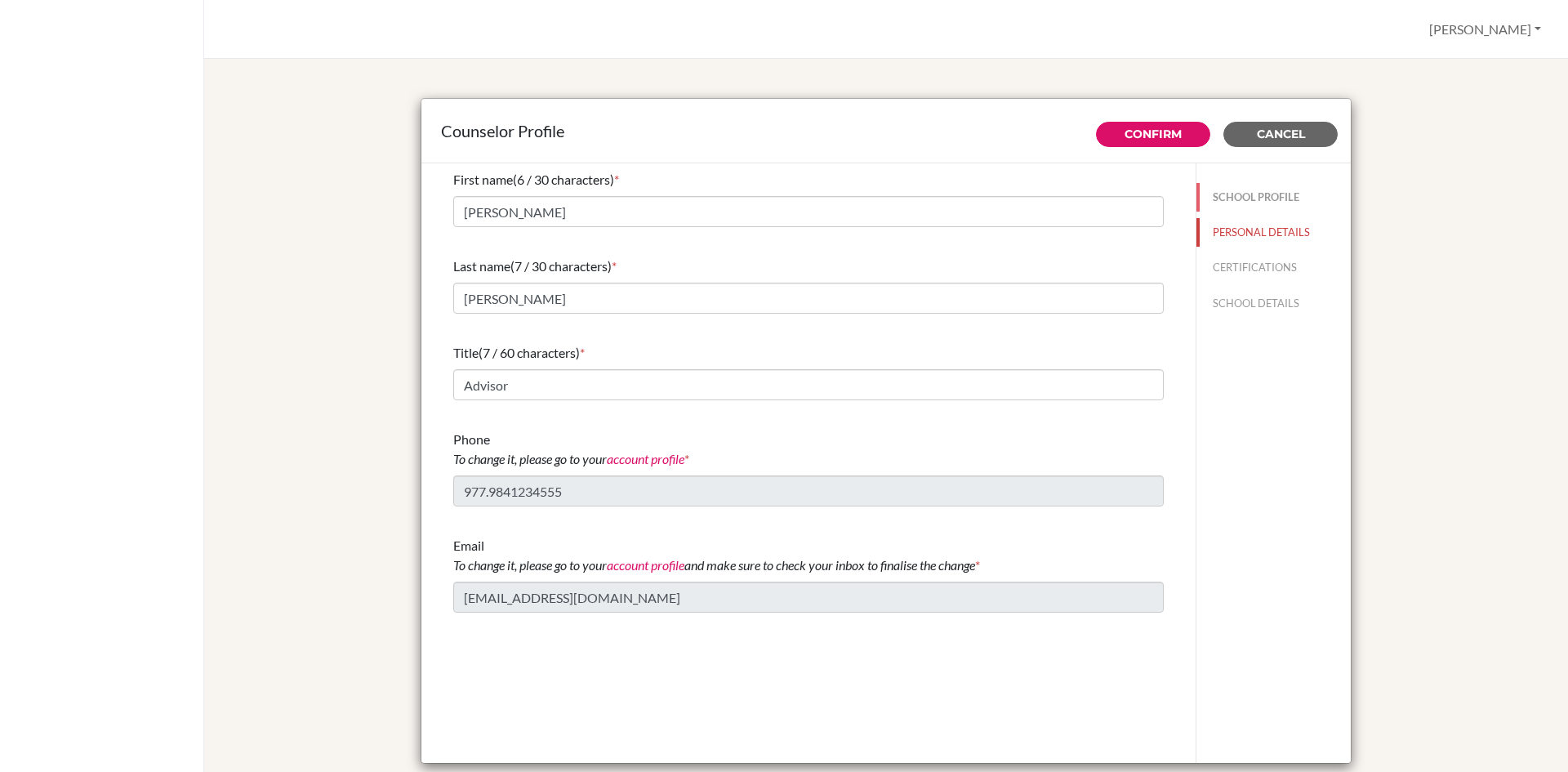
click at [1258, 202] on button "SCHOOL PROFILE" at bounding box center [1274, 197] width 155 height 28
type input "650"
type input "5.0"
type input "95.0"
type input "0.0"
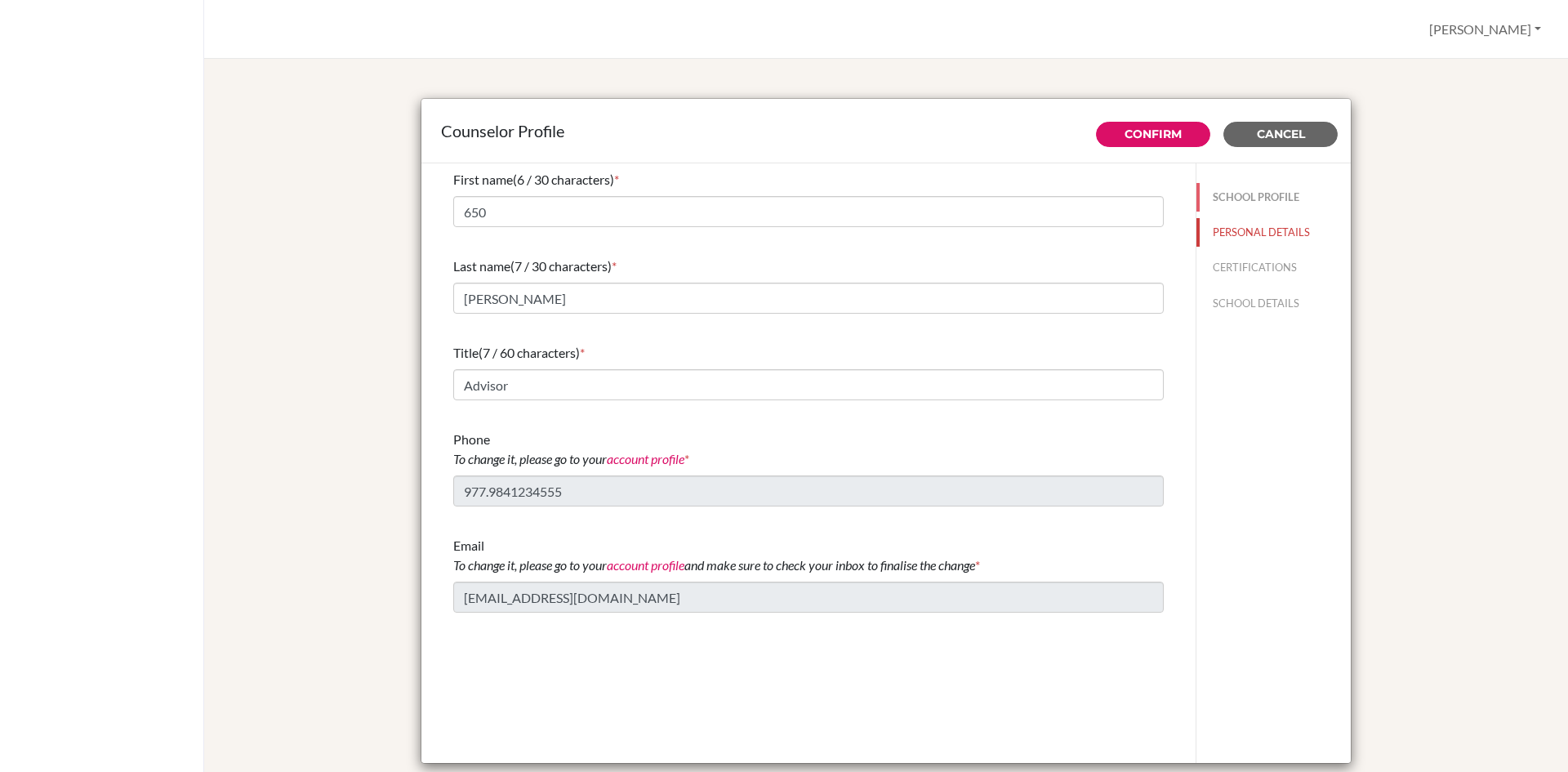
type input "0.0"
select select "0"
select select "353715"
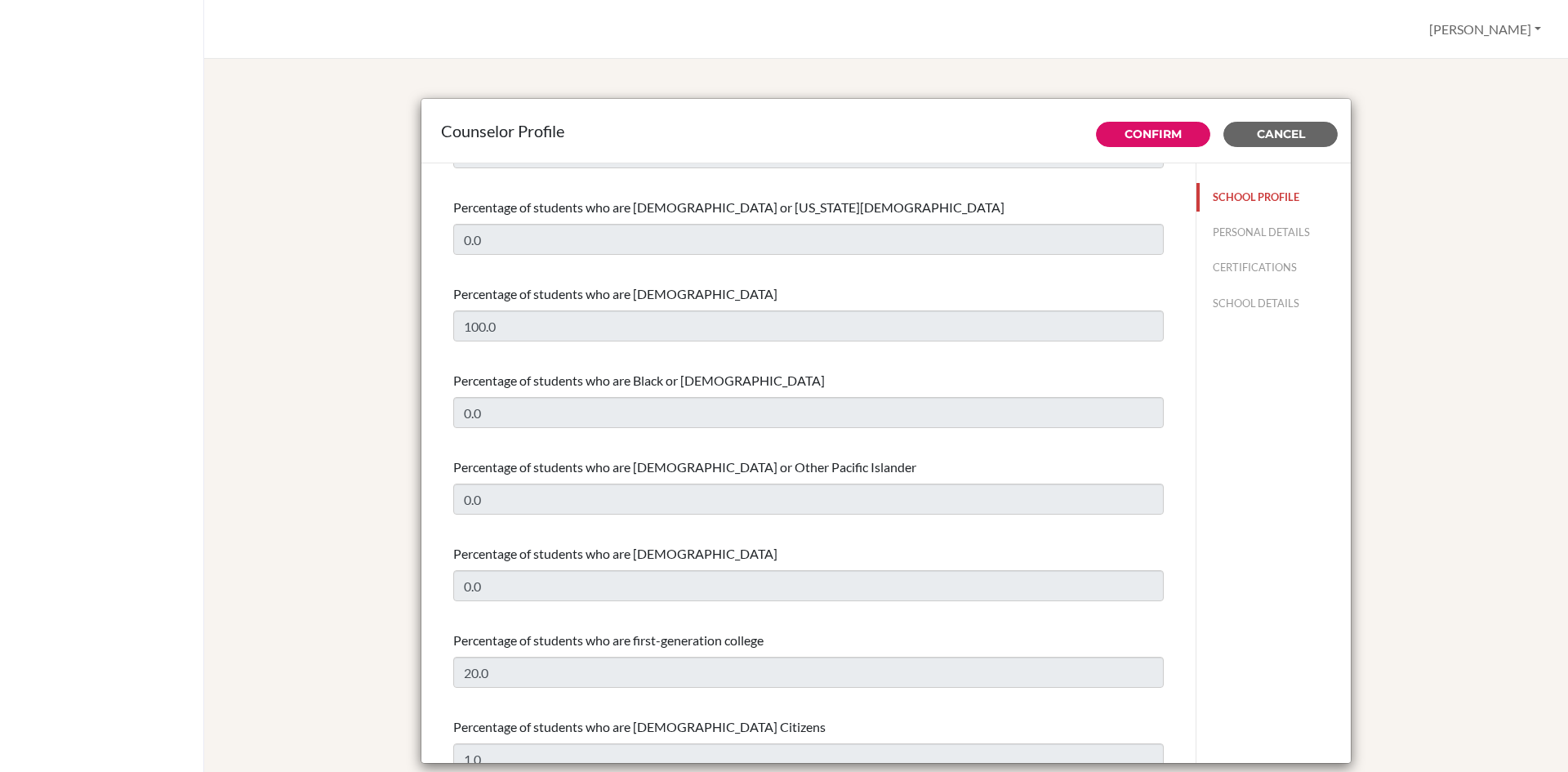
scroll to position [327, 0]
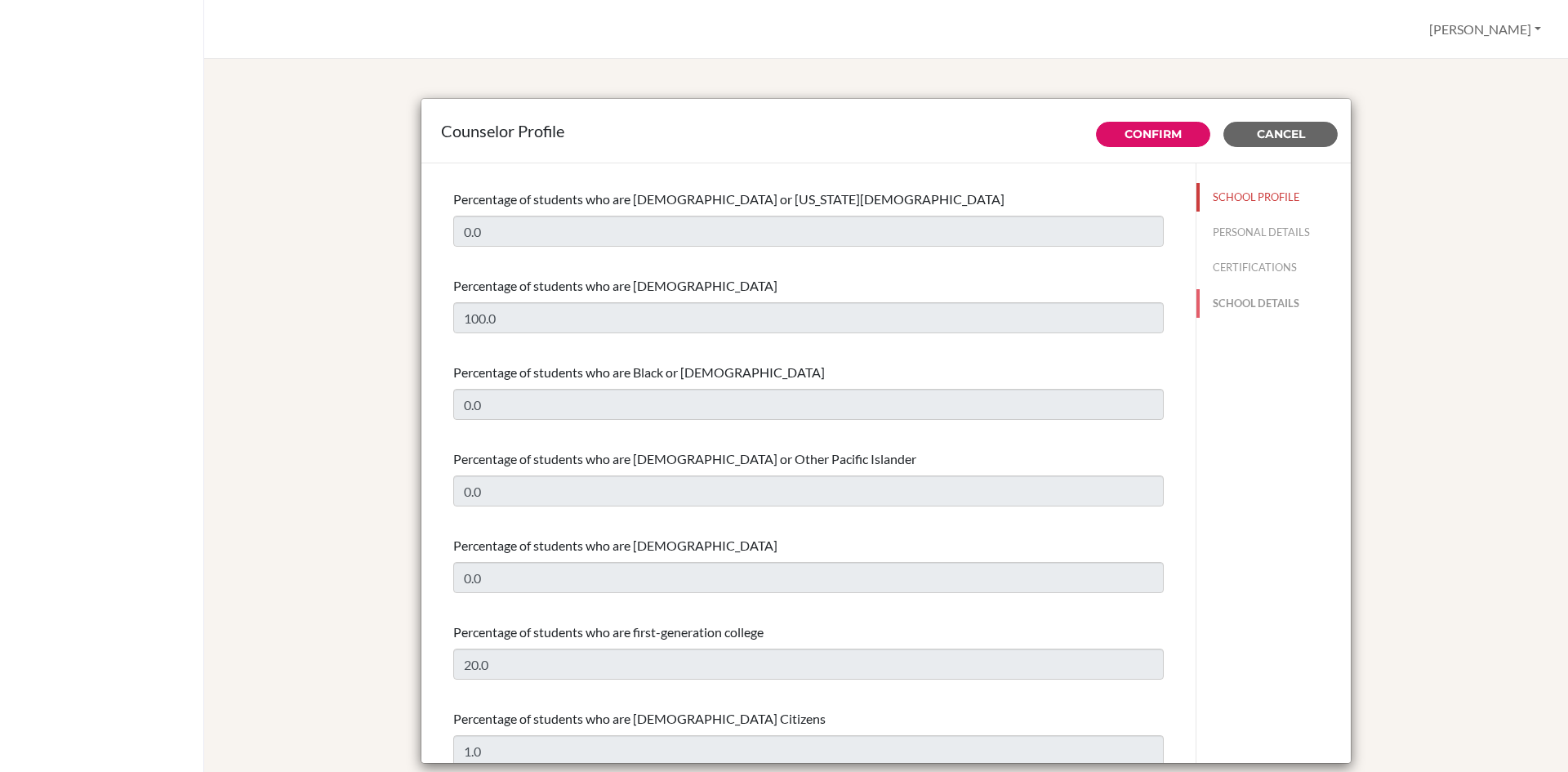
click at [1235, 305] on button "SCHOOL DETAILS" at bounding box center [1274, 303] width 155 height 28
type input "689020"
type input "[URL][DOMAIN_NAME]"
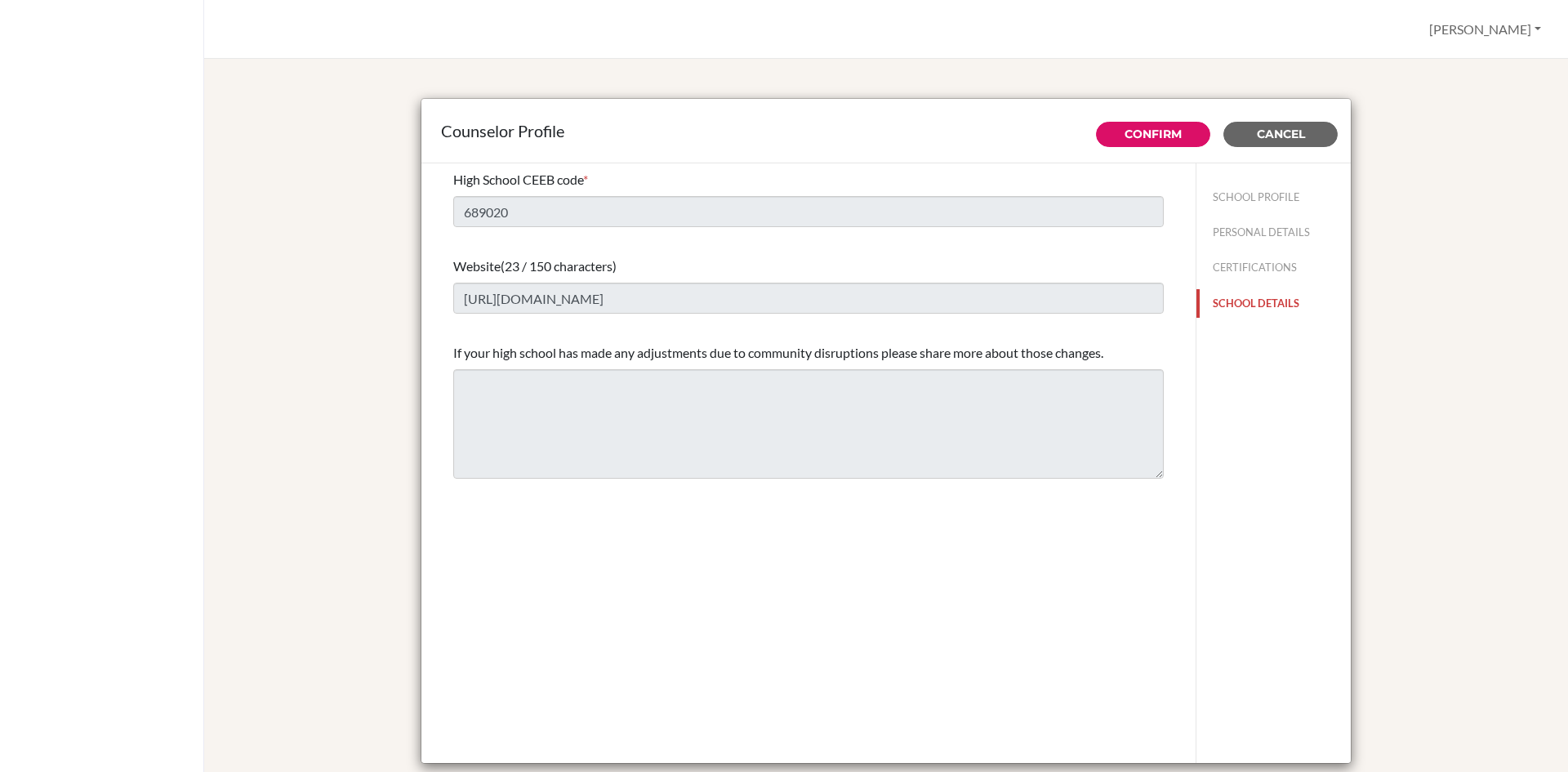
scroll to position [0, 0]
click at [1235, 305] on button "SCHOOL DETAILS" at bounding box center [1274, 303] width 155 height 28
